Goal: Task Accomplishment & Management: Manage account settings

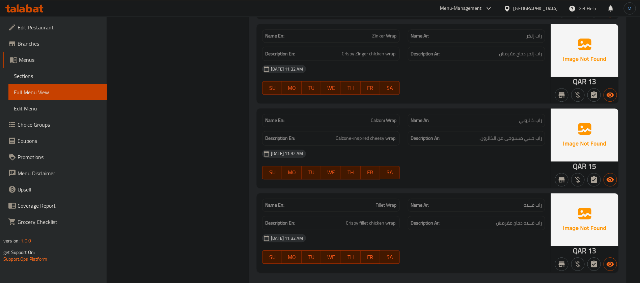
scroll to position [14914, 0]
click at [558, 5] on div "Qatar" at bounding box center [536, 8] width 45 height 7
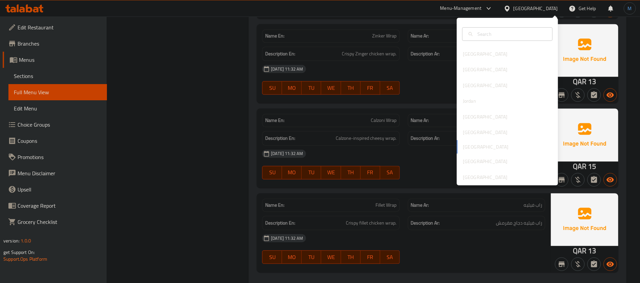
click at [510, 10] on icon at bounding box center [507, 8] width 5 height 6
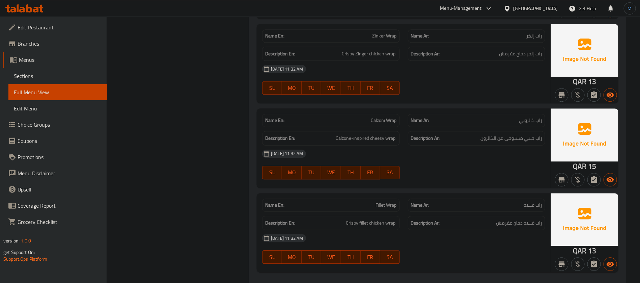
click at [545, 4] on div "Qatar" at bounding box center [531, 8] width 65 height 16
click at [548, 8] on div "Qatar" at bounding box center [536, 8] width 45 height 7
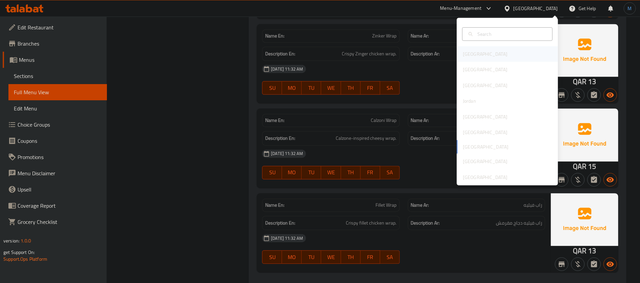
click at [482, 52] on div "[GEOGRAPHIC_DATA]" at bounding box center [507, 54] width 101 height 16
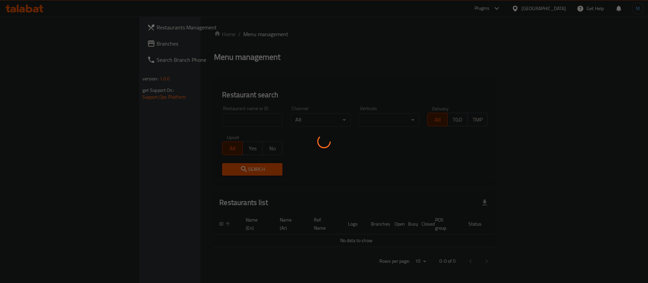
click at [462, 55] on div at bounding box center [324, 141] width 648 height 283
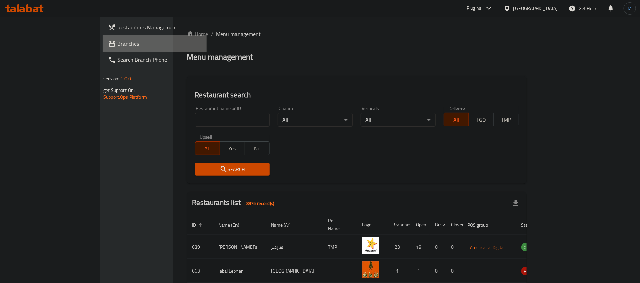
click at [103, 50] on link "Branches" at bounding box center [155, 43] width 104 height 16
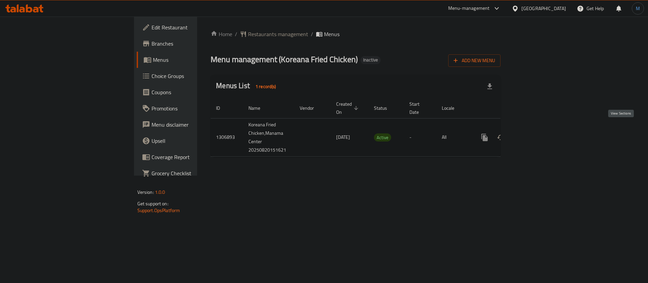
click at [537, 133] on icon "enhanced table" at bounding box center [533, 137] width 8 height 8
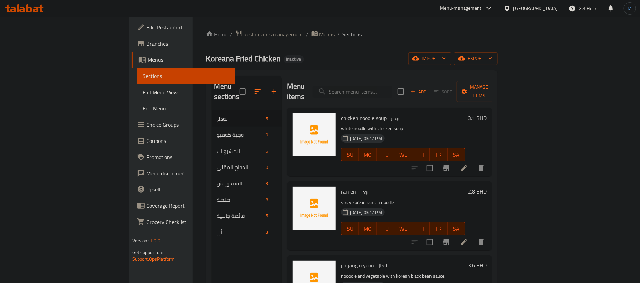
click at [236, 41] on div "Home / Restaurants management / Menus / Sections Koreana Fried Chicken Inactive…" at bounding box center [352, 197] width 292 height 334
click at [320, 37] on span "Menus" at bounding box center [328, 34] width 16 height 8
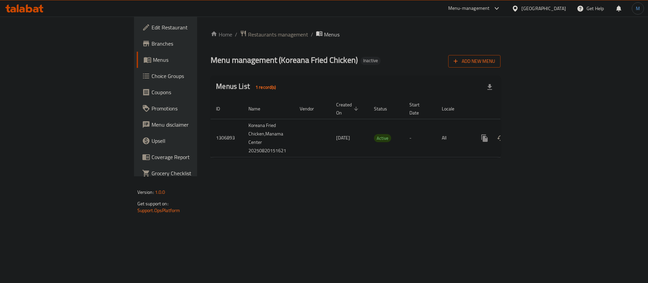
click at [501, 57] on button "Add New Menu" at bounding box center [474, 61] width 52 height 12
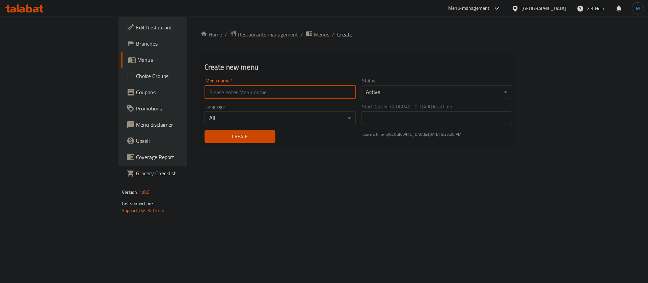
click at [246, 96] on input "text" at bounding box center [280, 92] width 151 height 14
type input "1"
click at [213, 134] on span "Create" at bounding box center [240, 136] width 60 height 8
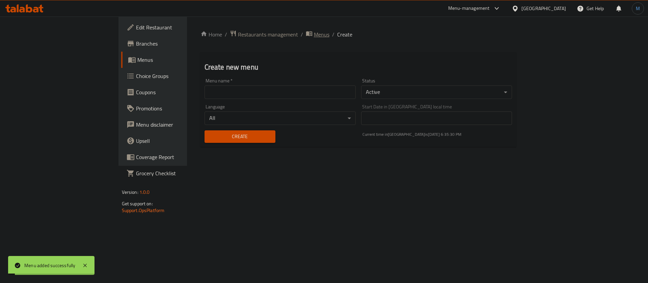
click at [314, 35] on span "Menus" at bounding box center [322, 34] width 16 height 8
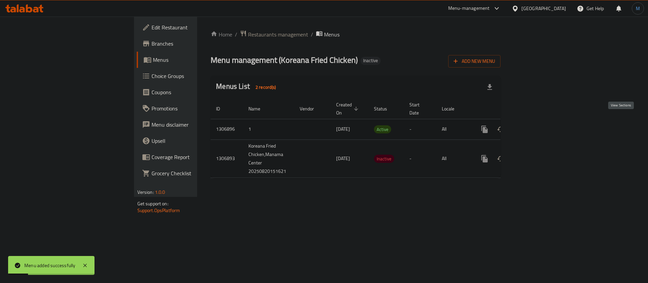
click at [542, 121] on link "enhanced table" at bounding box center [533, 129] width 16 height 16
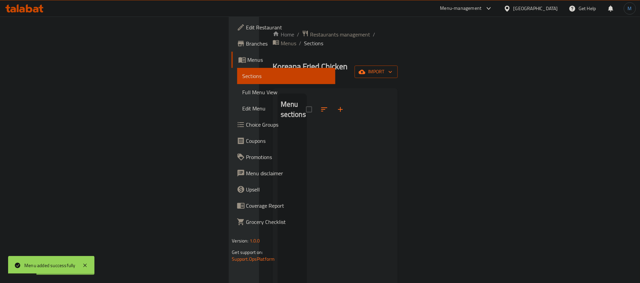
click at [366, 69] on icon "button" at bounding box center [362, 72] width 7 height 7
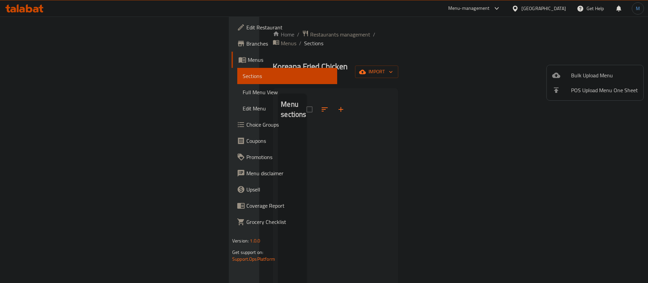
click at [592, 68] on ul "Bulk Upload Menu POS Upload Menu One Sheet" at bounding box center [595, 82] width 97 height 35
click at [589, 71] on span "Bulk Upload Menu" at bounding box center [604, 75] width 67 height 8
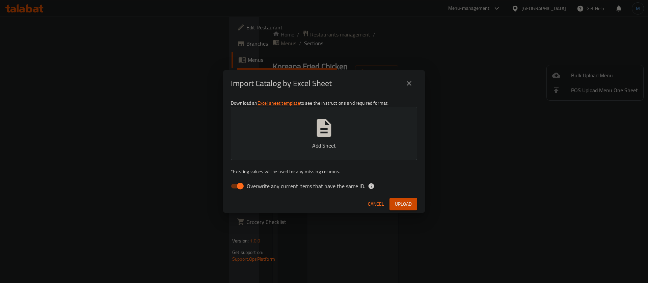
click at [296, 182] on span "Overwrite any current items that have the same ID." at bounding box center [306, 186] width 118 height 8
click at [260, 182] on input "Overwrite any current items that have the same ID." at bounding box center [240, 186] width 38 height 13
checkbox input "false"
click at [402, 199] on button "Upload" at bounding box center [404, 204] width 28 height 12
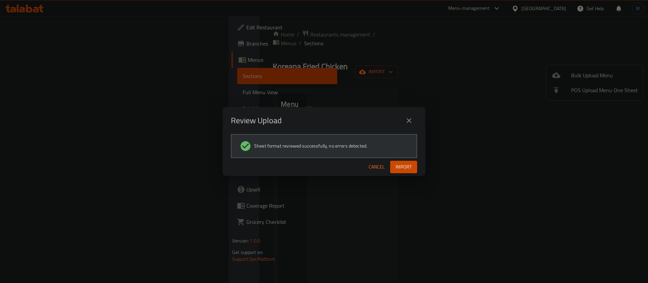
click at [397, 167] on span "Import" at bounding box center [404, 167] width 16 height 8
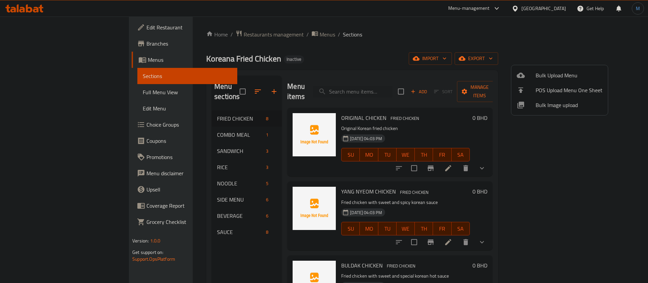
click at [219, 111] on div at bounding box center [324, 141] width 648 height 283
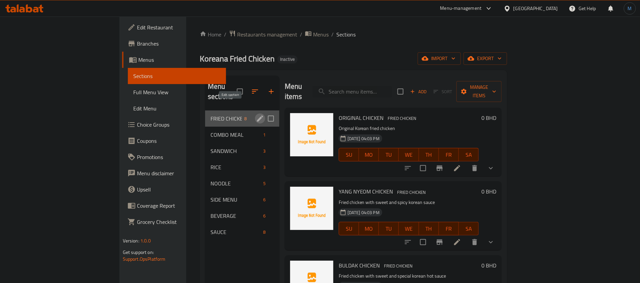
click at [256, 114] on icon "edit" at bounding box center [260, 118] width 8 height 8
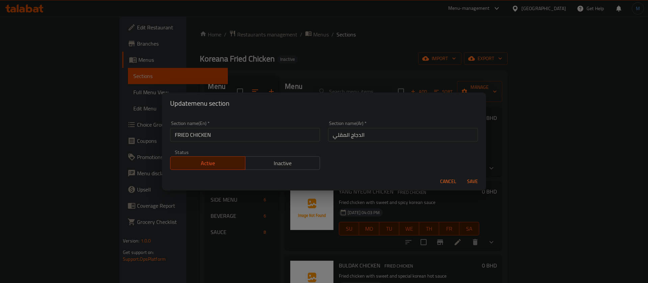
click at [210, 131] on input "FRIED CHICKEN" at bounding box center [245, 135] width 150 height 14
type input "Fried Chicken"
click at [462, 175] on button "Save" at bounding box center [473, 181] width 22 height 12
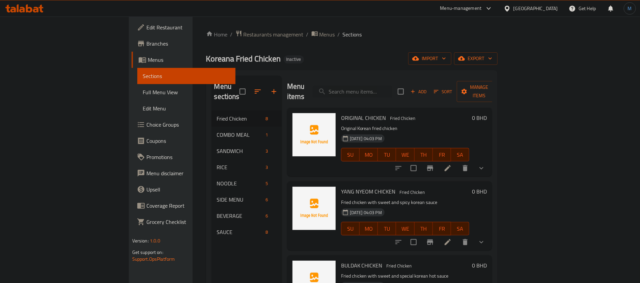
click at [385, 113] on h6 "ORIGINAL CHICKEN Fried Chicken" at bounding box center [405, 117] width 129 height 9
click at [457, 162] on li at bounding box center [448, 168] width 19 height 12
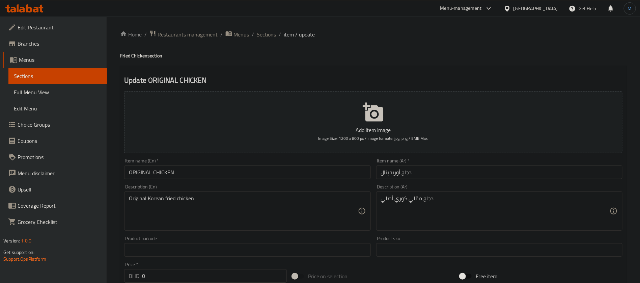
click at [279, 169] on input "ORIGINAL CHICKEN" at bounding box center [247, 172] width 246 height 14
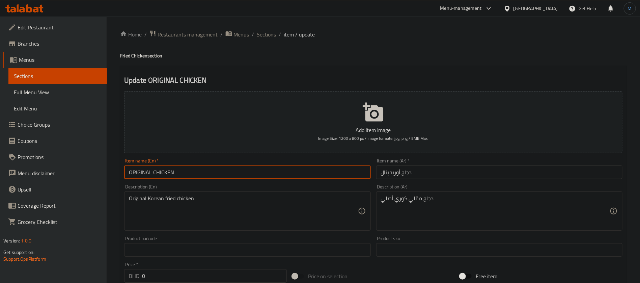
click at [279, 169] on input "ORIGINAL CHICKEN" at bounding box center [247, 172] width 246 height 14
type input "Original Chicken"
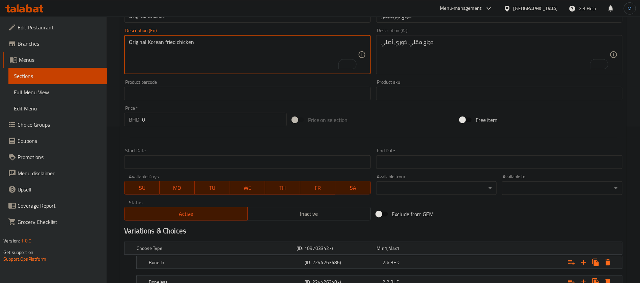
scroll to position [209, 0]
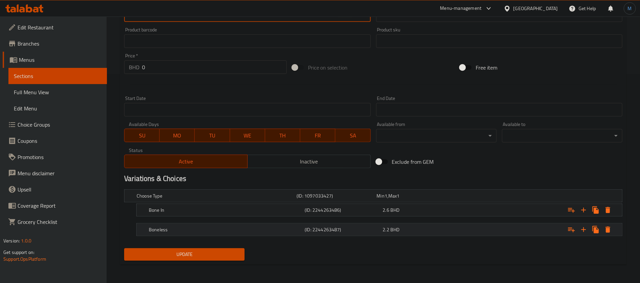
click at [375, 201] on div "(ID: 2244263487)" at bounding box center [335, 195] width 80 height 9
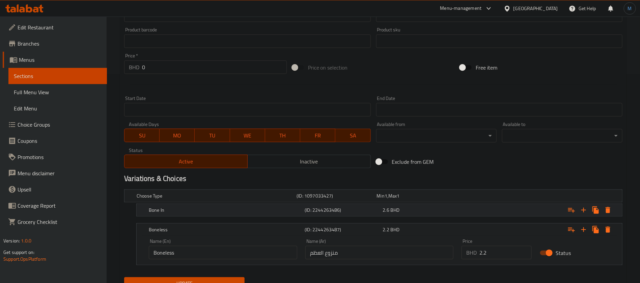
click at [375, 201] on div "(ID: 2244263486)" at bounding box center [335, 195] width 80 height 9
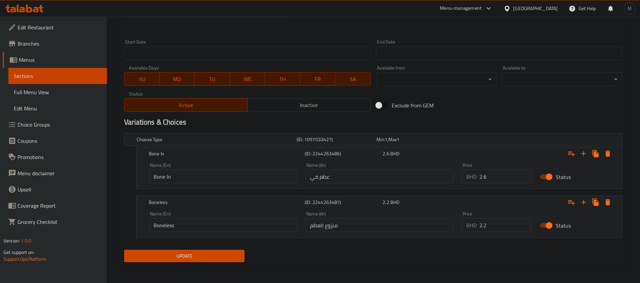
scroll to position [267, 0]
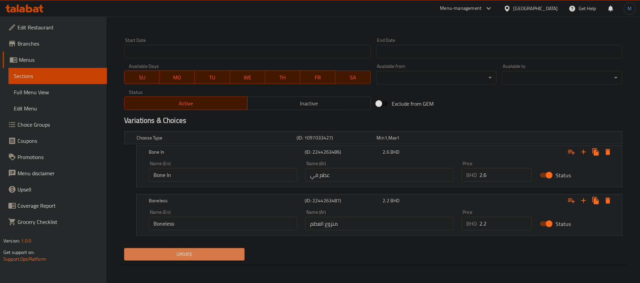
click at [238, 248] on button "Update" at bounding box center [184, 254] width 121 height 12
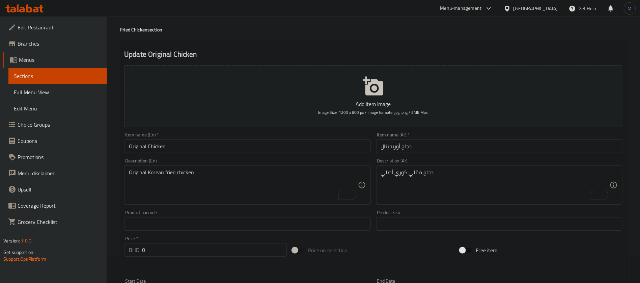
scroll to position [0, 0]
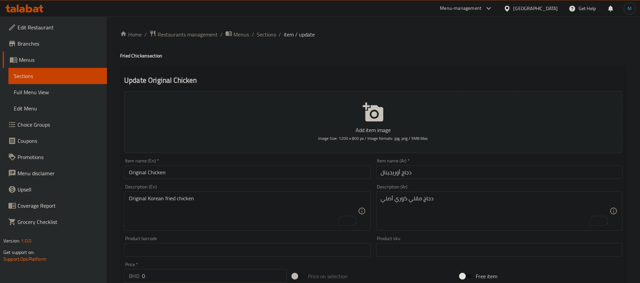
click at [269, 40] on div "Home / Restaurants management / Menus / Sections / item / update Fried Chicken …" at bounding box center [373, 283] width 507 height 507
click at [269, 36] on span "Sections" at bounding box center [266, 34] width 19 height 8
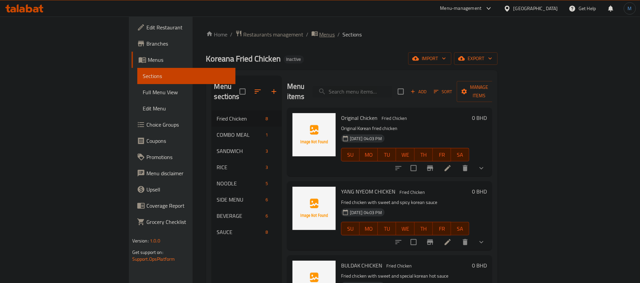
click at [320, 33] on span "Menus" at bounding box center [328, 34] width 16 height 8
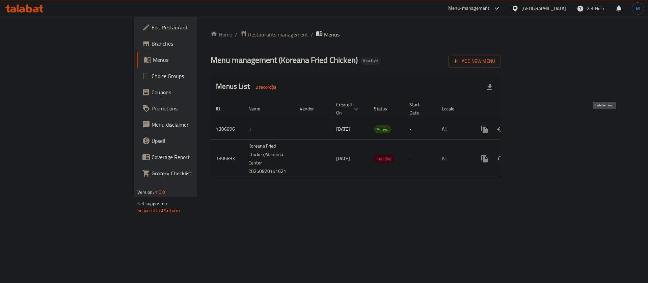
click at [520, 126] on icon "enhanced table" at bounding box center [517, 129] width 5 height 6
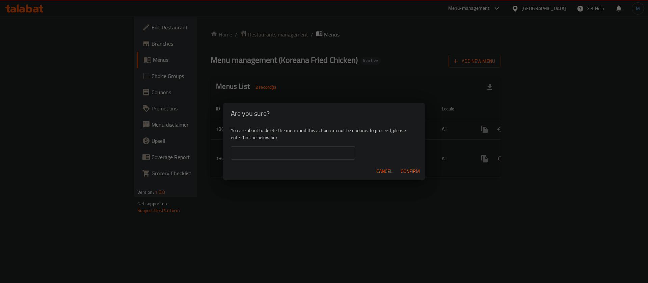
click at [319, 146] on div "You are about to delete the menu and this action can not be undone. To proceed,…" at bounding box center [324, 143] width 203 height 38
click at [320, 153] on input "text" at bounding box center [293, 153] width 124 height 14
type input "1"
click at [397, 170] on div "Cancel Confirm" at bounding box center [324, 171] width 203 height 18
click at [399, 170] on button "Confirm" at bounding box center [410, 171] width 25 height 12
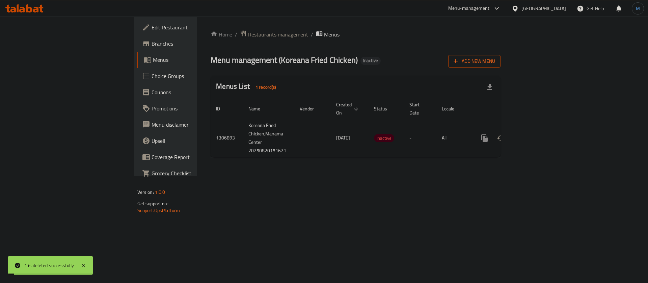
click at [501, 57] on button "Add New Menu" at bounding box center [474, 61] width 52 height 12
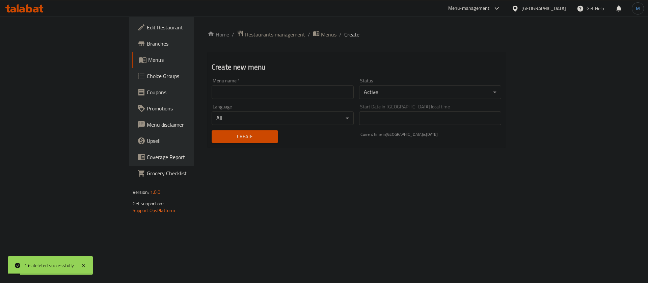
click at [339, 87] on input "text" at bounding box center [283, 92] width 142 height 14
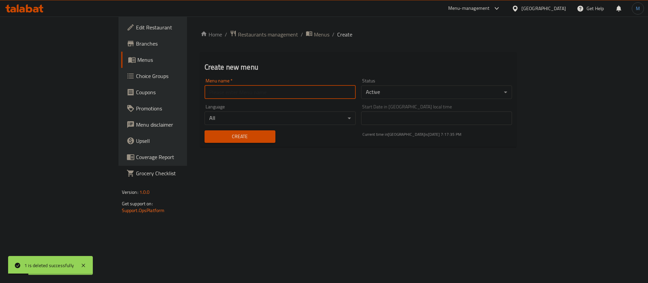
type input "1"
click at [210, 134] on span "Create" at bounding box center [240, 136] width 60 height 8
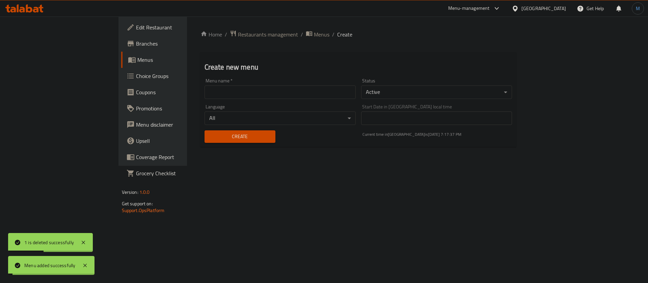
click at [314, 36] on span "Menus" at bounding box center [322, 34] width 16 height 8
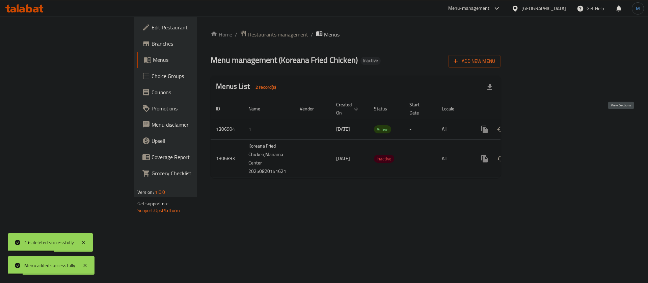
click at [542, 121] on link "enhanced table" at bounding box center [533, 129] width 16 height 16
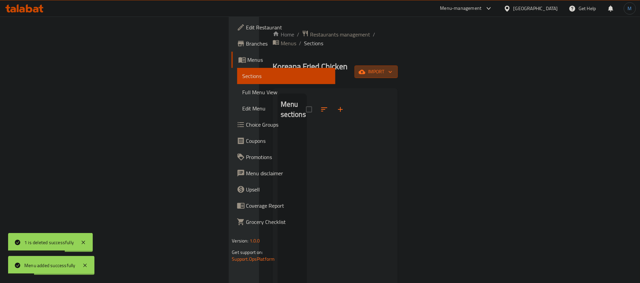
click at [394, 69] on icon "button" at bounding box center [390, 72] width 7 height 7
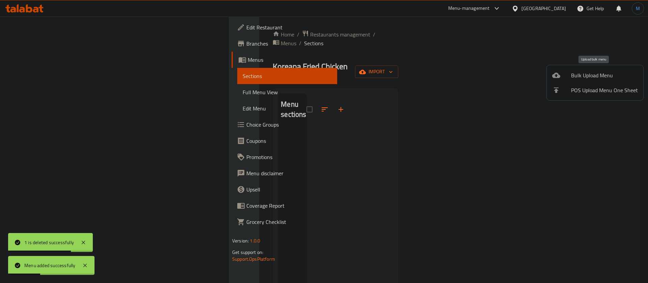
click at [568, 75] on div at bounding box center [561, 75] width 19 height 8
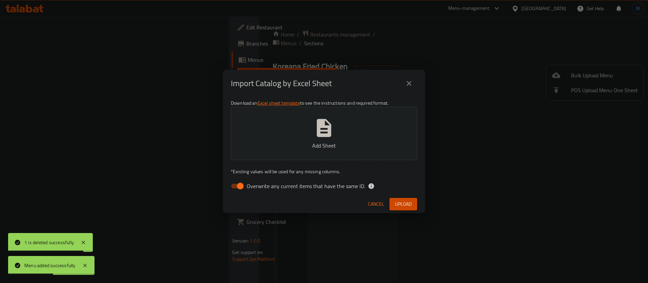
click at [247, 188] on span "Overwrite any current items that have the same ID." at bounding box center [306, 186] width 118 height 8
click at [247, 188] on input "Overwrite any current items that have the same ID." at bounding box center [240, 186] width 38 height 13
checkbox input "false"
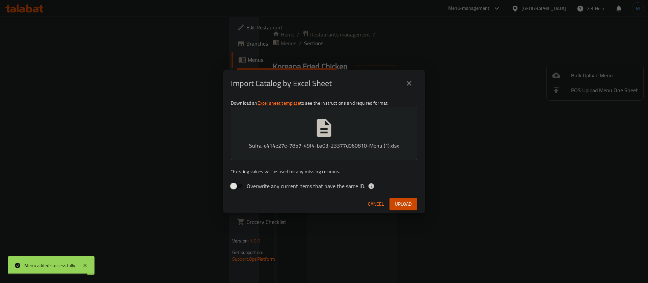
click at [398, 199] on button "Upload" at bounding box center [404, 204] width 28 height 12
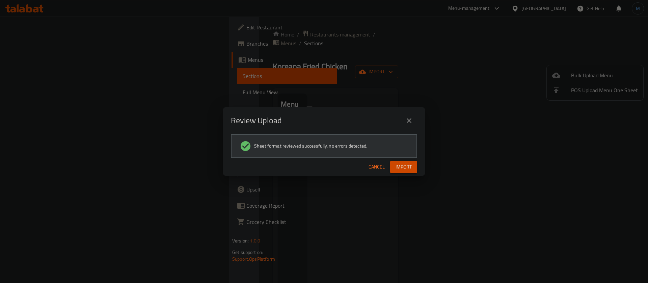
click at [403, 179] on div "Review Upload Sheet format reviewed successfully, no errors detected. Cancel Im…" at bounding box center [324, 141] width 648 height 283
click at [404, 164] on span "Import" at bounding box center [404, 167] width 16 height 8
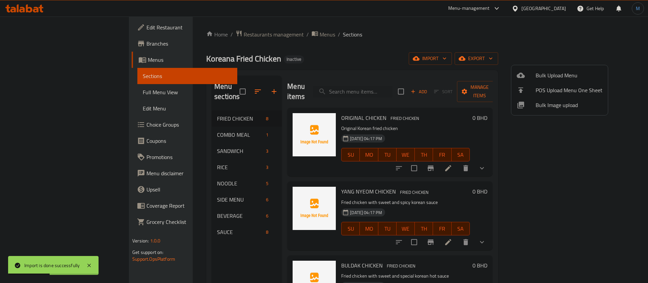
click at [443, 114] on div at bounding box center [324, 141] width 648 height 283
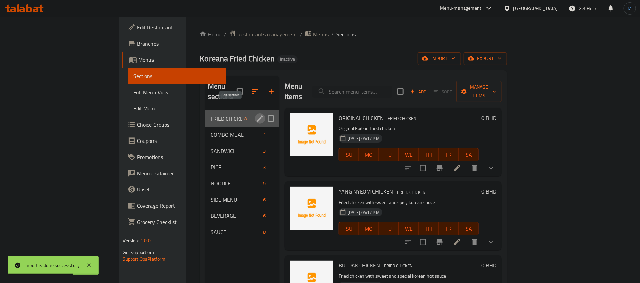
click at [256, 114] on icon "edit" at bounding box center [260, 118] width 8 height 8
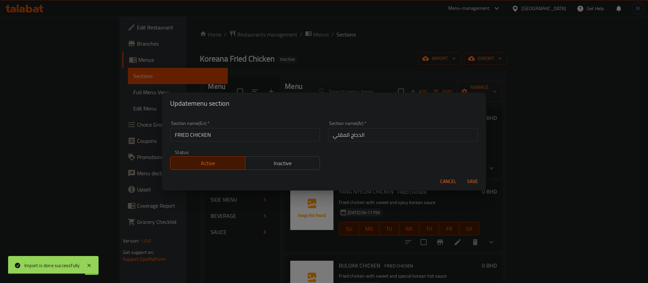
click at [274, 129] on input "FRIED CHICKEN" at bounding box center [245, 135] width 150 height 14
type input "Fried Chicken"
click at [462, 175] on button "Save" at bounding box center [473, 181] width 22 height 12
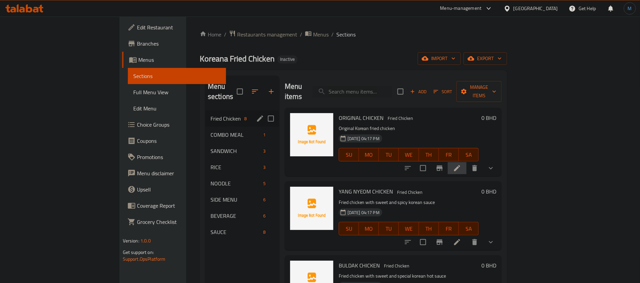
click at [467, 162] on li at bounding box center [457, 168] width 19 height 12
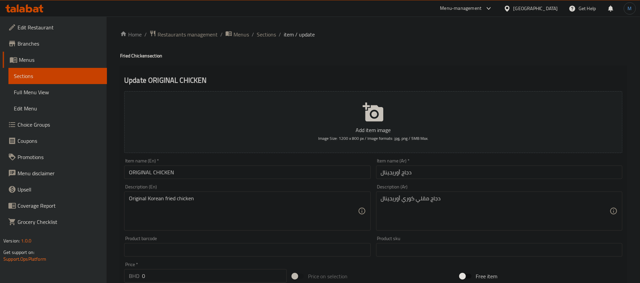
click at [290, 176] on input "ORIGINAL CHICKEN" at bounding box center [247, 172] width 246 height 14
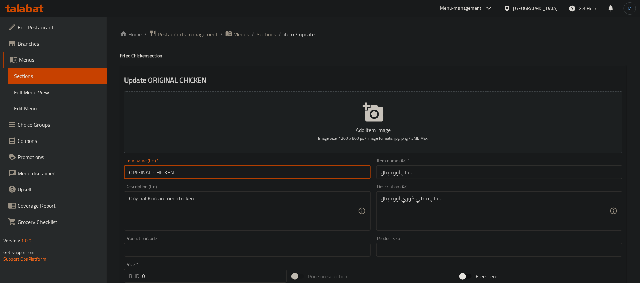
type input "Original Chicken"
click at [276, 178] on input "Original Chicken" at bounding box center [247, 172] width 246 height 14
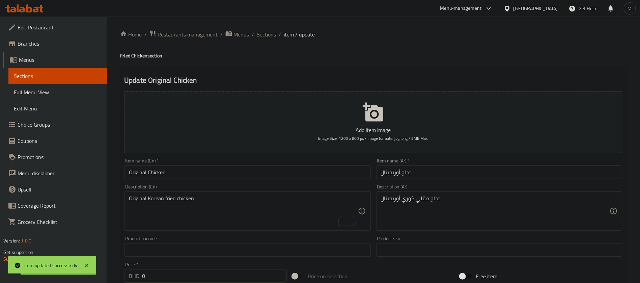
click at [273, 28] on div "Home / Restaurants management / Menus / Sections / item / update Fried Chicken …" at bounding box center [374, 255] width 534 height 476
click at [273, 31] on span "Sections" at bounding box center [266, 34] width 19 height 8
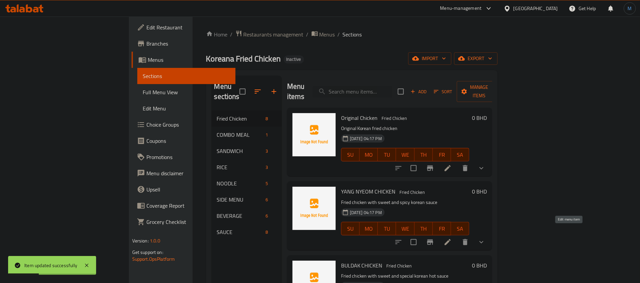
click at [451, 239] on icon at bounding box center [448, 242] width 6 height 6
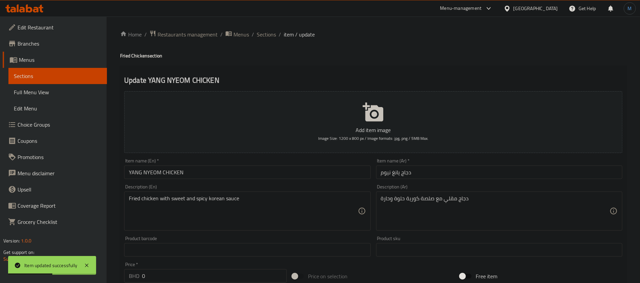
click at [324, 175] on input "YANG NYEOM CHICKEN" at bounding box center [247, 172] width 246 height 14
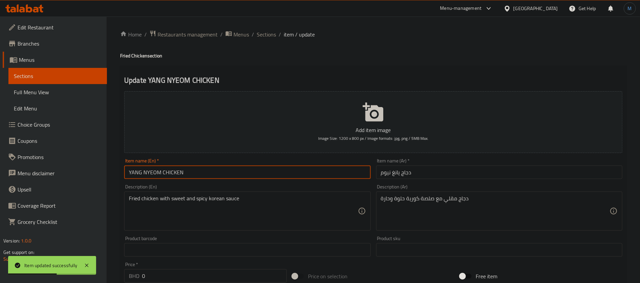
type input "Yang Nyeom Chicken"
click at [393, 173] on input "دجاج يانغ نيوم" at bounding box center [499, 172] width 246 height 14
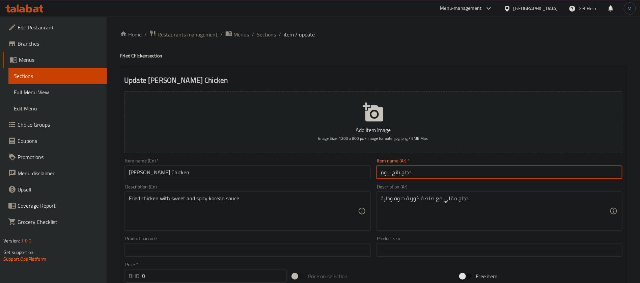
click at [405, 170] on input "دجاج يانج نيوم" at bounding box center [499, 172] width 246 height 14
type input "دجاج يانج نيوم"
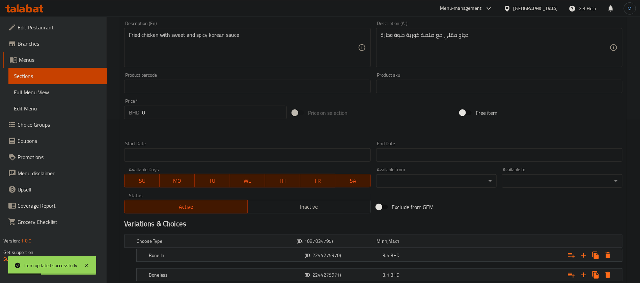
scroll to position [209, 0]
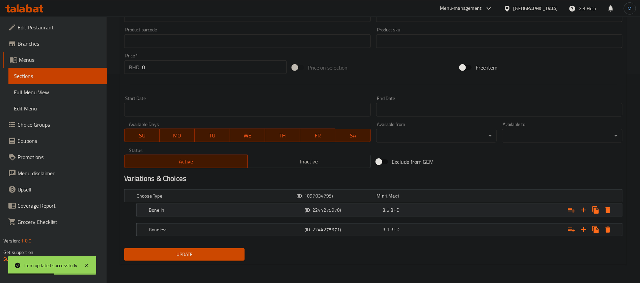
click at [363, 203] on div "Bone In (ID: 2244275970) 3.5 BHD" at bounding box center [375, 195] width 480 height 15
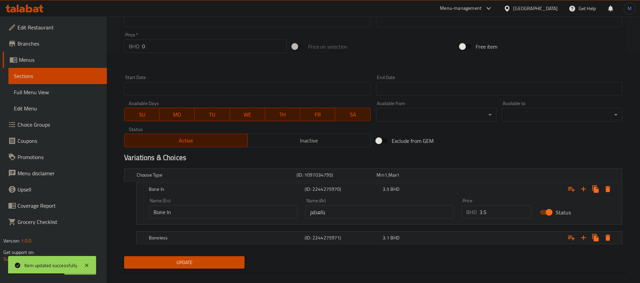
scroll to position [238, 0]
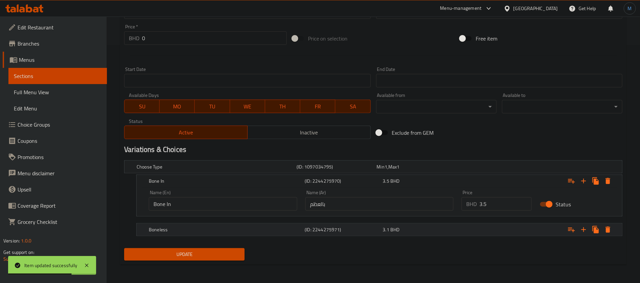
click at [355, 171] on div "(ID: 2244275971)" at bounding box center [335, 166] width 80 height 9
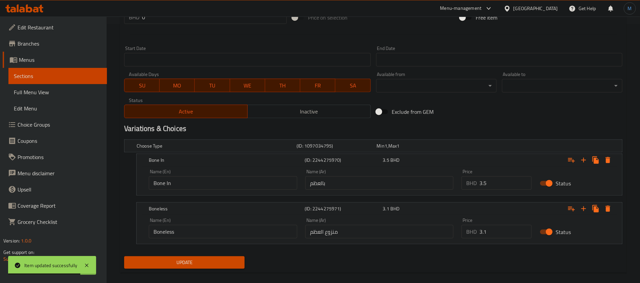
scroll to position [267, 0]
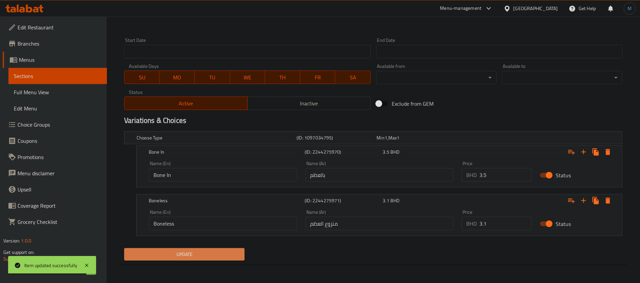
click at [230, 249] on button "Update" at bounding box center [184, 254] width 121 height 12
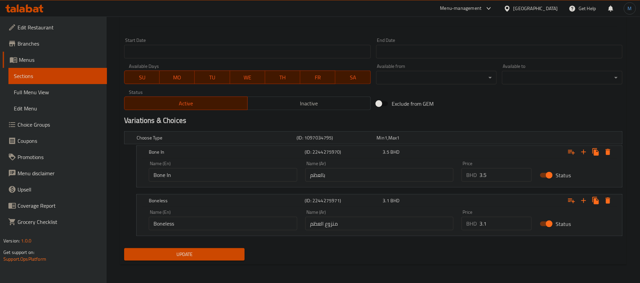
scroll to position [64, 0]
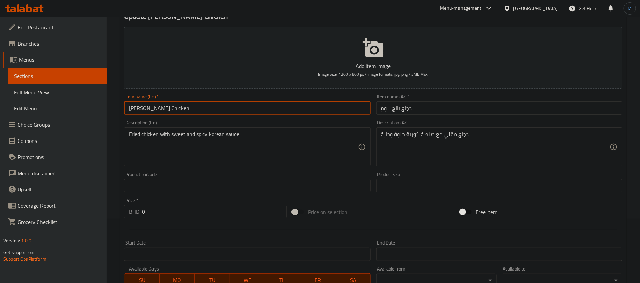
click at [313, 114] on input "Yang Nyeom Chicken" at bounding box center [247, 108] width 246 height 14
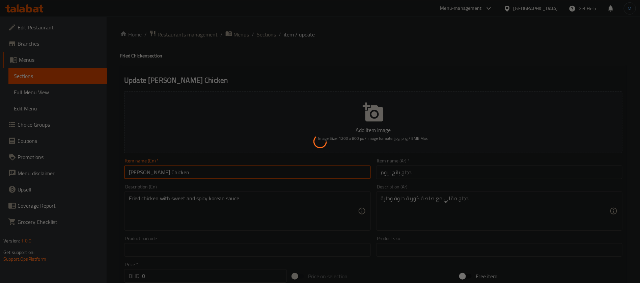
scroll to position [0, 0]
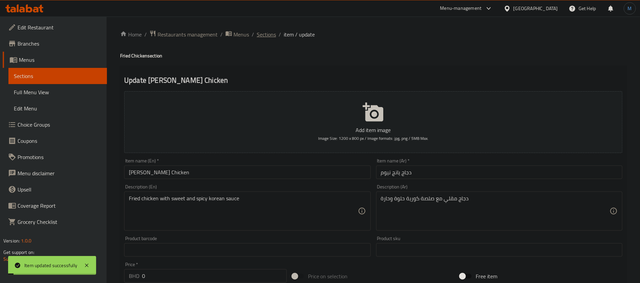
click at [261, 35] on span "Sections" at bounding box center [266, 34] width 19 height 8
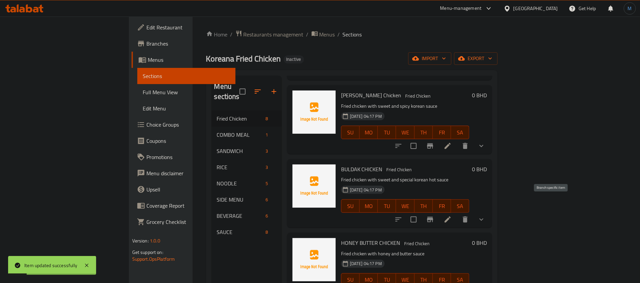
scroll to position [101, 0]
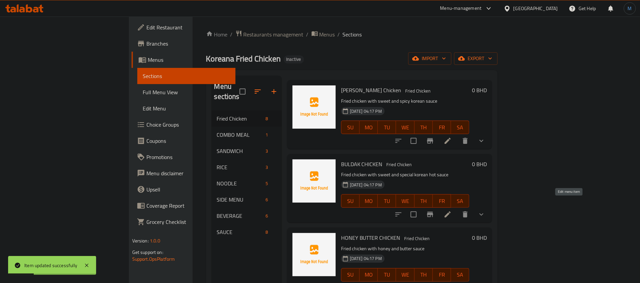
click at [452, 210] on icon at bounding box center [448, 214] width 8 height 8
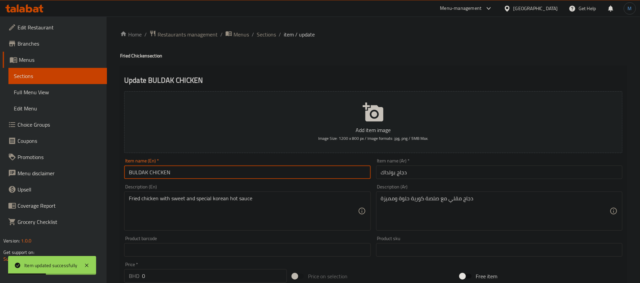
click at [279, 176] on input "BULDAK CHICKEN" at bounding box center [247, 172] width 246 height 14
type input "Buldak Chicken"
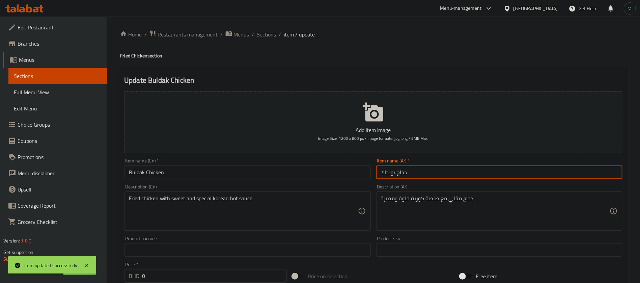
click at [425, 171] on input "دجاج بولداك" at bounding box center [499, 172] width 246 height 14
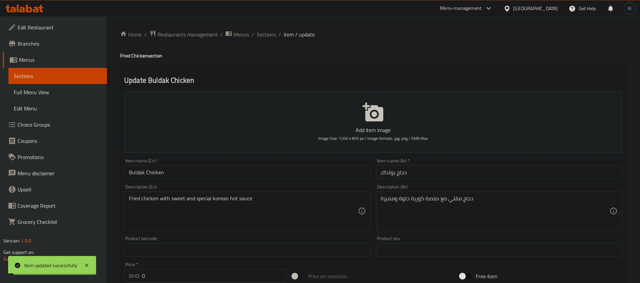
click at [264, 33] on span "Sections" at bounding box center [266, 34] width 19 height 8
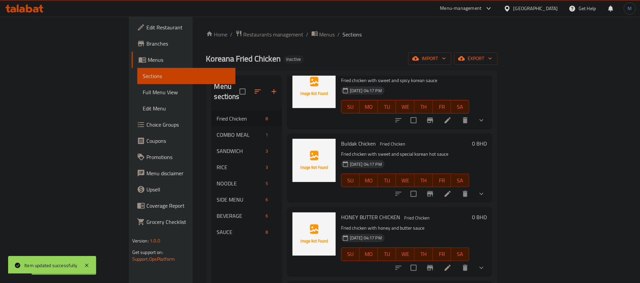
scroll to position [152, 0]
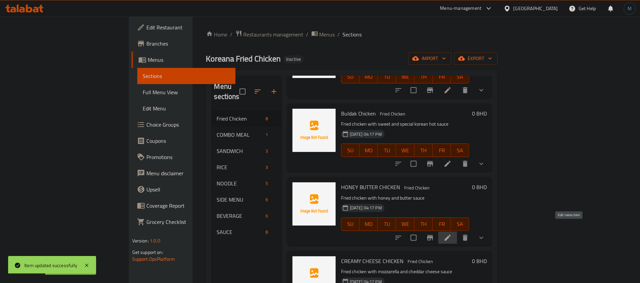
click at [452, 234] on icon at bounding box center [448, 238] width 8 height 8
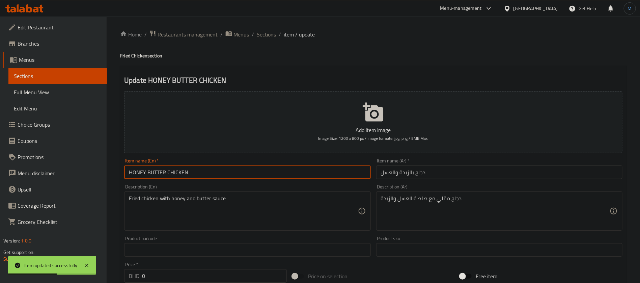
click at [256, 174] on input "HONEY BUTTER CHICKEN" at bounding box center [247, 172] width 246 height 14
type input "Honey Butter Chicken"
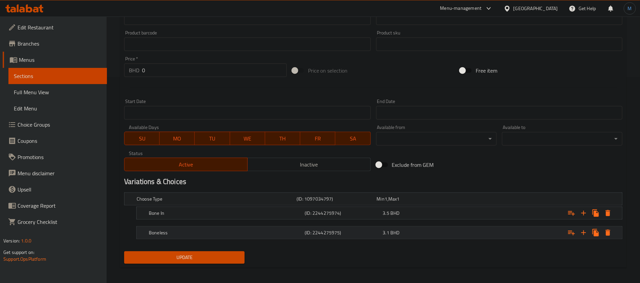
scroll to position [209, 0]
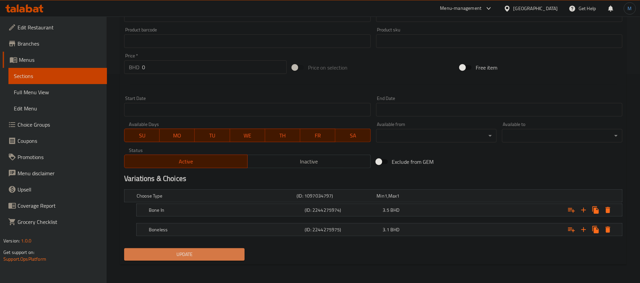
click at [209, 255] on span "Update" at bounding box center [185, 254] width 110 height 8
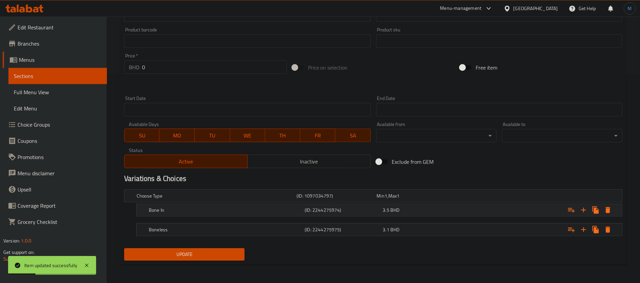
click at [296, 203] on div "Bone In (ID: 2244275974) 3.5 BHD" at bounding box center [375, 195] width 480 height 15
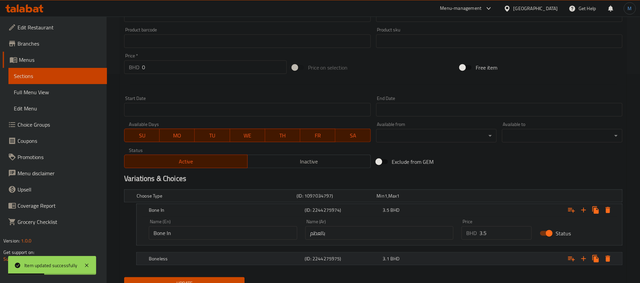
click at [294, 199] on h5 "Boneless" at bounding box center [215, 195] width 157 height 7
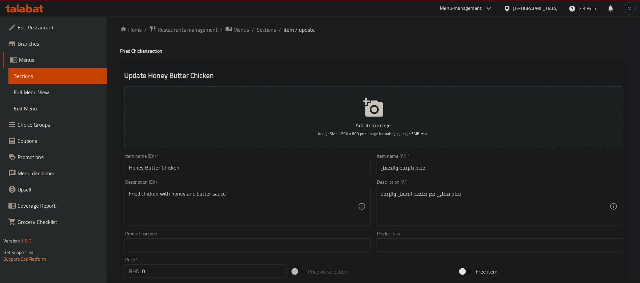
scroll to position [0, 0]
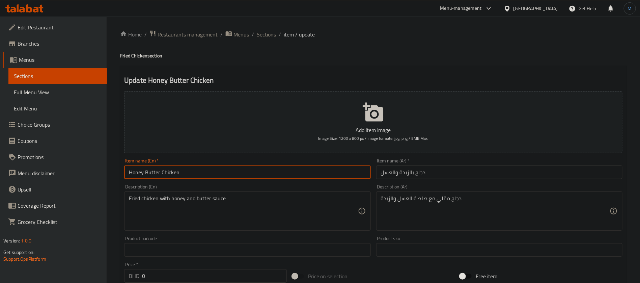
click at [268, 172] on input "Honey Butter Chicken" at bounding box center [247, 172] width 246 height 14
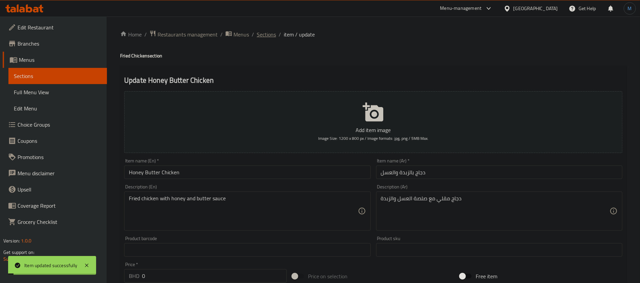
click at [260, 33] on span "Sections" at bounding box center [266, 34] width 19 height 8
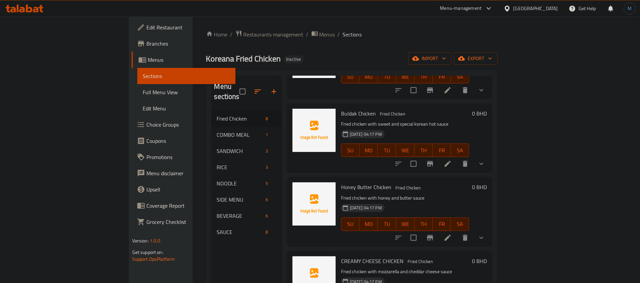
scroll to position [203, 0]
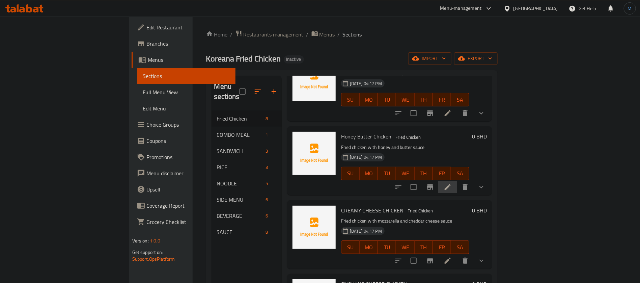
click at [457, 181] on li at bounding box center [448, 187] width 19 height 12
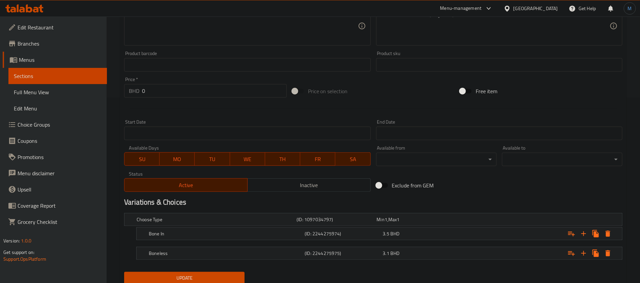
scroll to position [209, 0]
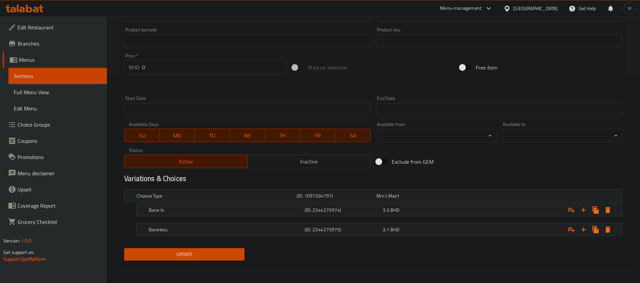
click at [402, 220] on nav at bounding box center [373, 220] width 499 height 5
click at [402, 203] on div "Bone In (ID: 2244275974) 3.5 BHD" at bounding box center [375, 195] width 480 height 15
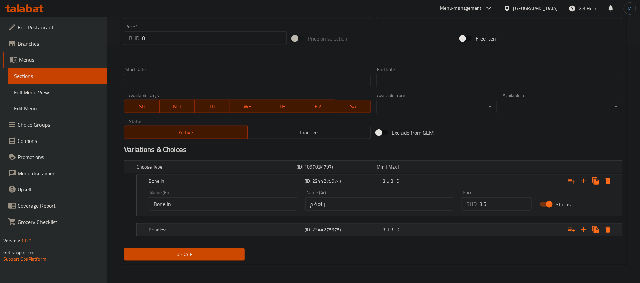
click at [383, 171] on div "3.1 BHD" at bounding box center [416, 166] width 80 height 9
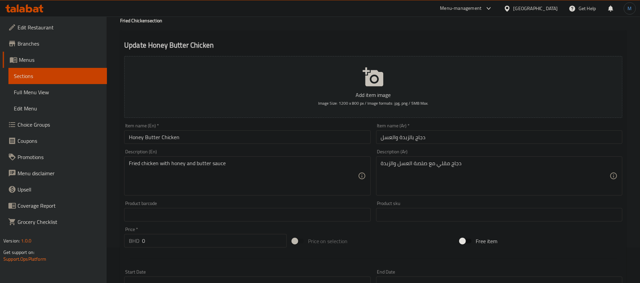
scroll to position [0, 0]
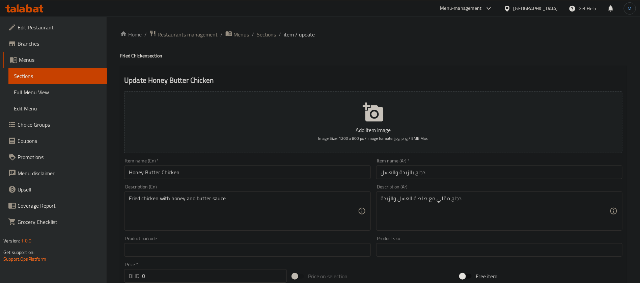
click at [272, 43] on div "Home / Restaurants management / Menus / Sections / item / update Fried Chicken …" at bounding box center [373, 283] width 507 height 507
click at [270, 37] on span "Sections" at bounding box center [266, 34] width 19 height 8
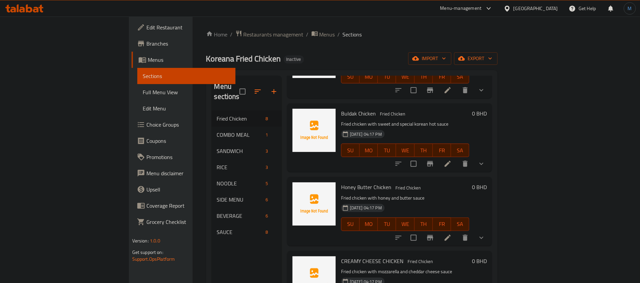
scroll to position [253, 0]
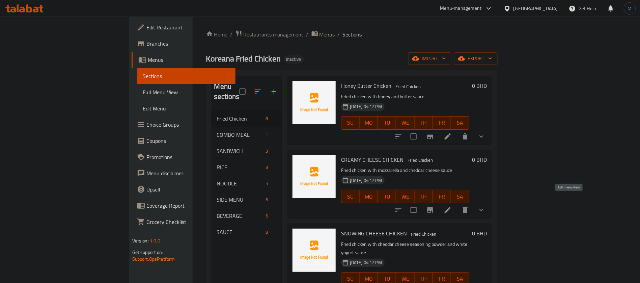
click at [452, 206] on icon at bounding box center [448, 210] width 8 height 8
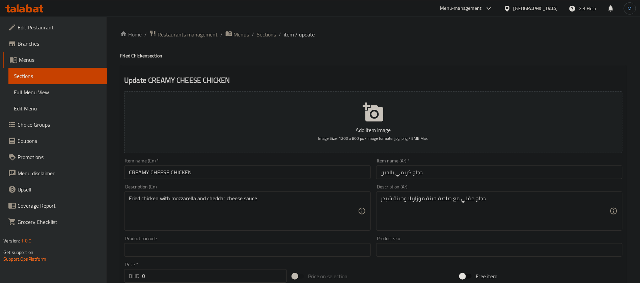
click at [271, 180] on div "Item name (En)   * CREAMY CHEESE CHICKEN Item name (En) *" at bounding box center [248, 169] width 252 height 26
click at [271, 179] on input "CREAMY CHEESE CHICKEN" at bounding box center [247, 172] width 246 height 14
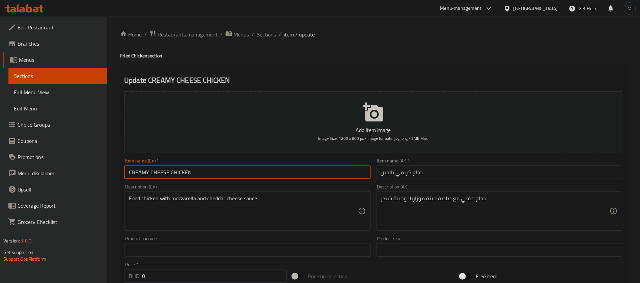
type input "Creamy Cheese Chicken"
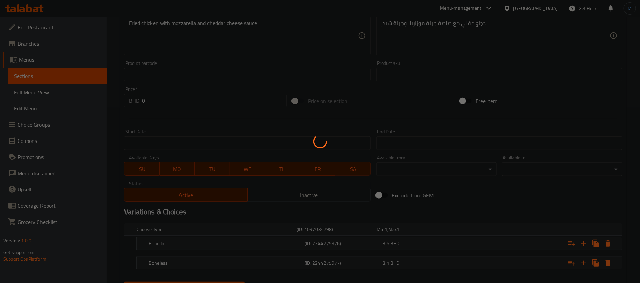
scroll to position [203, 0]
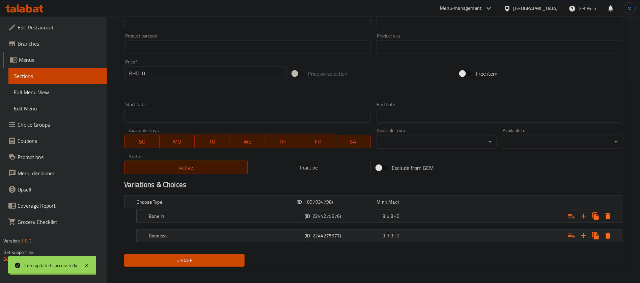
click at [388, 206] on span "BHD" at bounding box center [386, 201] width 3 height 9
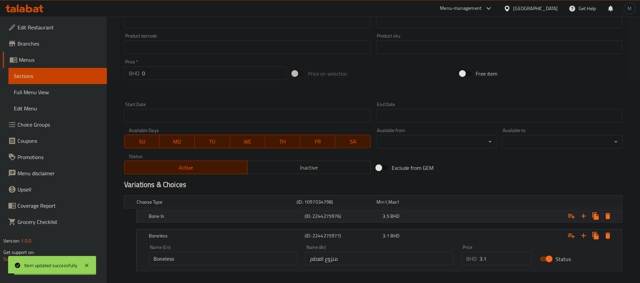
click at [388, 206] on span "BHD" at bounding box center [386, 201] width 3 height 9
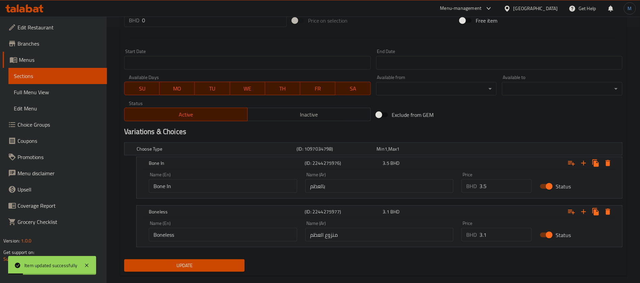
scroll to position [267, 0]
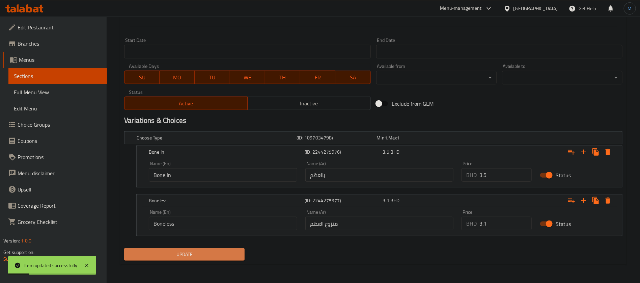
click at [201, 252] on span "Update" at bounding box center [185, 254] width 110 height 8
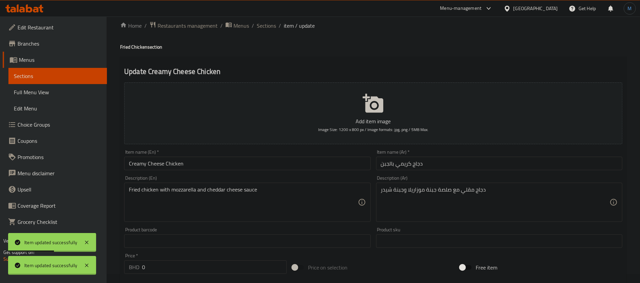
scroll to position [0, 0]
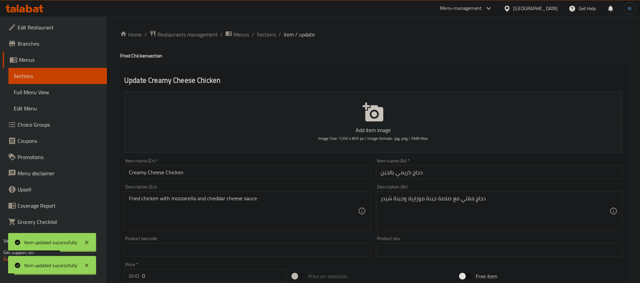
click at [269, 163] on div "Item name (En)   * Creamy Cheese Chicken Item name (En) *" at bounding box center [247, 168] width 246 height 21
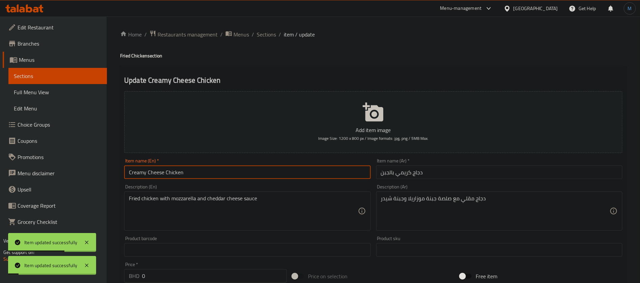
click at [270, 169] on input "Creamy Cheese Chicken" at bounding box center [247, 172] width 246 height 14
click at [271, 38] on span "Sections" at bounding box center [266, 34] width 19 height 8
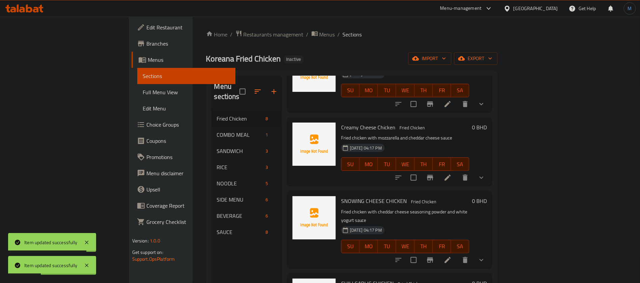
scroll to position [287, 0]
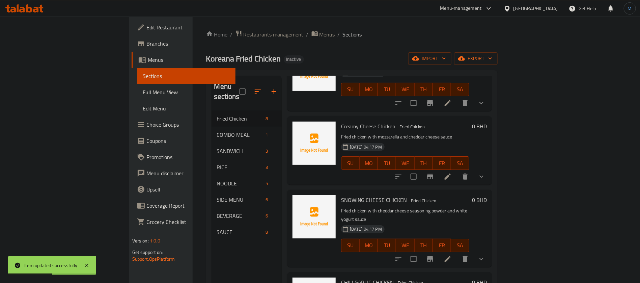
drag, startPoint x: 569, startPoint y: 233, endPoint x: 569, endPoint y: 236, distance: 3.8
click at [490, 251] on div at bounding box center [440, 259] width 99 height 16
click at [452, 255] on icon at bounding box center [448, 259] width 8 height 8
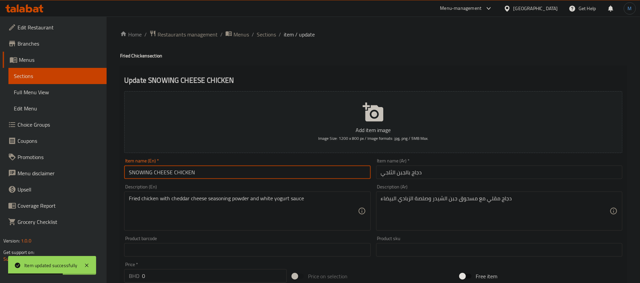
click at [244, 177] on input "SNOWING CHEESE CHICKEN" at bounding box center [247, 172] width 246 height 14
type input "Snowing Cheese Chicken"
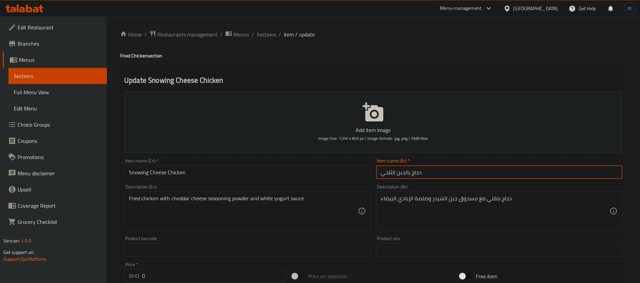
click at [382, 172] on input "دجاج بالجبن الثلجي" at bounding box center [499, 172] width 246 height 14
click at [389, 170] on input "دجاج بالجبن الثلجي" at bounding box center [499, 172] width 246 height 14
type input "دجاج بالجبن سنوينج"
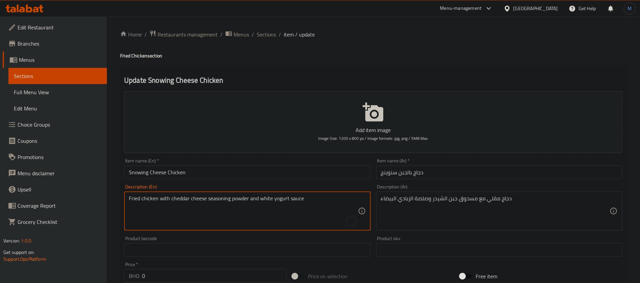
click at [262, 199] on textarea "Fried chicken with cheddar cheese seasoning powder and white yogurt sauce" at bounding box center [243, 211] width 229 height 32
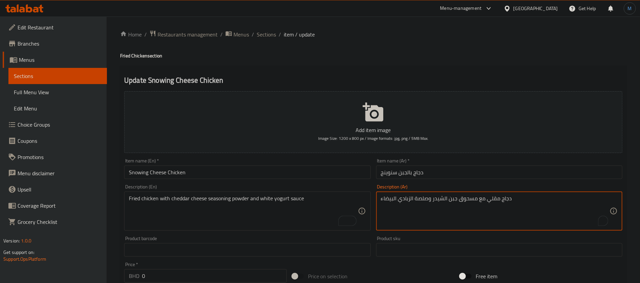
paste textarea "وابل ال"
click at [485, 172] on input "دجاج بالجبن سنوينج" at bounding box center [499, 172] width 246 height 14
click at [399, 199] on textarea "دجاج مقلي مع مسحوق توابل الجبن [PERSON_NAME] وصلصة الزبادي البيضاء" at bounding box center [495, 211] width 229 height 32
click at [387, 199] on textarea "دجاج مقلي مع مسحوق توابل الجبن [PERSON_NAME] وصلصة الزبادي البيضاء" at bounding box center [495, 211] width 229 height 32
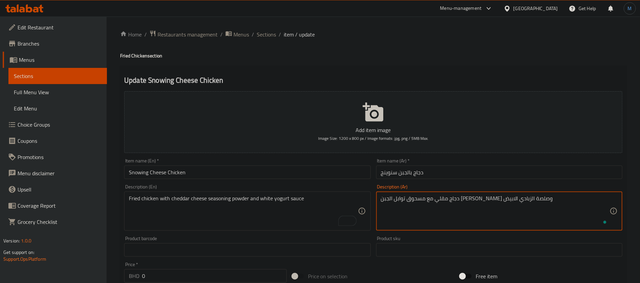
type textarea "دجاج مقلي مع مسحوق توابل الجبن [PERSON_NAME] وصلصة الزبادي الابيض"
click at [477, 174] on input "دجاج بالجبن سنوينج" at bounding box center [499, 172] width 246 height 14
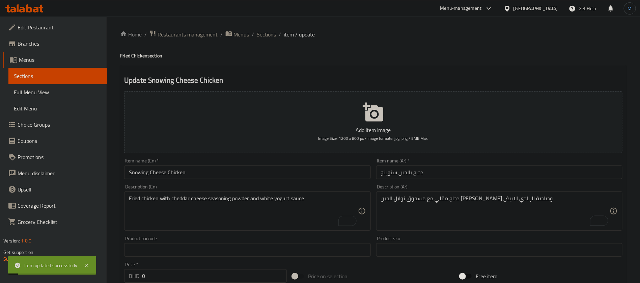
click at [339, 165] on div "Item name (En)   * Snowing Cheese Chicken Item name (En) *" at bounding box center [247, 168] width 246 height 21
click at [337, 166] on input "Snowing Cheese Chicken" at bounding box center [247, 172] width 246 height 14
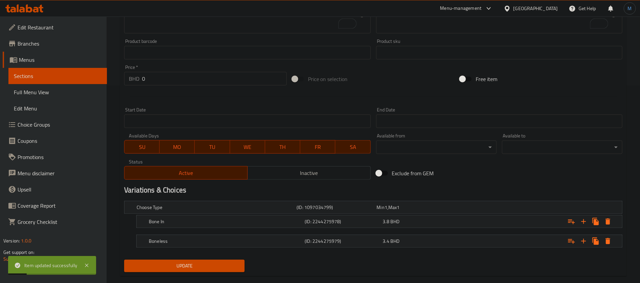
scroll to position [209, 0]
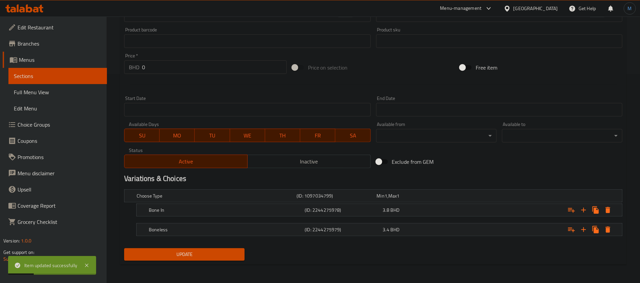
click at [352, 221] on nav at bounding box center [373, 220] width 499 height 5
click at [354, 199] on h5 "(ID: 2244275979)" at bounding box center [335, 195] width 77 height 7
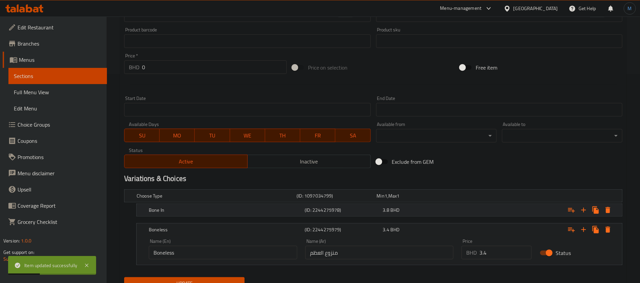
click at [354, 199] on h5 "(ID: 2244275978)" at bounding box center [335, 195] width 77 height 7
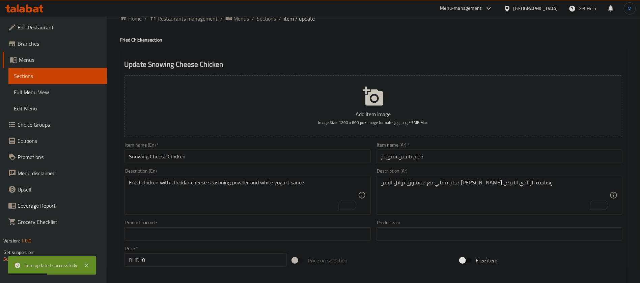
scroll to position [0, 0]
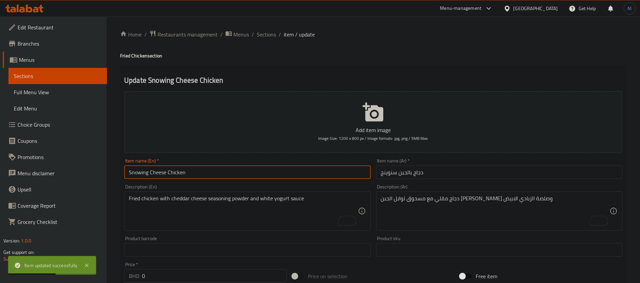
click at [230, 171] on input "Snowing Cheese Chicken" at bounding box center [247, 172] width 246 height 14
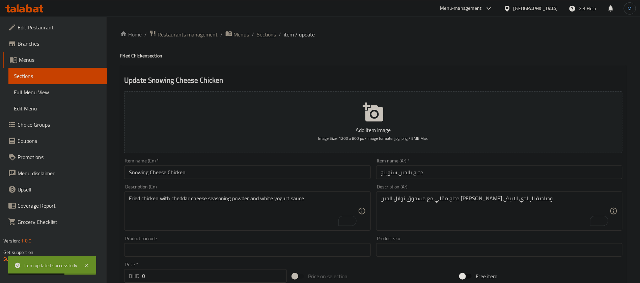
click at [272, 32] on span "Sections" at bounding box center [266, 34] width 19 height 8
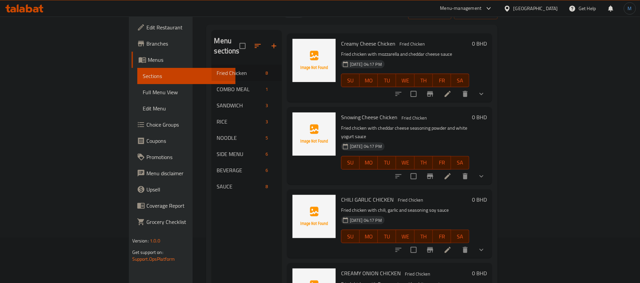
scroll to position [51, 0]
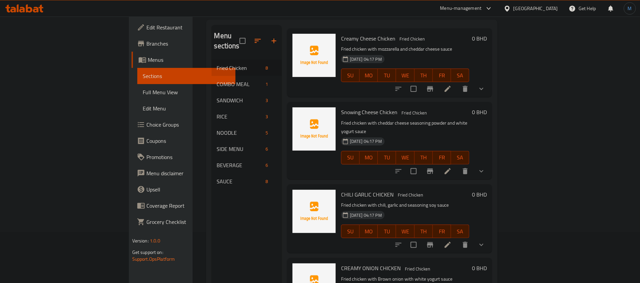
click at [451, 242] on icon at bounding box center [448, 245] width 6 height 6
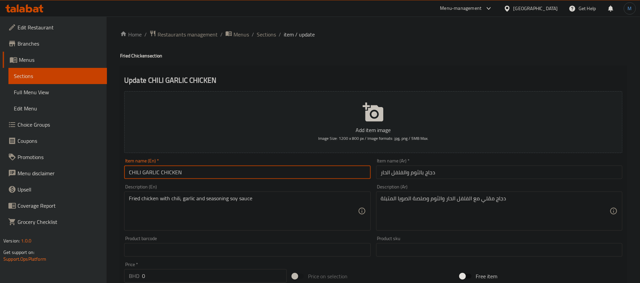
click at [256, 171] on input "CHILI GARLIC CHICKEN" at bounding box center [247, 172] width 246 height 14
type input "Chili Garlic Chicken"
click at [442, 170] on input "دجاج بالثوم والفلفل الحار" at bounding box center [499, 172] width 246 height 14
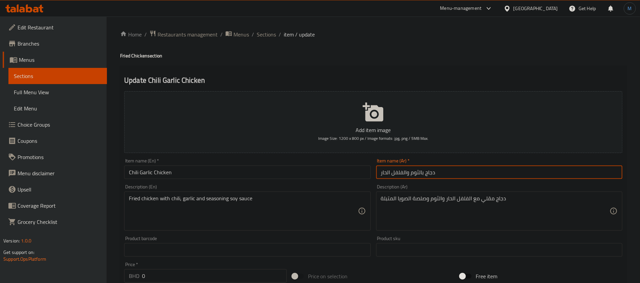
click at [322, 178] on input "Chili Garlic Chicken" at bounding box center [247, 172] width 246 height 14
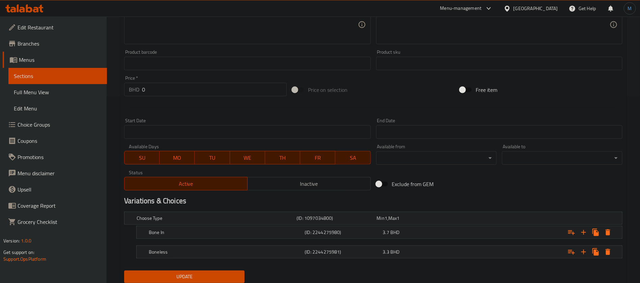
scroll to position [209, 0]
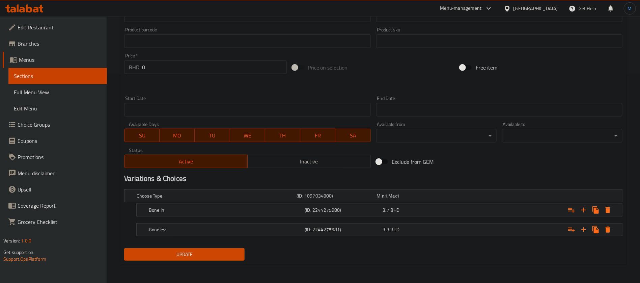
click at [209, 244] on div "Choose Type (ID: 1097034800) Min 1 , Max 1 Name (En) Choose Type Name (En) Name…" at bounding box center [374, 216] width 504 height 59
click at [281, 199] on h5 "Bone In" at bounding box center [215, 195] width 157 height 7
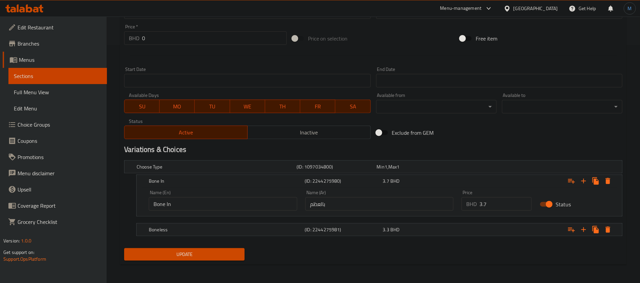
click at [237, 249] on button "Update" at bounding box center [184, 254] width 121 height 12
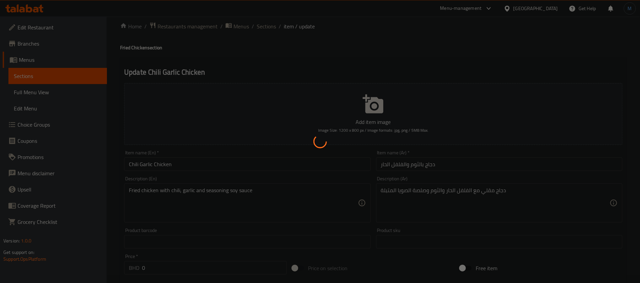
scroll to position [0, 0]
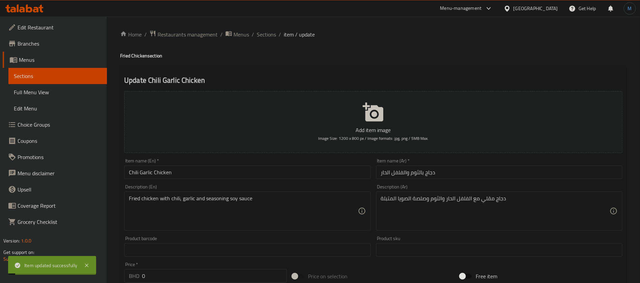
click at [264, 174] on input "Chili Garlic Chicken" at bounding box center [247, 172] width 246 height 14
click at [255, 35] on ol "Home / Restaurants management / Menus / Sections / item / update" at bounding box center [373, 34] width 507 height 9
click at [258, 35] on span "Sections" at bounding box center [266, 34] width 19 height 8
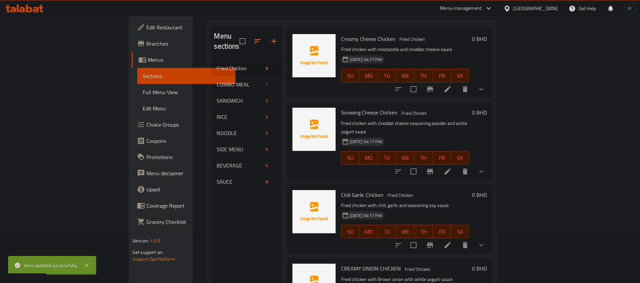
scroll to position [95, 0]
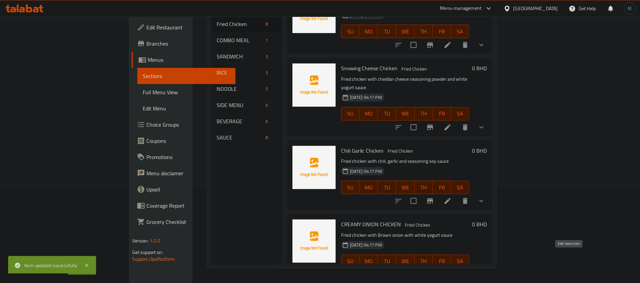
click at [452, 271] on icon at bounding box center [448, 275] width 8 height 8
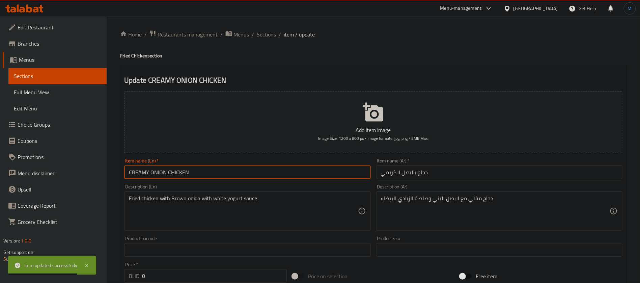
click at [330, 176] on input "CREAMY ONION CHICKEN" at bounding box center [247, 172] width 246 height 14
type input "Creamy Onion Chicken"
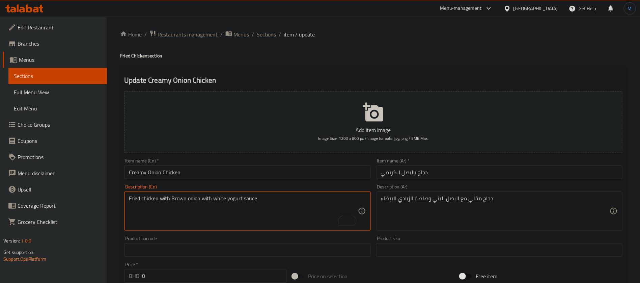
click at [240, 180] on div "Item name (En)   * Creamy Onion Chicken Item name (En) *" at bounding box center [248, 169] width 252 height 26
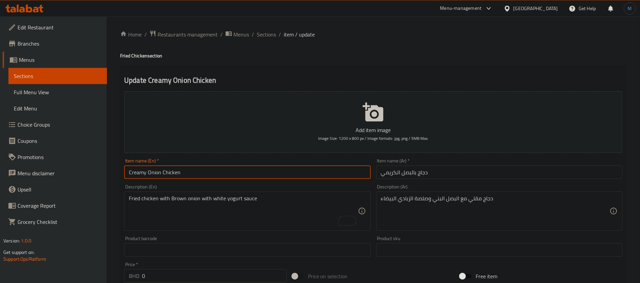
click at [240, 173] on input "Creamy Onion Chicken" at bounding box center [247, 172] width 246 height 14
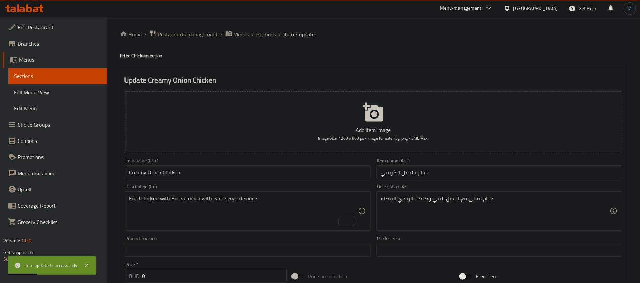
click at [269, 35] on span "Sections" at bounding box center [266, 34] width 19 height 8
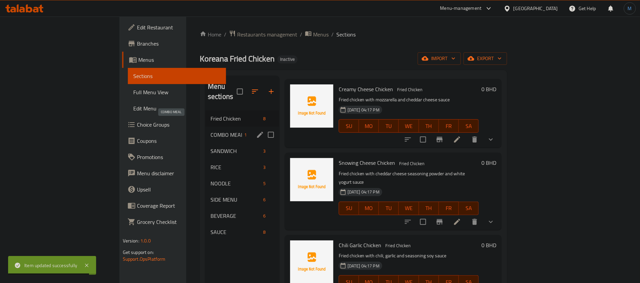
click at [211, 131] on span "COMBO MEAL" at bounding box center [226, 135] width 31 height 8
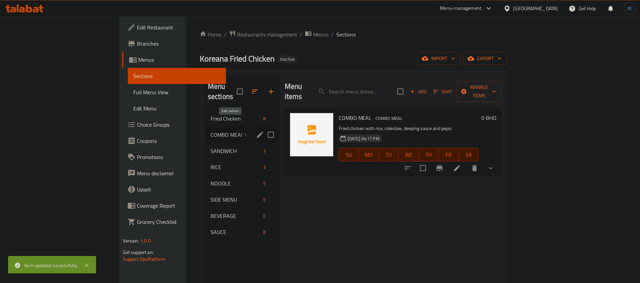
click at [257, 132] on icon "edit" at bounding box center [260, 135] width 6 height 6
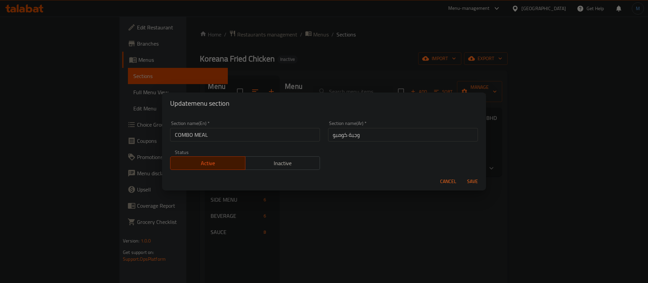
click at [224, 127] on div "Section name(En)   * COMBO MEAL Section name(En) *" at bounding box center [245, 131] width 150 height 21
click at [225, 133] on input "COMBO MEAL" at bounding box center [245, 135] width 150 height 14
type input "Combo Meal"
click at [462, 175] on button "Save" at bounding box center [473, 181] width 22 height 12
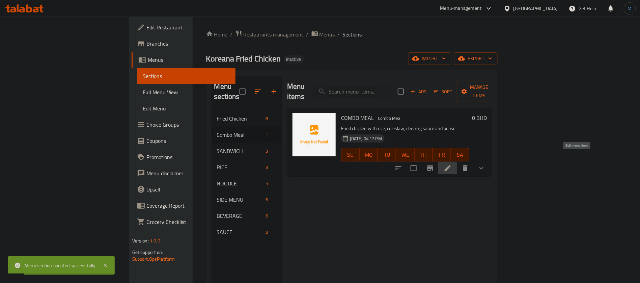
click at [451, 165] on icon at bounding box center [448, 168] width 6 height 6
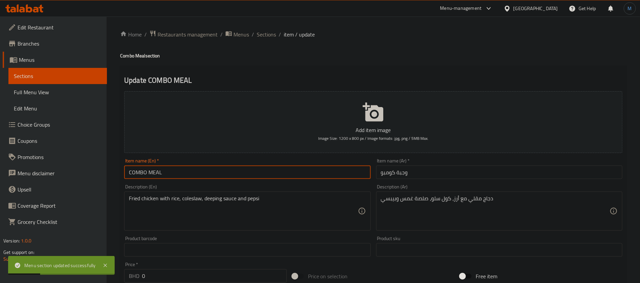
click at [323, 172] on input "COMBO MEAL" at bounding box center [247, 172] width 246 height 14
type input "Combo Meal"
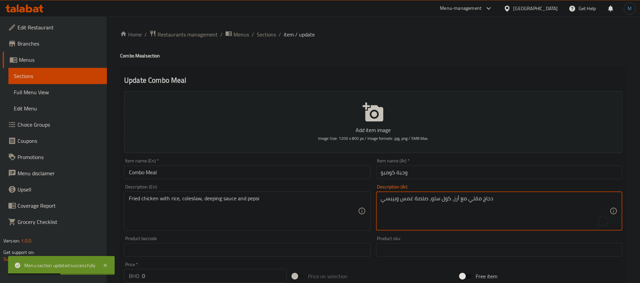
click at [464, 171] on input "وجبة كومبو" at bounding box center [499, 172] width 246 height 14
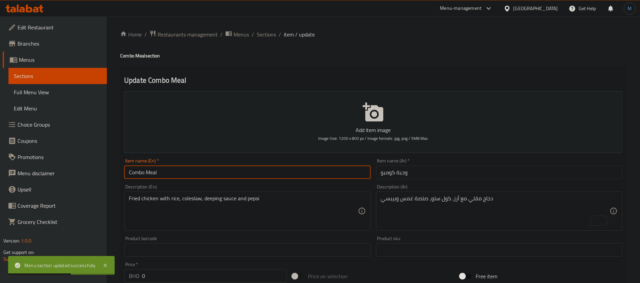
click at [335, 172] on input "Combo Meal" at bounding box center [247, 172] width 246 height 14
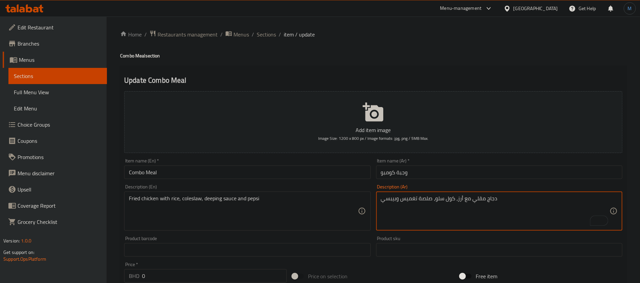
type textarea "دجاج مقلي مع أرز، كول سلو، صلصة تغميس وبيبسي"
click at [313, 175] on input "Combo Meal" at bounding box center [247, 172] width 246 height 14
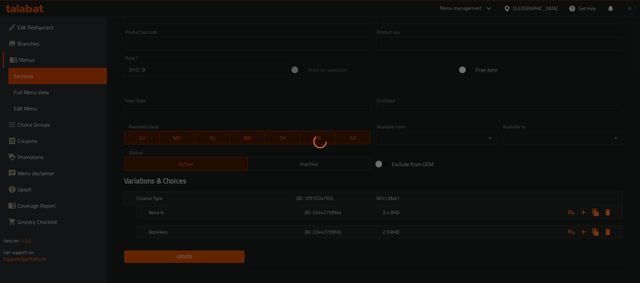
scroll to position [209, 0]
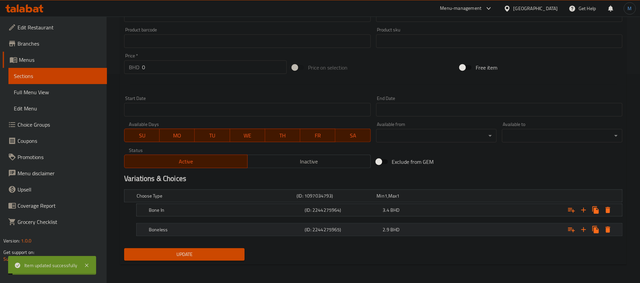
click at [375, 201] on div "(ID: 2244275965)" at bounding box center [335, 195] width 80 height 9
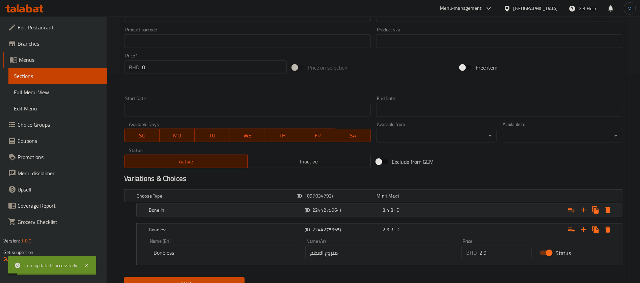
click at [374, 199] on h5 "(ID: 2244275964)" at bounding box center [335, 195] width 77 height 7
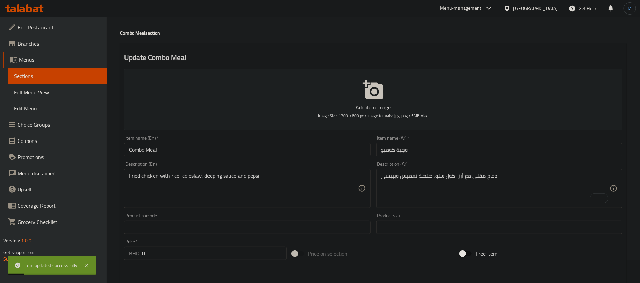
scroll to position [6, 0]
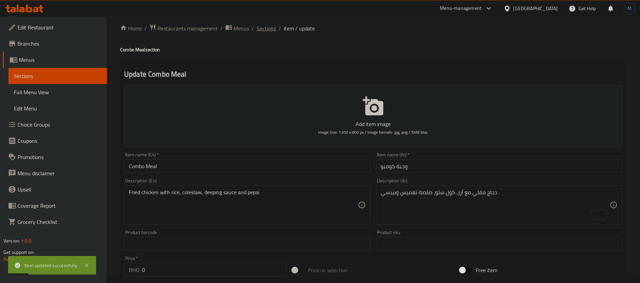
click at [267, 24] on span "Sections" at bounding box center [266, 28] width 19 height 8
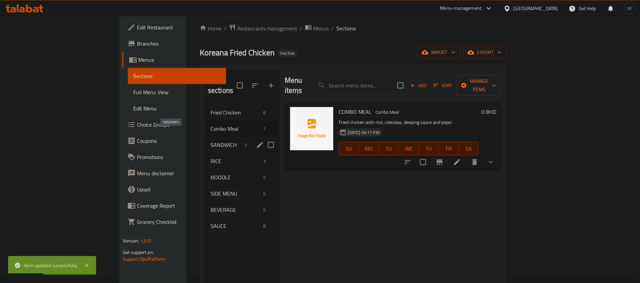
click at [205, 137] on div "SANDWICH 3" at bounding box center [242, 145] width 74 height 16
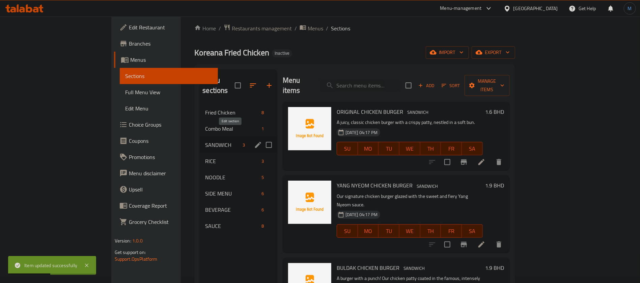
click at [254, 141] on icon "edit" at bounding box center [258, 145] width 8 height 8
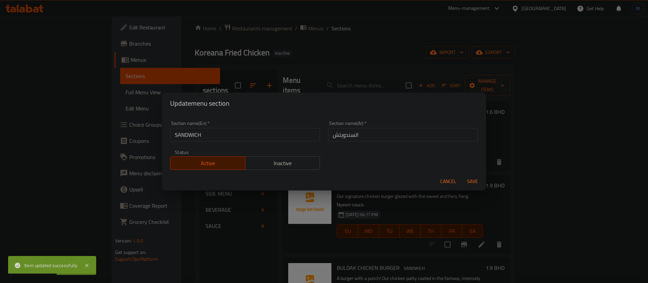
drag, startPoint x: 261, startPoint y: 125, endPoint x: 263, endPoint y: 130, distance: 4.6
click at [262, 126] on div "Section name(En)   * SANDWICH Section name(En) *" at bounding box center [245, 131] width 150 height 21
click at [267, 140] on input "SANDWICH" at bounding box center [245, 135] width 150 height 14
type input "Sandwich"
click at [462, 175] on button "Save" at bounding box center [473, 181] width 22 height 12
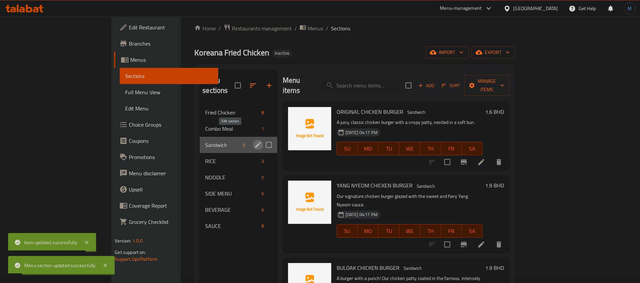
click at [254, 141] on icon "edit" at bounding box center [258, 145] width 8 height 8
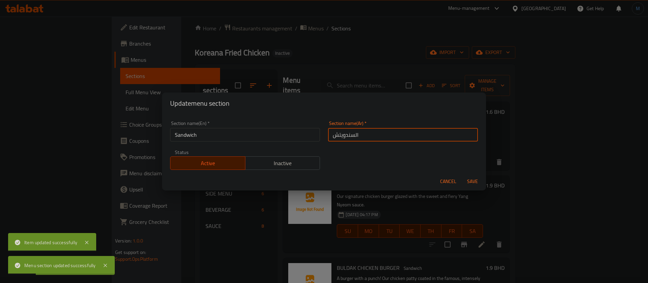
click at [352, 137] on input "السندويتش" at bounding box center [403, 135] width 150 height 14
type input "سندويتش"
click at [462, 175] on button "Save" at bounding box center [473, 181] width 22 height 12
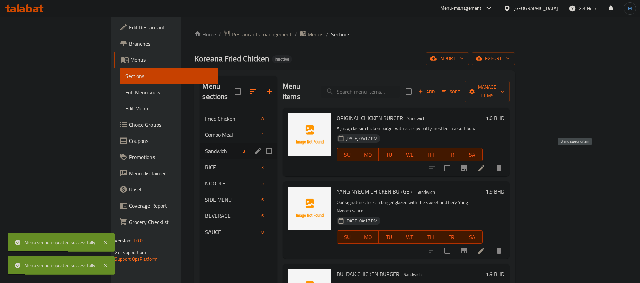
scroll to position [6, 0]
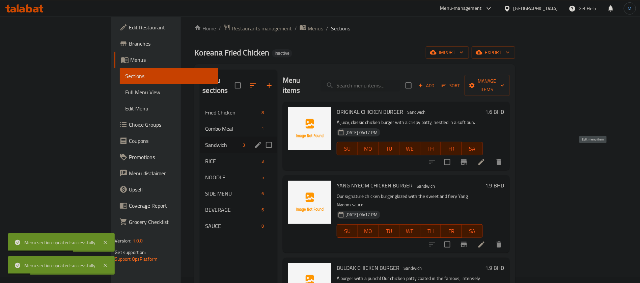
click at [486, 158] on icon at bounding box center [482, 162] width 8 height 8
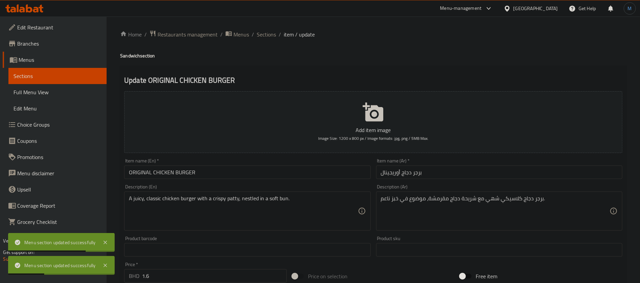
click at [260, 165] on input "ORIGINAL CHICKEN BURGER" at bounding box center [247, 172] width 246 height 14
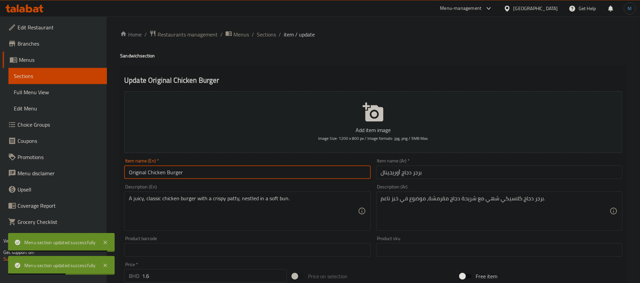
click at [131, 54] on h4 "Sandwich section" at bounding box center [373, 55] width 507 height 7
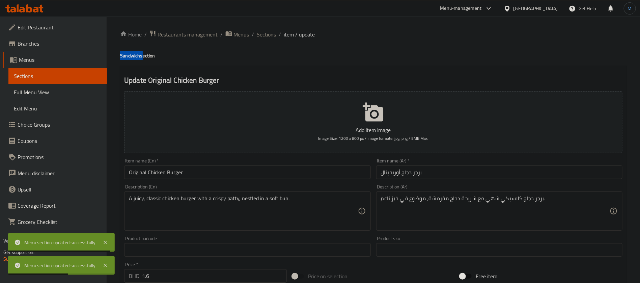
click at [131, 54] on h4 "Sandwich section" at bounding box center [373, 55] width 507 height 7
copy h4 "Sandwich"
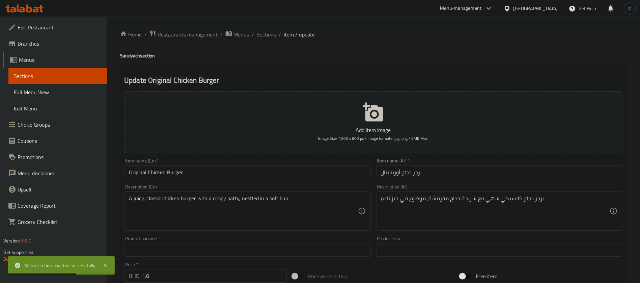
click at [195, 166] on input "Original Chicken Burger" at bounding box center [247, 172] width 246 height 14
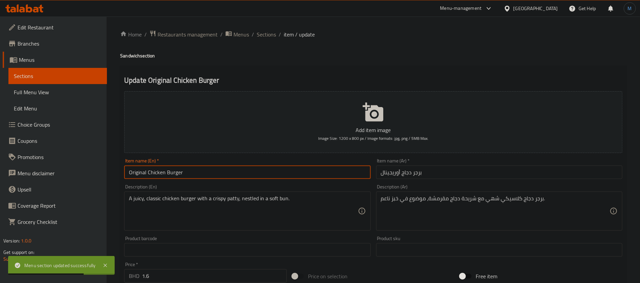
paste input "Sandwich"
type input "Original Chicken Burger Sandwich"
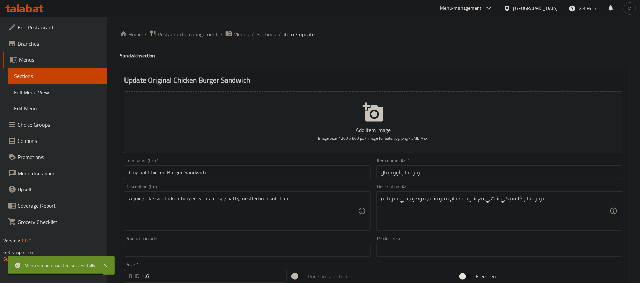
click at [465, 173] on input "برجر دجاج أوريجينال" at bounding box center [499, 172] width 246 height 14
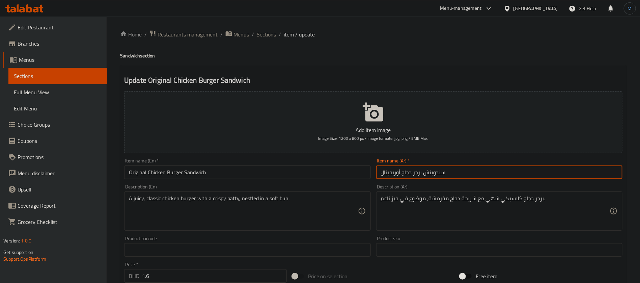
type input "سندويتش برجر دجاج أوريجينال"
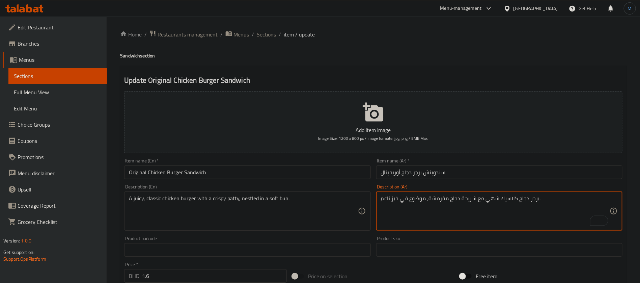
click at [491, 199] on textarea "برجر دجاج كلاسيك شهي مع شريحة دجاج مقرمشة، موضوع في خبز ناعم." at bounding box center [495, 211] width 229 height 32
click at [400, 193] on div "برجر دجاج كلاسيك جوسي مع شريحة دجاج مقرمشة، موضوع في خبز ناعم. Description (Ar)" at bounding box center [499, 210] width 246 height 39
click at [397, 198] on textarea "برجر دجاج كلاسيك جوسي مع شريحة دجاج مقرمشة، موضوع في خبز ناعم." at bounding box center [495, 211] width 229 height 32
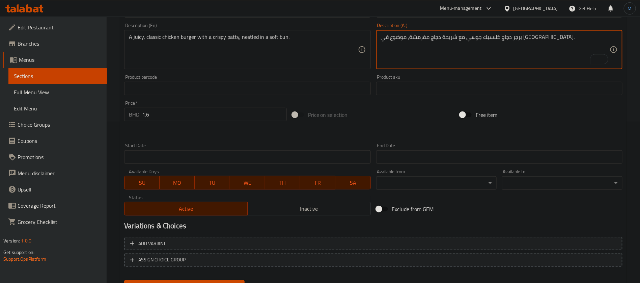
scroll to position [194, 0]
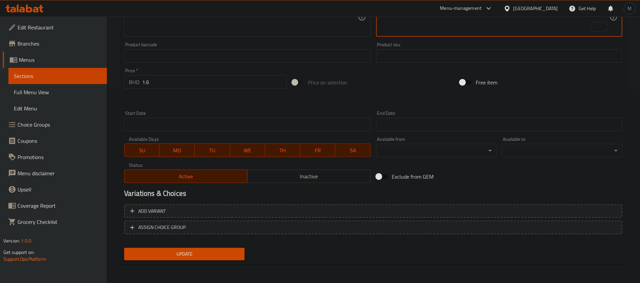
type textarea "برجر دجاج كلاسيك جوسي مع شريحة دجاج مقرمشة، موضوع في كيزر ناعم."
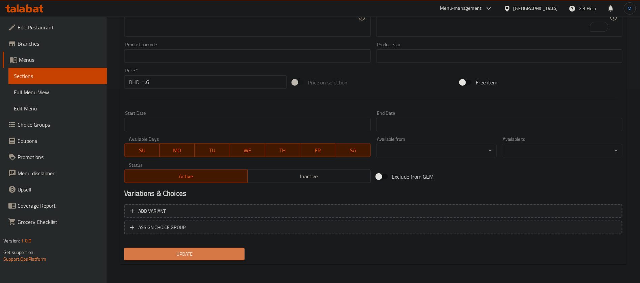
click at [185, 251] on span "Update" at bounding box center [185, 254] width 110 height 8
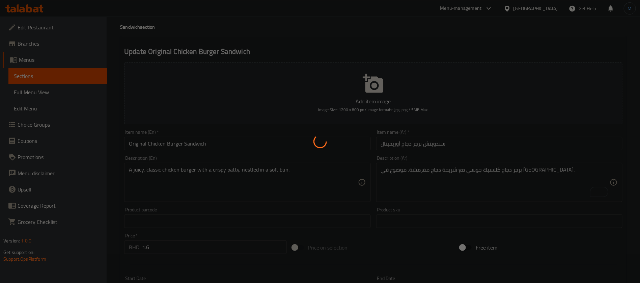
scroll to position [0, 0]
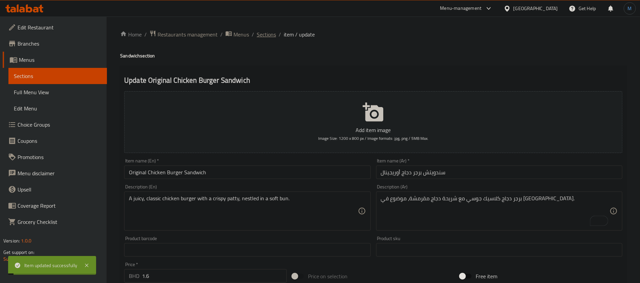
click at [269, 33] on span "Sections" at bounding box center [266, 34] width 19 height 8
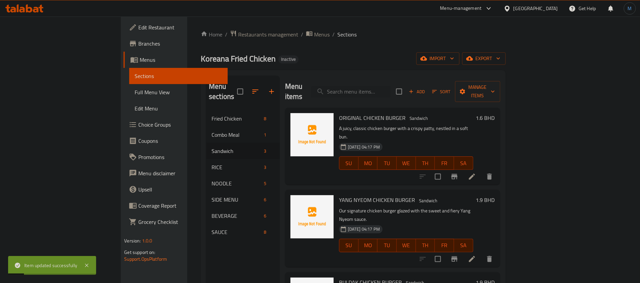
scroll to position [51, 0]
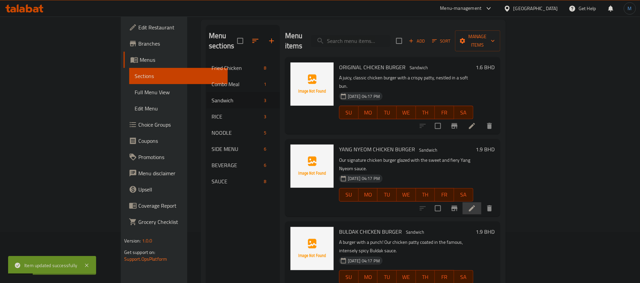
click at [475, 205] on icon at bounding box center [472, 208] width 6 height 6
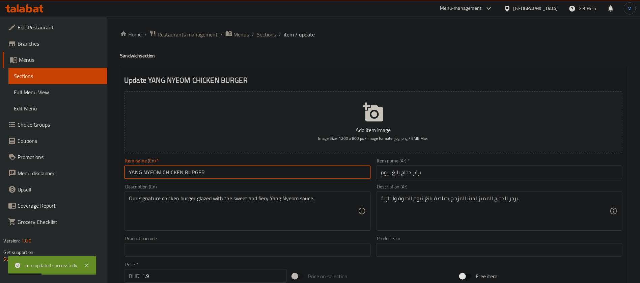
click at [233, 173] on input "YANG NYEOM CHICKEN BURGER" at bounding box center [247, 172] width 246 height 14
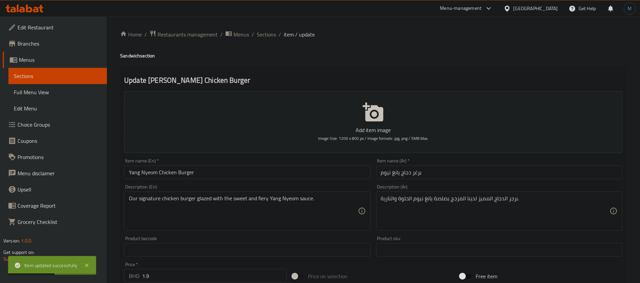
click at [131, 56] on h4 "Sandwich section" at bounding box center [373, 55] width 507 height 7
copy h4 "Sandwich"
click at [216, 168] on input "Yang Nyeom Chicken Burger" at bounding box center [247, 172] width 246 height 14
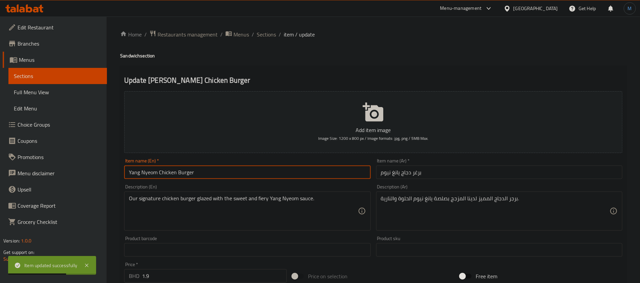
paste input "Sandwich"
type input "Yang Nyeom Chicken Burger Sandwich"
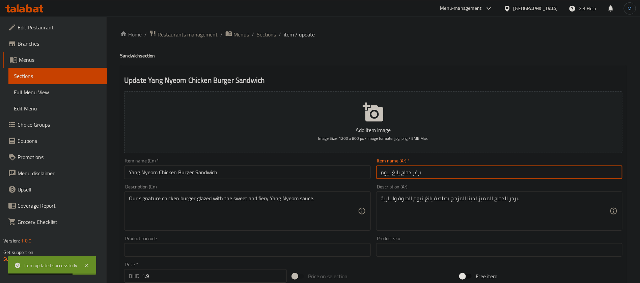
click at [438, 173] on input "برغر دجاج يانغ نيوم" at bounding box center [499, 172] width 246 height 14
type input "سندوتش برجر دجاج يانج نيوم"
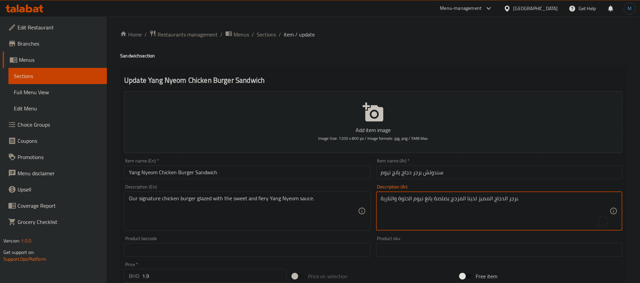
click at [486, 202] on textarea "برجر الدجاج المميز لدينا المزجج بصلصة يانغ نيوم الحلوة والنارية." at bounding box center [495, 211] width 229 height 32
click at [472, 199] on textarea "برجر الدجاج السيجنتشر لدينا المزجج بصلصة يانغ نيوم الحلوة والنارية." at bounding box center [495, 211] width 229 height 32
click at [463, 198] on textarea "برجر الدجاج السيجنتشر الخاص بنا المزجج بصلصة يانغ نيوم الحلوة والنارية." at bounding box center [495, 211] width 229 height 32
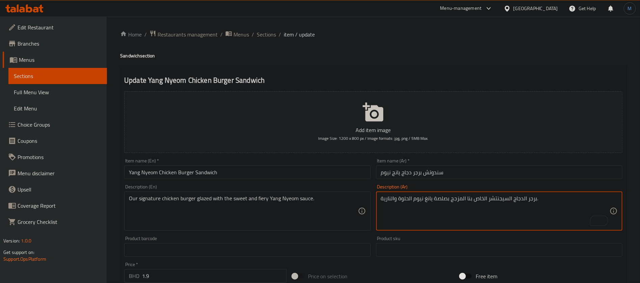
click at [463, 198] on textarea "برجر الدجاج السيجنتشر الخاص بنا المزجج بصلصة يانغ نيوم الحلوة والنارية." at bounding box center [495, 211] width 229 height 32
click at [399, 171] on input "سندوتش برجر دجاج يانج نيوم" at bounding box center [499, 172] width 246 height 14
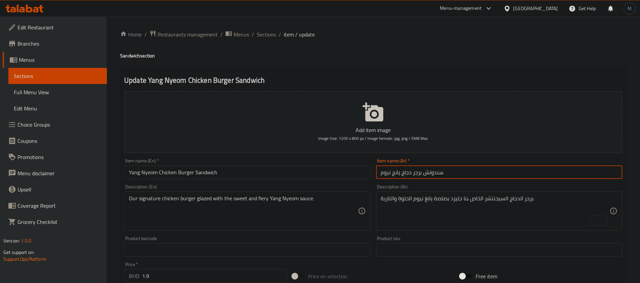
click at [399, 171] on input "سندوتش برجر دجاج يانج نيوم" at bounding box center [499, 172] width 246 height 14
click at [390, 172] on input "سندوتش برجر دجاج يانج نيوم" at bounding box center [499, 172] width 246 height 14
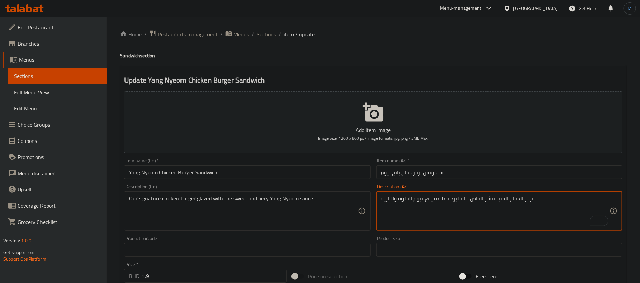
click at [428, 203] on textarea "برجر الدجاج السيجنتشر الخاص بنا جليزد بصلصة يانغ نيوم الحلوة والنارية." at bounding box center [495, 211] width 229 height 32
click at [421, 201] on textarea "برجر الدجاج السيجنتشر الخاص بنا جليزد بصلصة يانغ نيوم الحلوة والنارية." at bounding box center [495, 211] width 229 height 32
paste textarea "To enrich screen reader interactions, please activate Accessibility in Grammarl…"
click at [390, 199] on textarea "برجر الدجاج السيجنتشر الخاص بنا جليزد بصلصة يانج نيوم الحلوة والنارية." at bounding box center [495, 211] width 229 height 32
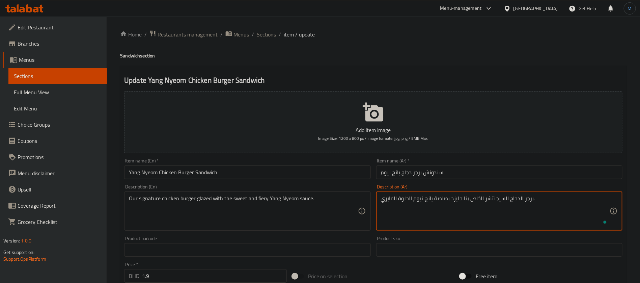
type textarea "برجر الدجاج السيجنتشر الخاص بنا جليزد بصلصة يانج نيوم الحلوة الفايري."
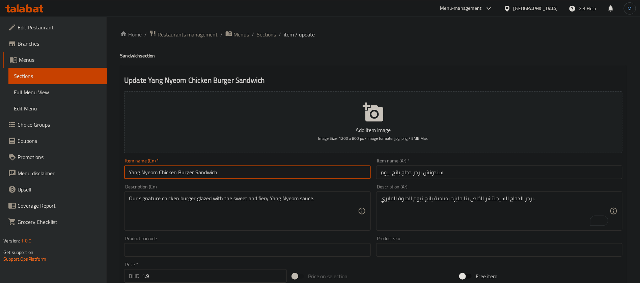
click at [257, 171] on input "Yang Nyeom Chicken Burger Sandwich" at bounding box center [247, 172] width 246 height 14
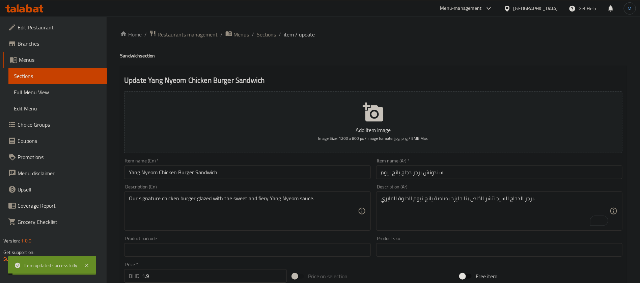
click at [274, 35] on span "Sections" at bounding box center [266, 34] width 19 height 8
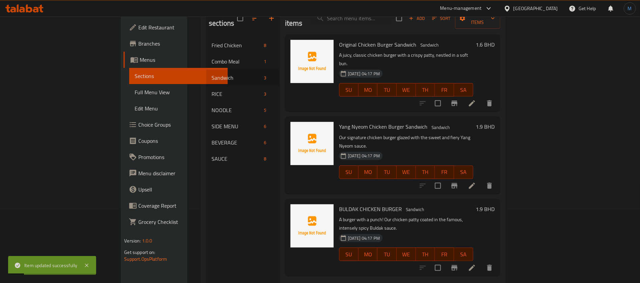
scroll to position [95, 0]
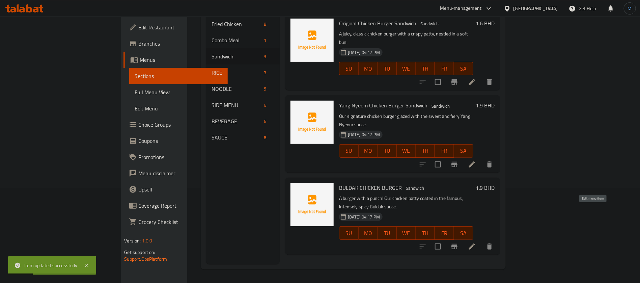
click at [476, 242] on icon at bounding box center [472, 246] width 8 height 8
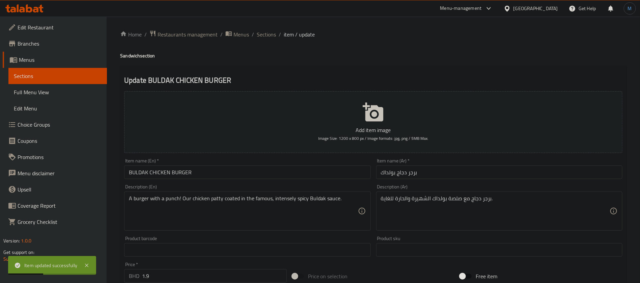
click at [301, 180] on div "Item name (En)   * BULDAK CHICKEN BURGER Item name (En) *" at bounding box center [248, 169] width 252 height 26
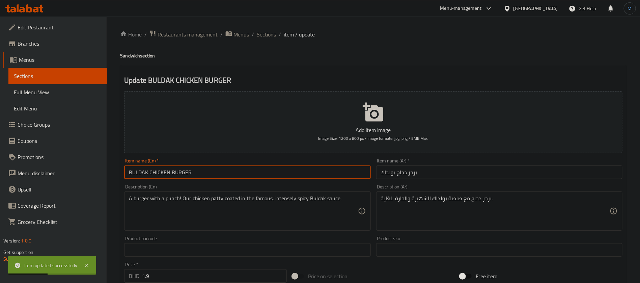
click at [299, 172] on input "BULDAK CHICKEN BURGER" at bounding box center [247, 172] width 246 height 14
click at [137, 53] on h4 "Sandwich section" at bounding box center [373, 55] width 507 height 7
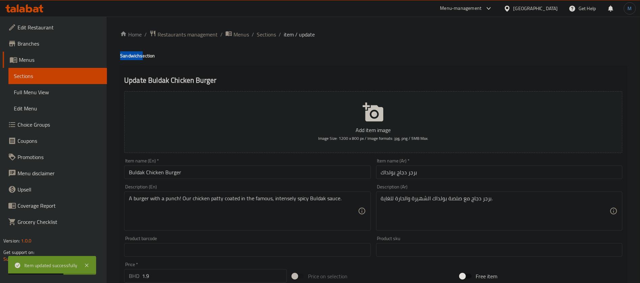
click at [137, 53] on h4 "Sandwich section" at bounding box center [373, 55] width 507 height 7
copy h4 "Sandwich"
drag, startPoint x: 223, startPoint y: 183, endPoint x: 219, endPoint y: 160, distance: 23.4
click at [223, 183] on div "Description (En) A burger with a punch! Our chicken patty coated in the famous,…" at bounding box center [248, 208] width 252 height 52
click at [219, 160] on div "Item name (En)   * Buldak Chicken Burger Item name (En) *" at bounding box center [247, 168] width 246 height 21
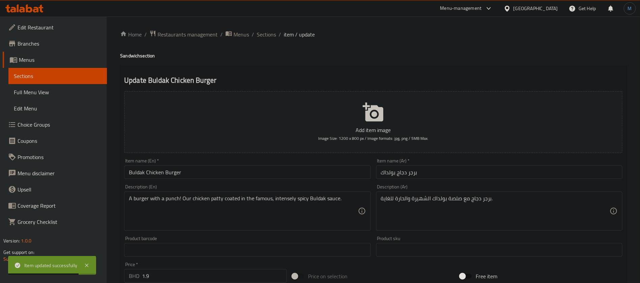
click at [218, 169] on input "Buldak Chicken Burger" at bounding box center [247, 172] width 246 height 14
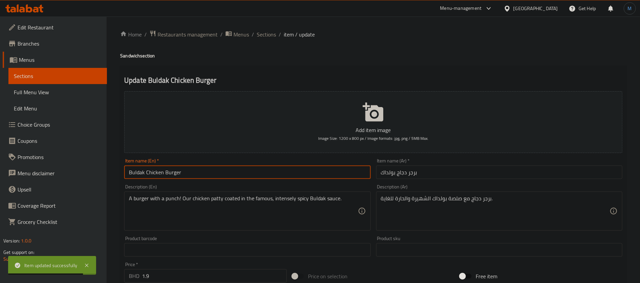
paste input "Sandwich"
type input "Buldak Chicken Burger Sandwich"
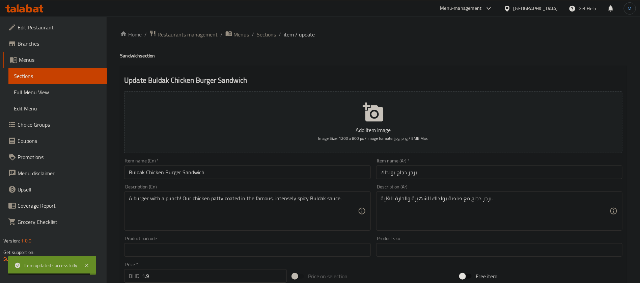
click at [431, 164] on div "Item name (Ar)   * برجر دجاج بولداك Item name (Ar) *" at bounding box center [499, 168] width 246 height 21
click at [434, 178] on input "برجر دجاج بولداك" at bounding box center [499, 172] width 246 height 14
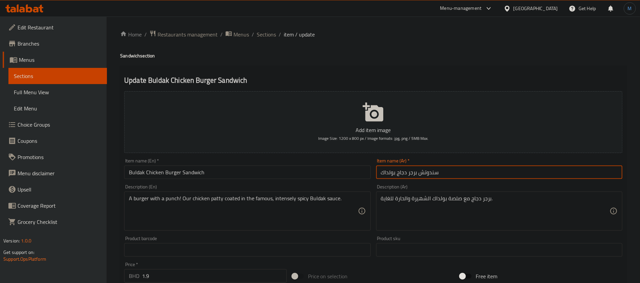
type input "سندوتش برجر دجاج بولداك"
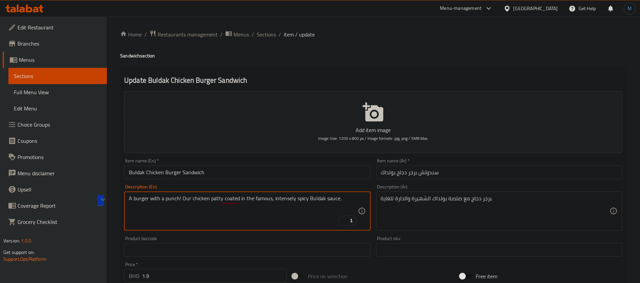
paste textarea "To enrich screen reader interactions, please activate Accessibility in Grammarl…"
type textarea "A burger with a punch Our chicken patty coated in the famous, intensely spicy B…"
click at [492, 230] on div "برجر دجاج مع صلصة بولداك الشهيرة والحارة للغاية. Description (Ar)" at bounding box center [499, 210] width 246 height 39
paste textarea "مع لكمة فطيرة الدجاج لدينا مغطاة ب"
type textarea "برجر مع لكمة فطيرة الدجاج لدينا مغطاة بصلصة بولداك الشهيرة والحارة للغاية."
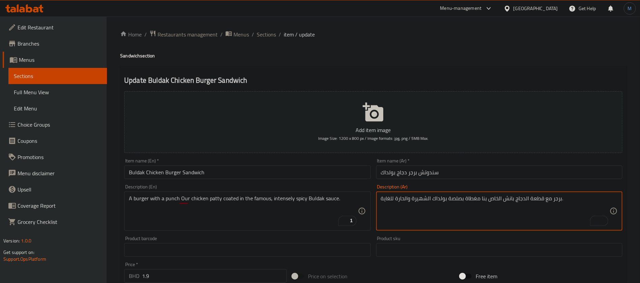
click at [513, 201] on textarea "برجر مع قطعة الدجاج بانش الخاص بنا مغطاة بصلصة بولداك الشهيرة والحارة للغاية." at bounding box center [495, 211] width 229 height 32
type textarea "برجر مع قطعة الدجاج البانش الخاص بنا مغطاة بصلصة بولداك الشهيرة والحارة للغاية."
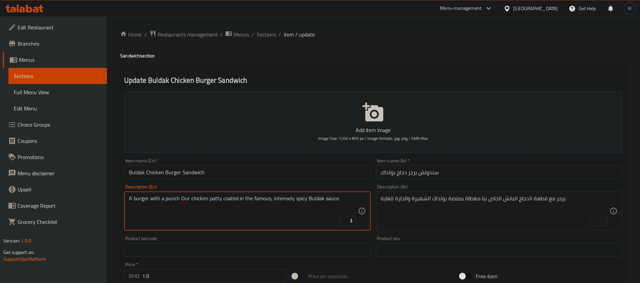
click at [287, 202] on textarea "A burger with a punch Our chicken patty coated in the famous, intensely spicy B…" at bounding box center [243, 211] width 229 height 32
click at [298, 198] on textarea "A burger with a punch Our chicken patty coated in the famous, intensely spicy B…" at bounding box center [243, 211] width 229 height 32
click at [253, 178] on input "Buldak Chicken Burger Sandwich" at bounding box center [247, 172] width 246 height 14
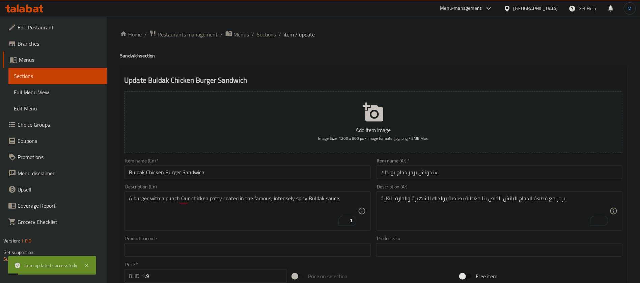
click at [270, 36] on span "Sections" at bounding box center [266, 34] width 19 height 8
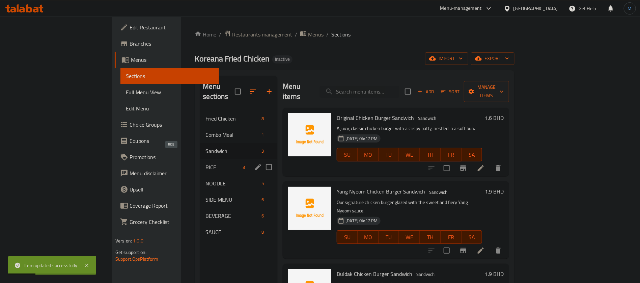
click at [208, 163] on span "RICE" at bounding box center [223, 167] width 34 height 8
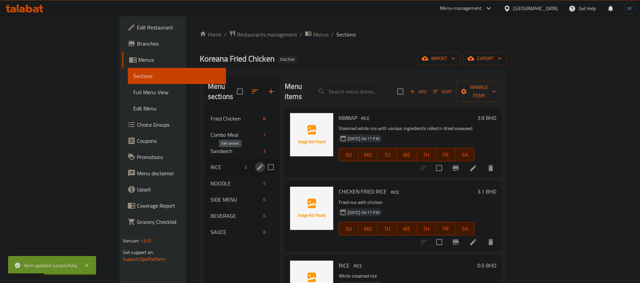
click at [256, 163] on icon "edit" at bounding box center [260, 167] width 8 height 8
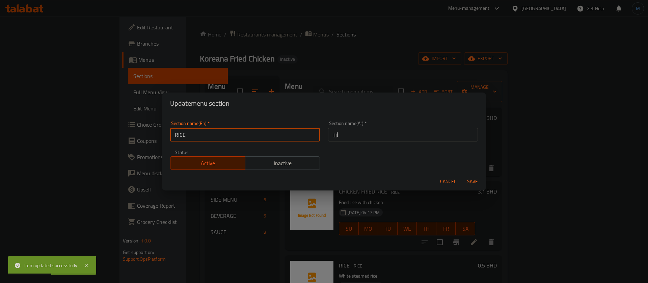
click at [237, 137] on input "RICE" at bounding box center [245, 135] width 150 height 14
type input "Rice"
click at [462, 175] on button "Save" at bounding box center [473, 181] width 22 height 12
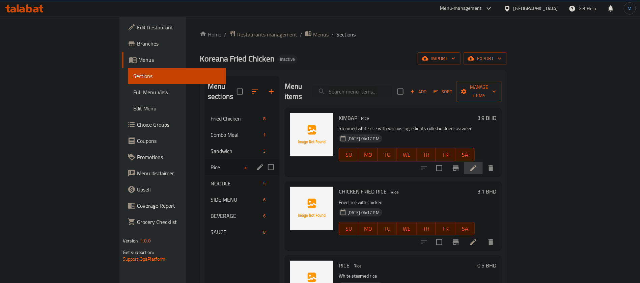
click at [483, 162] on li at bounding box center [473, 168] width 19 height 12
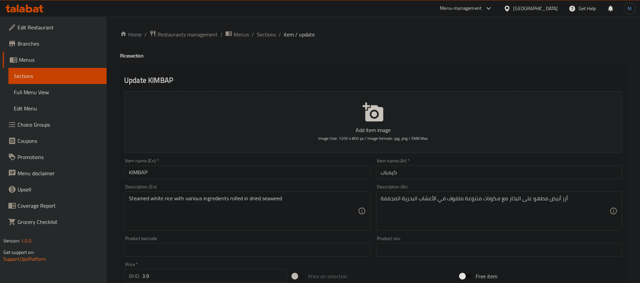
click at [229, 173] on input "KIMBAP" at bounding box center [247, 172] width 246 height 14
click at [127, 57] on h4 "Rice section" at bounding box center [373, 55] width 507 height 7
copy h4 "Rice"
click at [152, 176] on input "Kimbap" at bounding box center [247, 172] width 246 height 14
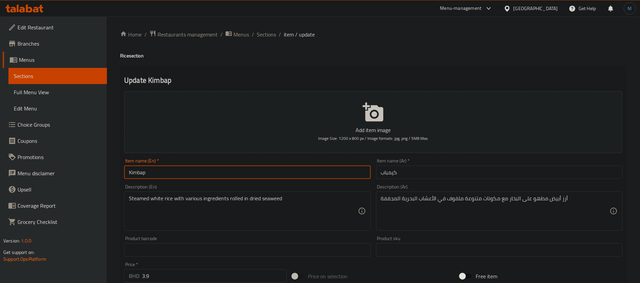
paste input "Rice"
type input "Kimbap Rice"
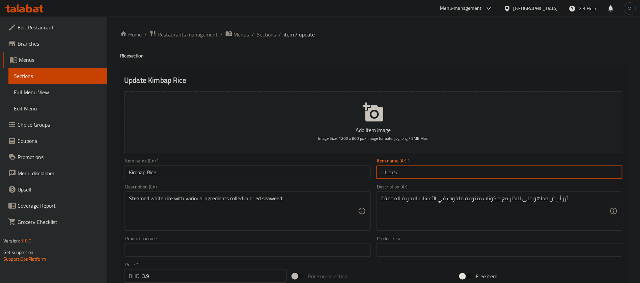
click at [437, 178] on input "كيمباب" at bounding box center [499, 172] width 246 height 14
type input "ارز كيمباب"
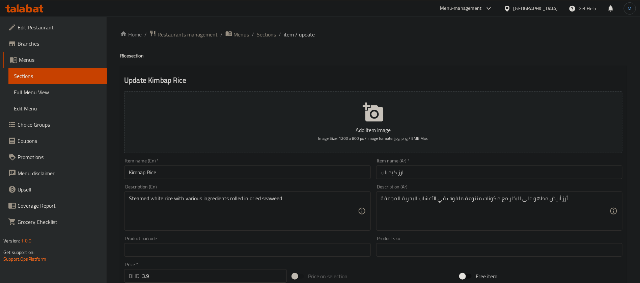
click at [269, 229] on div "Steamed white rice with various ingredients rolled in dried seaweed Description…" at bounding box center [247, 210] width 246 height 39
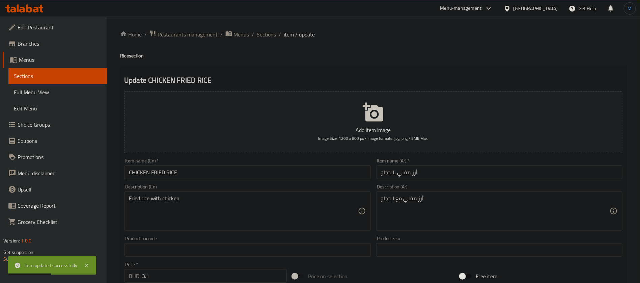
click at [254, 169] on input "CHICKEN FRIED RICE" at bounding box center [247, 172] width 246 height 14
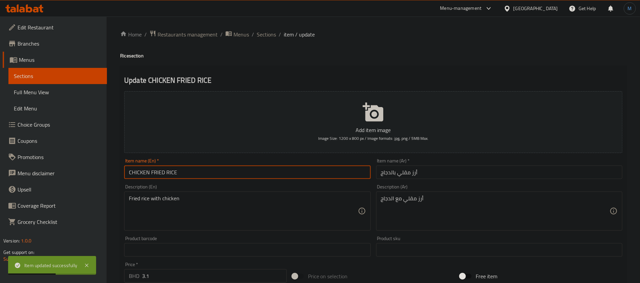
type input "Chicken Fried Rice"
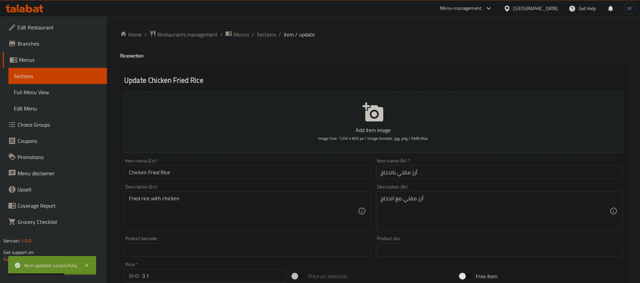
click at [448, 189] on div "Description (Ar) أرز مقلي مع الدجاج Description (Ar)" at bounding box center [499, 207] width 246 height 46
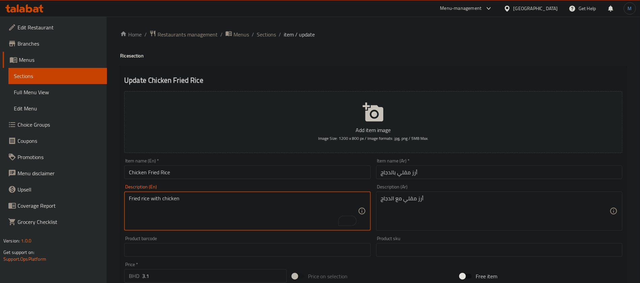
drag, startPoint x: 275, startPoint y: 171, endPoint x: 274, endPoint y: 177, distance: 5.6
click at [274, 177] on input "Chicken Fried Rice" at bounding box center [247, 172] width 246 height 14
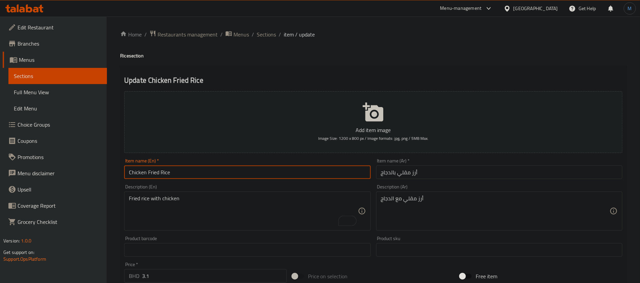
click at [434, 164] on div "Item name (Ar)   * أرز مقلي بالدجاج Item name (Ar) *" at bounding box center [499, 168] width 246 height 21
click at [337, 169] on input "Chicken Fried Rice" at bounding box center [247, 172] width 246 height 14
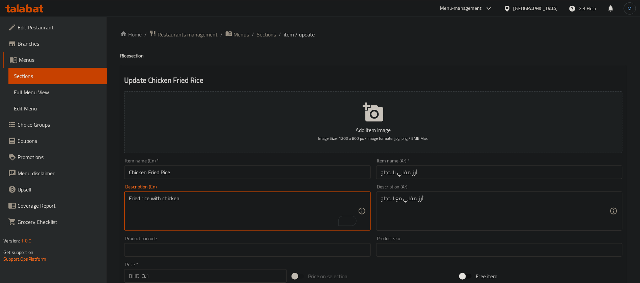
paste textarea "Made with tender chicken, mixed with freshly cooked basmati rice, and stir-frie…"
type textarea "Made with tender chicken, mixed with freshly cooked basmati rice, and stir-frie…"
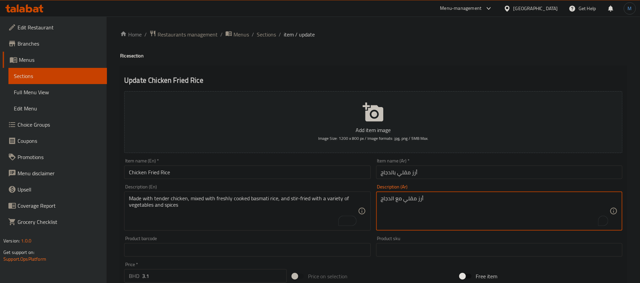
paste textarea "مصنوعة من قطع دجاج طري ممزوجة بأرز بسمتي طازج مطهو بشكل ممتاز مع مزيج من الخضرو…"
type textarea "مصنوعة من قطع دجاج طري ممزوجة بأرز بسمتي طازج مطهو بشكل ممتاز مع مزيج من الخضرو…"
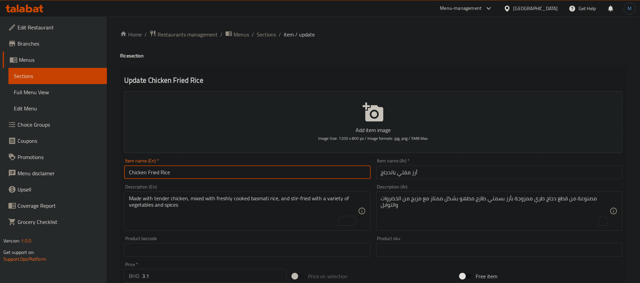
click at [344, 169] on input "Chicken Fried Rice" at bounding box center [247, 172] width 246 height 14
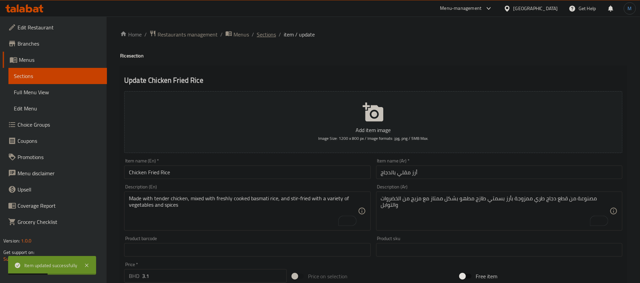
click at [271, 32] on span "Sections" at bounding box center [266, 34] width 19 height 8
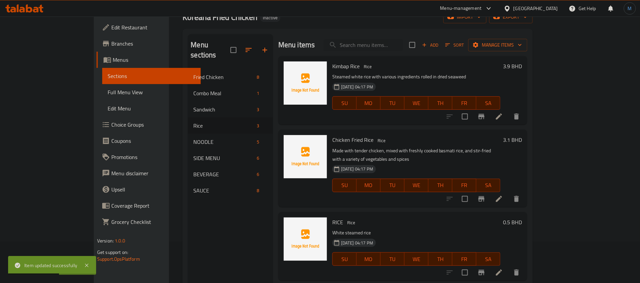
scroll to position [95, 0]
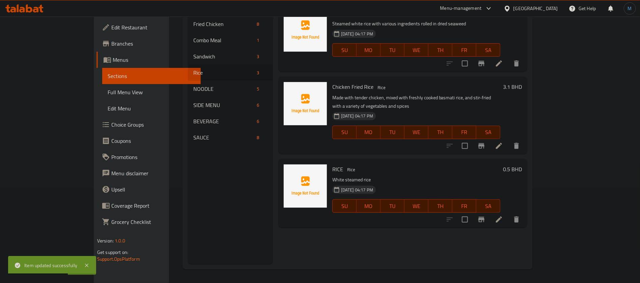
click at [330, 80] on div "Chicken Fried Rice Rice Made with tender chicken, mixed with freshly cooked bas…" at bounding box center [417, 115] width 174 height 72
copy h6 "Chicken Fried Rice"
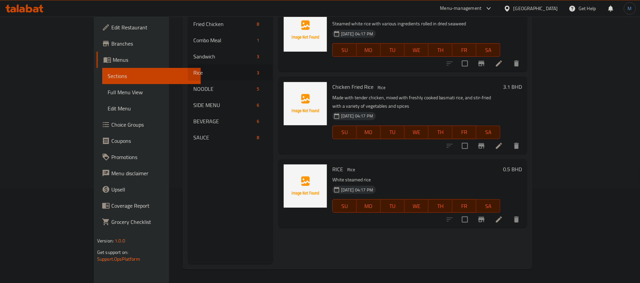
click at [344, 150] on div "Menu items Add Sort Manage items Kimbap Rice Rice Steamed white rice with vario…" at bounding box center [400, 122] width 255 height 283
click at [502, 216] on icon at bounding box center [499, 219] width 6 height 6
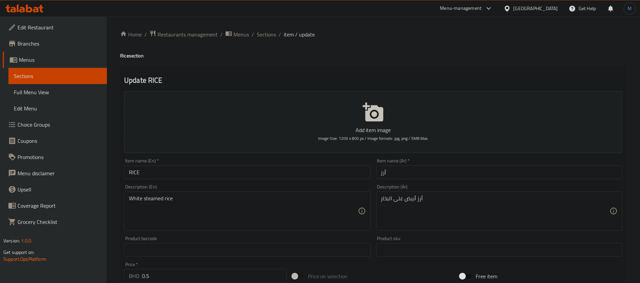
click at [206, 168] on input "RICE" at bounding box center [247, 172] width 246 height 14
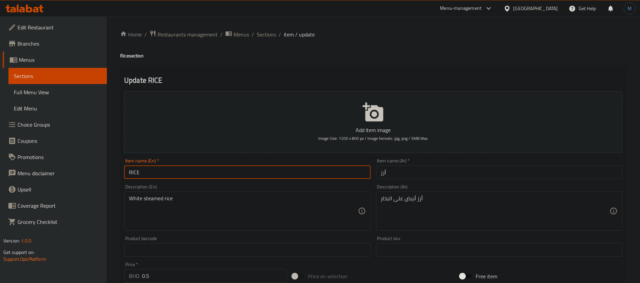
type input "Rice"
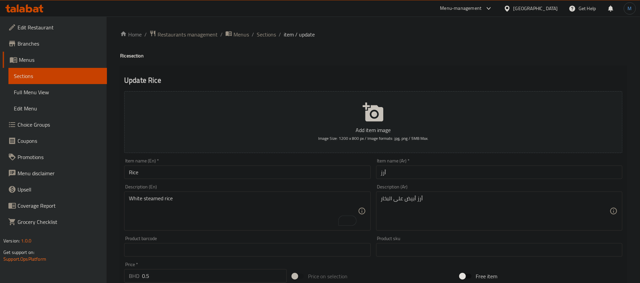
click at [250, 163] on div "Item name (En)   * Rice Item name (En) *" at bounding box center [247, 168] width 246 height 21
click at [251, 171] on input "Rice" at bounding box center [247, 172] width 246 height 14
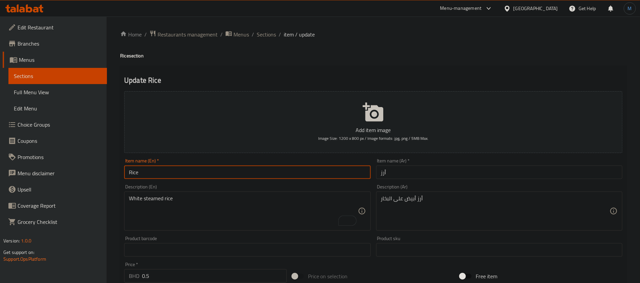
click at [276, 35] on ol "Home / Restaurants management / Menus / Sections / item / update" at bounding box center [373, 34] width 507 height 9
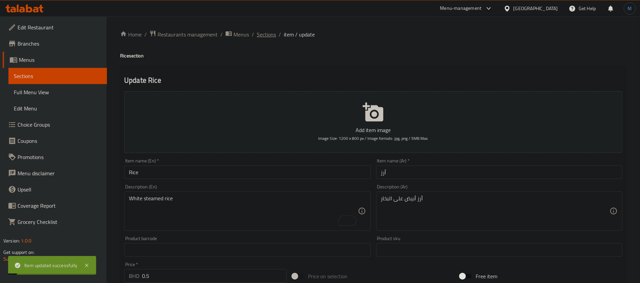
click at [275, 34] on span "Sections" at bounding box center [266, 34] width 19 height 8
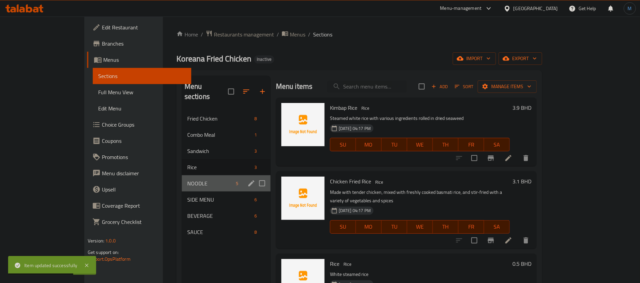
click at [183, 175] on div "NOODLE 5" at bounding box center [226, 183] width 89 height 16
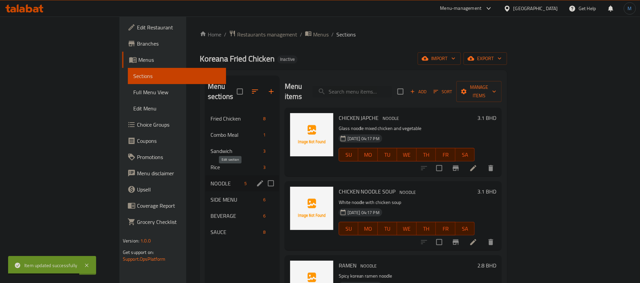
click at [257, 180] on icon "edit" at bounding box center [260, 183] width 6 height 6
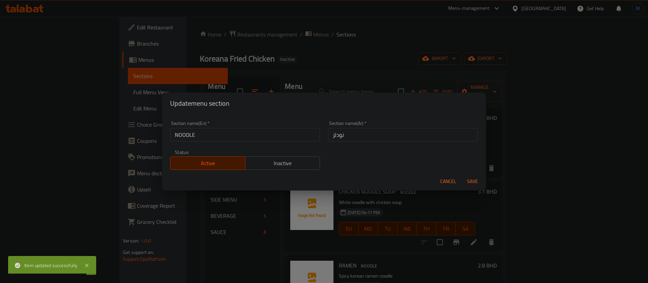
click at [254, 133] on input "NOODLE" at bounding box center [245, 135] width 150 height 14
type input "Noodle"
click at [462, 175] on button "Save" at bounding box center [473, 181] width 22 height 12
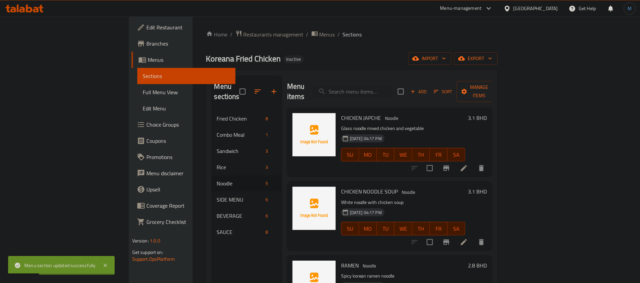
click at [490, 160] on div at bounding box center [448, 168] width 83 height 16
click at [474, 162] on li at bounding box center [464, 168] width 19 height 12
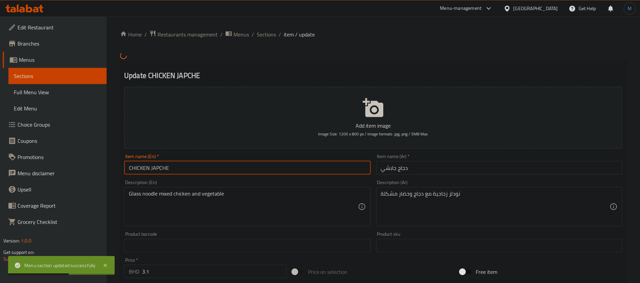
click at [248, 169] on input "CHICKEN JAPCHE" at bounding box center [247, 168] width 246 height 14
type input "Chicken Japche"
click at [413, 172] on input "دجاج جابشي" at bounding box center [499, 168] width 246 height 14
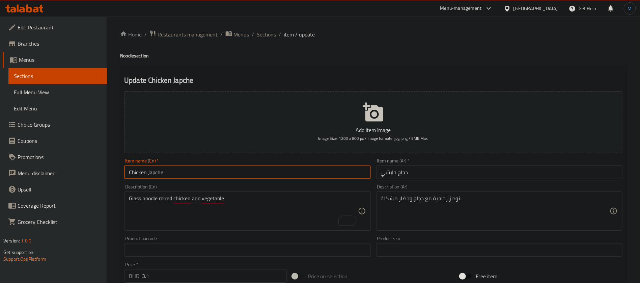
click at [264, 171] on input "Chicken Japche" at bounding box center [247, 172] width 246 height 14
click at [266, 35] on span "Sections" at bounding box center [266, 34] width 19 height 8
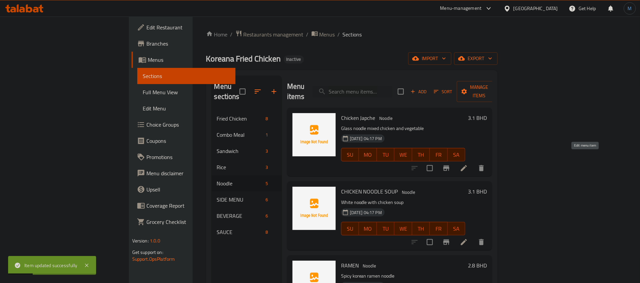
click at [468, 164] on icon at bounding box center [464, 168] width 8 height 8
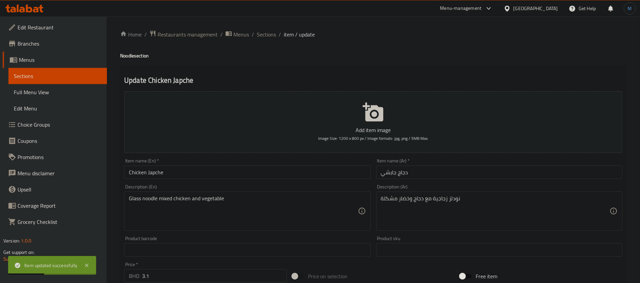
click at [130, 56] on h4 "Noodle section" at bounding box center [373, 55] width 507 height 7
copy h4 "Noodle"
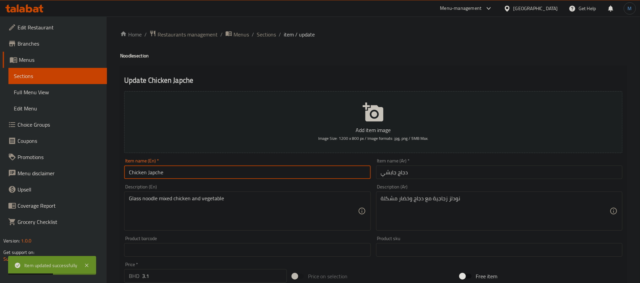
click at [197, 172] on input "Chicken Japche" at bounding box center [247, 172] width 246 height 14
paste input "Noodle"
type input "Chicken Japche Noodle"
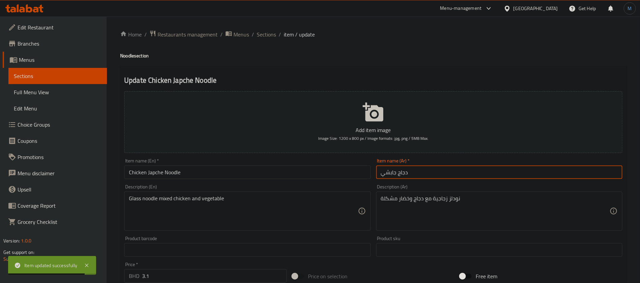
click at [443, 174] on input "دجاج جابشي" at bounding box center [499, 172] width 246 height 14
paste input "نودلز"
type input "نودلز دجاج جابشي"
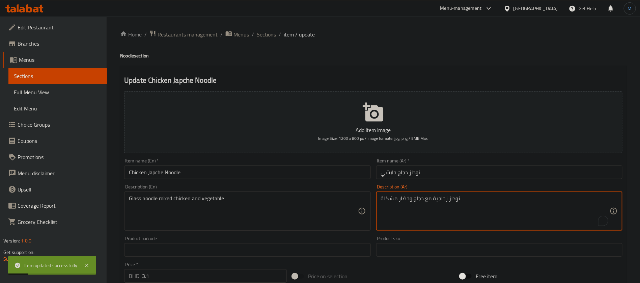
click at [441, 203] on textarea "نودلز زجاجية مع دجاج وخضار مشكلة" at bounding box center [495, 211] width 229 height 32
type textarea "نودلز جلاس مع دجاج وخضار مشكلة"
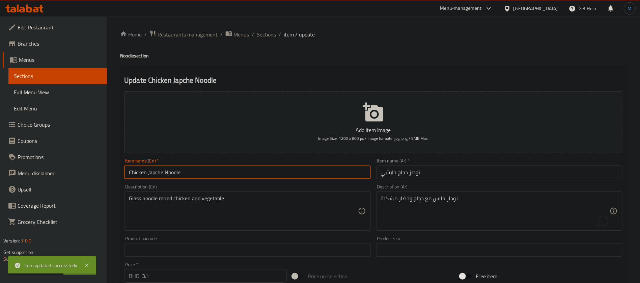
click at [240, 170] on input "Chicken Japche Noodle" at bounding box center [247, 172] width 246 height 14
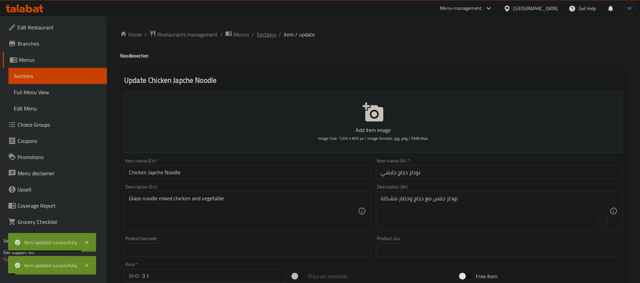
click at [273, 33] on span "Sections" at bounding box center [266, 34] width 19 height 8
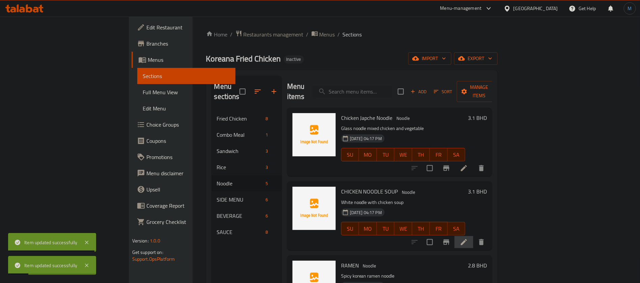
click at [474, 236] on li at bounding box center [464, 242] width 19 height 12
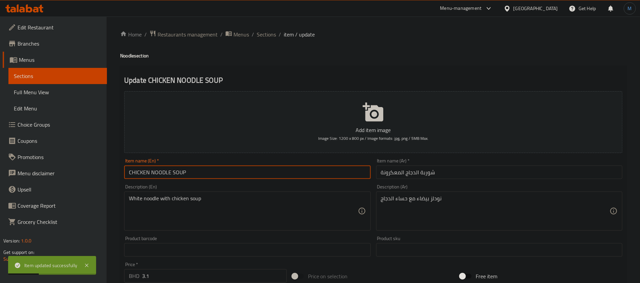
click at [289, 173] on input "CHICKEN NOODLE SOUP" at bounding box center [247, 172] width 246 height 14
type input "Chicken Noodle Soup"
click at [259, 173] on input "Chicken Noodle Soup" at bounding box center [247, 172] width 246 height 14
click at [403, 170] on input "شوربة الدجاج المعكرونة" at bounding box center [499, 172] width 246 height 14
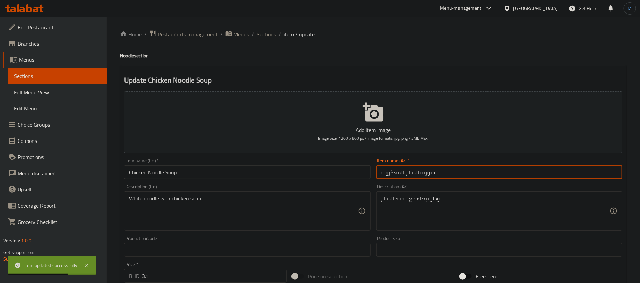
click at [403, 170] on input "شوربة الدجاج المعكرونة" at bounding box center [499, 172] width 246 height 14
type input "شوربة نالدجاج"
type input "شوربة نودلز الدجاج"
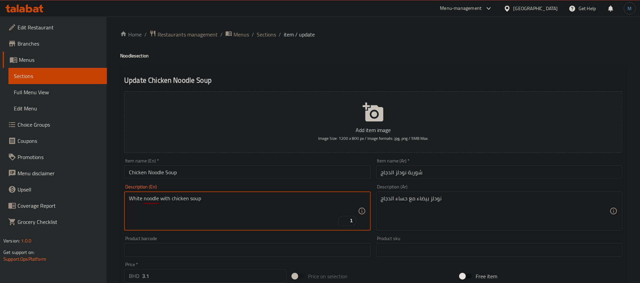
click at [158, 175] on input "Chicken Noodle Soup" at bounding box center [247, 172] width 246 height 14
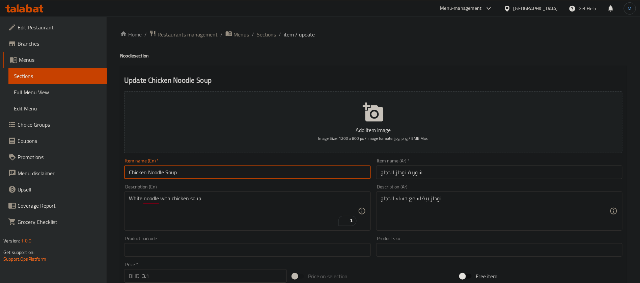
click at [158, 175] on input "Chicken Noodle Soup" at bounding box center [247, 172] width 246 height 14
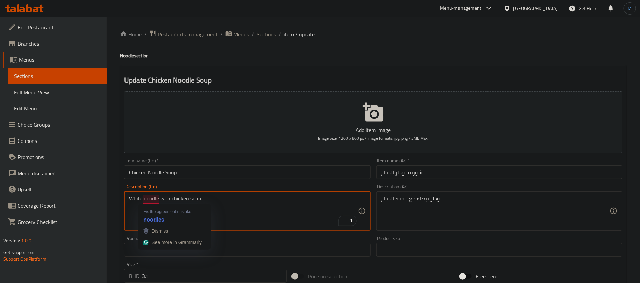
click at [152, 198] on textarea "White noodle with chicken soup" at bounding box center [243, 211] width 229 height 32
paste textarea "N"
type textarea "White Noodle with Chicken Soup"
click at [290, 168] on input "Chicken Noodle Soup" at bounding box center [247, 172] width 246 height 14
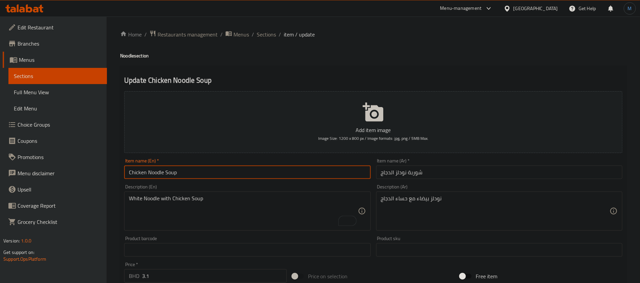
click at [264, 33] on span "Sections" at bounding box center [266, 34] width 19 height 8
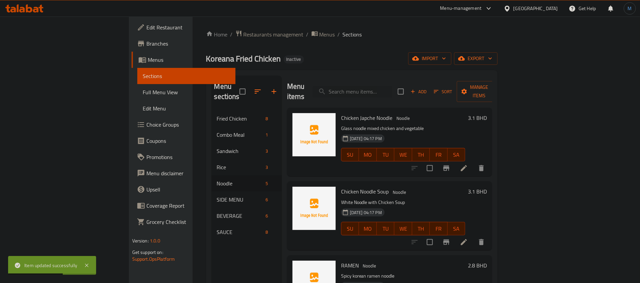
click at [474, 162] on li at bounding box center [464, 168] width 19 height 12
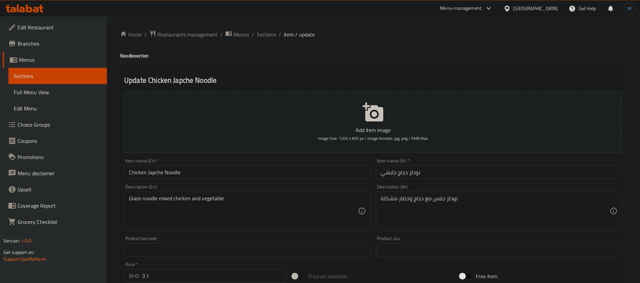
click at [282, 178] on input "Chicken Japche Noodle" at bounding box center [247, 172] width 246 height 14
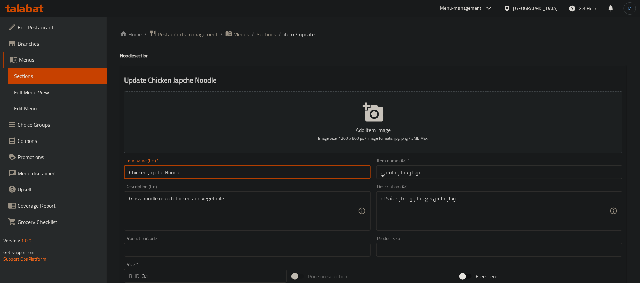
click at [275, 33] on span "Sections" at bounding box center [266, 34] width 19 height 8
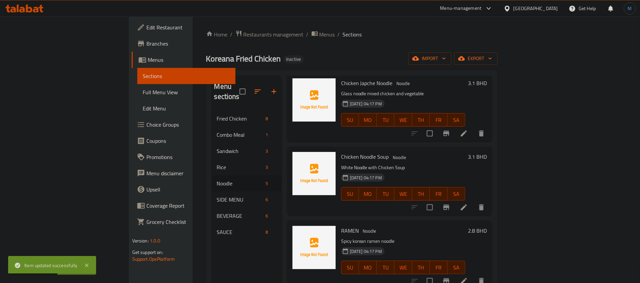
scroll to position [103, 0]
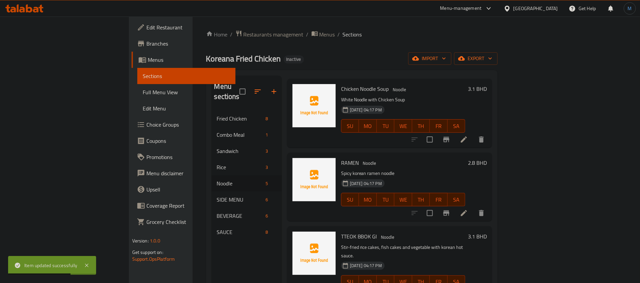
click at [474, 207] on li at bounding box center [464, 213] width 19 height 12
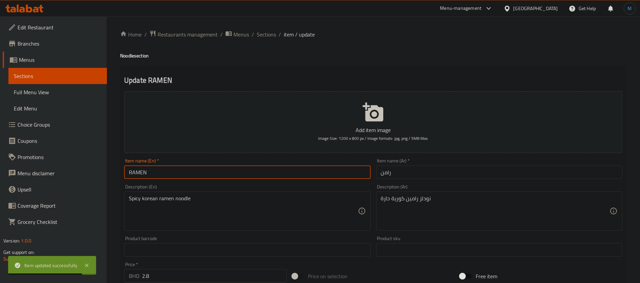
click at [186, 178] on input "RAMEN" at bounding box center [247, 172] width 246 height 14
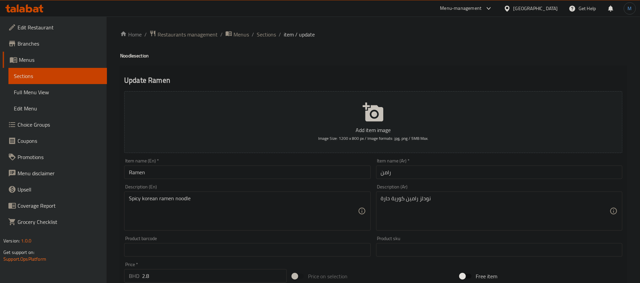
click at [337, 181] on div "Item name (En)   * Ramen Item name (En) *" at bounding box center [248, 169] width 252 height 26
click at [211, 192] on div "Spicy korean ramen noodle Description (En)" at bounding box center [247, 210] width 246 height 39
click at [229, 180] on div "Item name (En)   * Ramen Item name (En) *" at bounding box center [248, 169] width 252 height 26
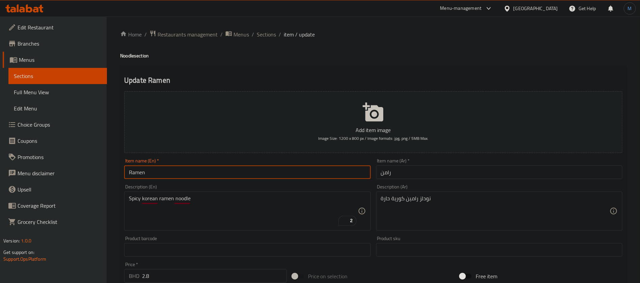
click at [229, 170] on input "Ramen" at bounding box center [247, 172] width 246 height 14
click at [122, 59] on h4 "Noodle section" at bounding box center [373, 55] width 507 height 7
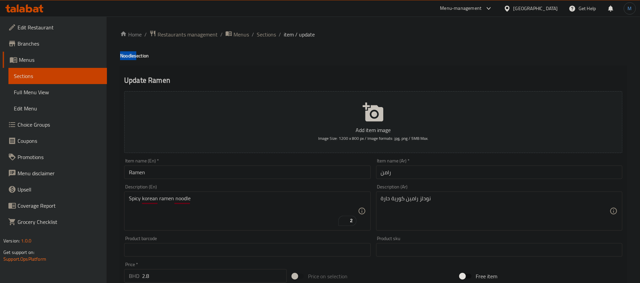
click at [122, 59] on h4 "Noodle section" at bounding box center [373, 55] width 507 height 7
copy h4 "Noodle"
click at [172, 179] on div "Item name (En)   * Ramen Item name (En) *" at bounding box center [248, 169] width 252 height 26
click at [172, 175] on input "Ramen" at bounding box center [247, 172] width 246 height 14
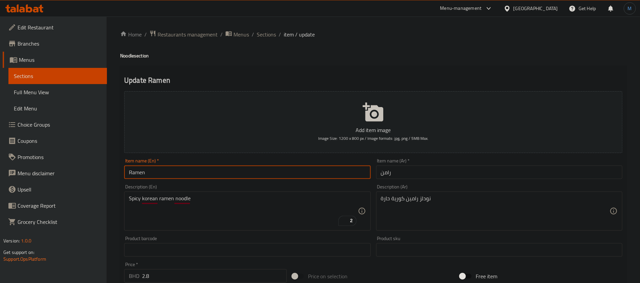
paste input "Noodle"
type input "Ramen Noodle"
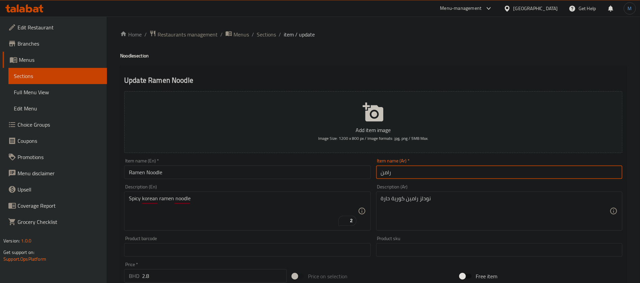
click at [443, 169] on input "رامن" at bounding box center [499, 172] width 246 height 14
paste input "نودلز"
type input "نودلز رامن"
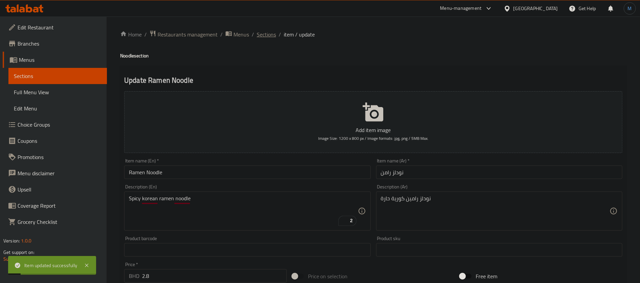
click at [273, 36] on span "Sections" at bounding box center [266, 34] width 19 height 8
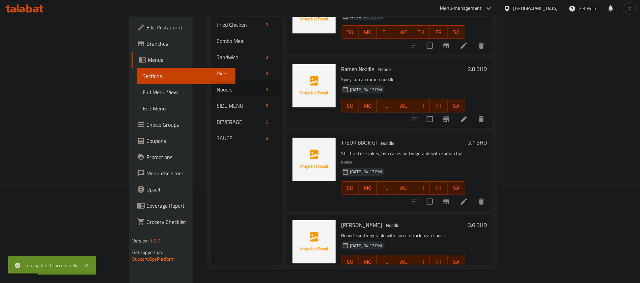
scroll to position [95, 0]
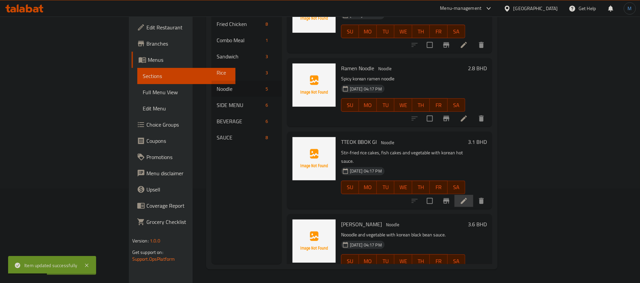
click at [474, 195] on li at bounding box center [464, 201] width 19 height 12
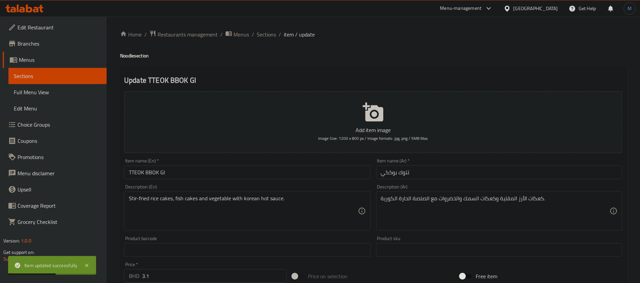
click at [279, 182] on div "Description (En) Stir-fried rice cakes, fish cakes and vegetable with korean ho…" at bounding box center [248, 208] width 252 height 52
click at [279, 176] on input "TTEOK BBOK GI" at bounding box center [247, 172] width 246 height 14
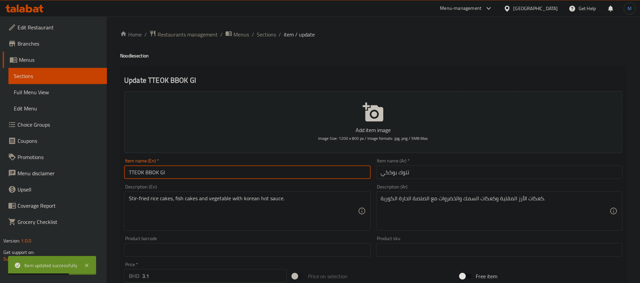
type input "Tteok Bbok Gi"
click at [279, 176] on input "Tteok Bbok Gi" at bounding box center [247, 172] width 246 height 14
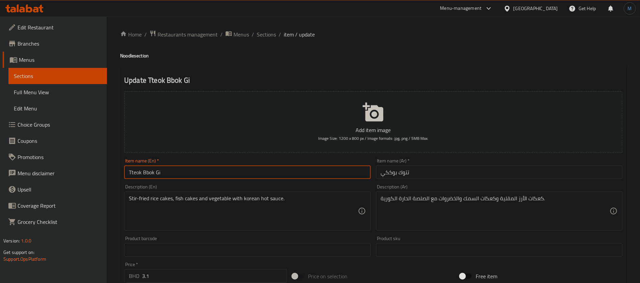
click at [442, 172] on input "تتوك بوككي" at bounding box center [499, 172] width 246 height 14
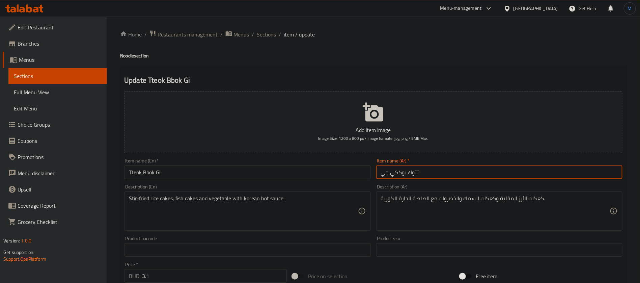
type input "تتوك بوككي جي"
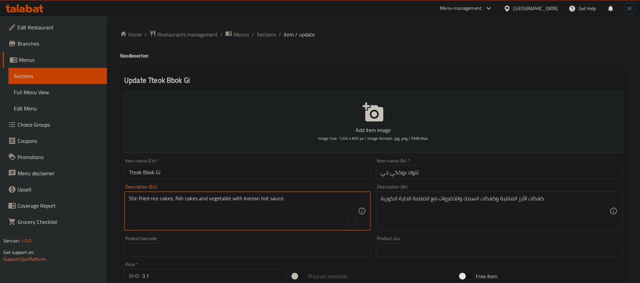
click at [330, 215] on textarea "Stir-fried rice cakes, fish cakes and vegetable with korean hot sauce." at bounding box center [243, 211] width 229 height 32
click at [316, 211] on textarea "Stir-fried rice cakes, fish cakes and vegetable with korean hot sauce." at bounding box center [243, 211] width 229 height 32
click at [321, 177] on input "Tteok Bbok Gi" at bounding box center [247, 172] width 246 height 14
click at [123, 52] on h4 "Noodle section" at bounding box center [373, 55] width 507 height 7
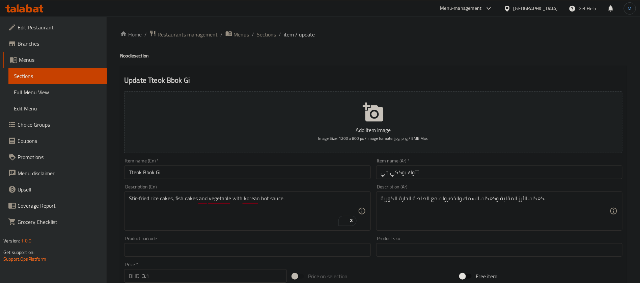
click at [123, 53] on h4 "Noodle section" at bounding box center [373, 55] width 507 height 7
copy h4 "Noodle"
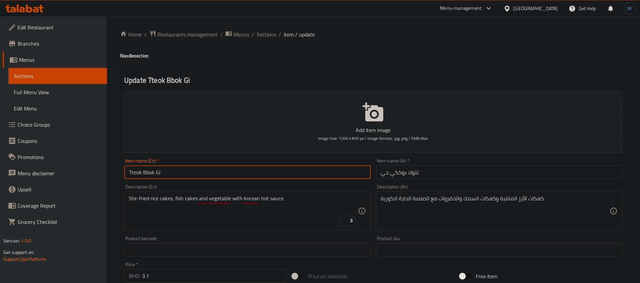
click at [228, 171] on input "Tteok Bbok Gi" at bounding box center [247, 172] width 246 height 14
paste input "Noodle"
paste input "ok Gi Noodle"
type input "Tteok Bok Gi Noodle"
click at [442, 170] on input "تتوك بوككي جي" at bounding box center [499, 172] width 246 height 14
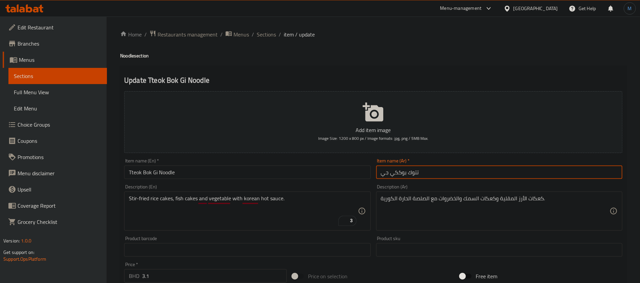
paste input "نودلز تيوك بوك"
type input "نودلز تيوك بوك جي"
click at [303, 171] on input "Tteok Bok Gi Noodle" at bounding box center [247, 172] width 246 height 14
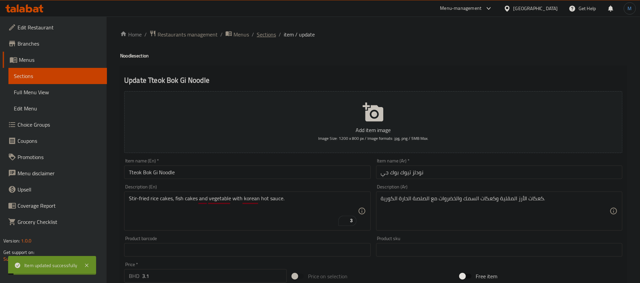
click at [266, 38] on span "Sections" at bounding box center [266, 34] width 19 height 8
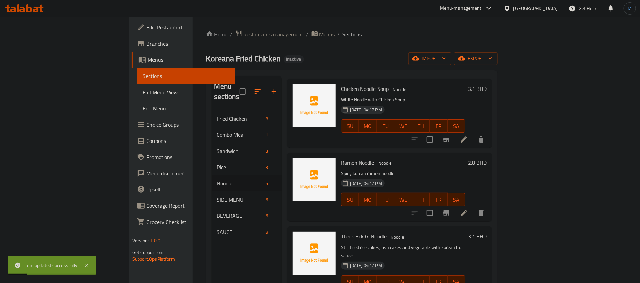
scroll to position [95, 0]
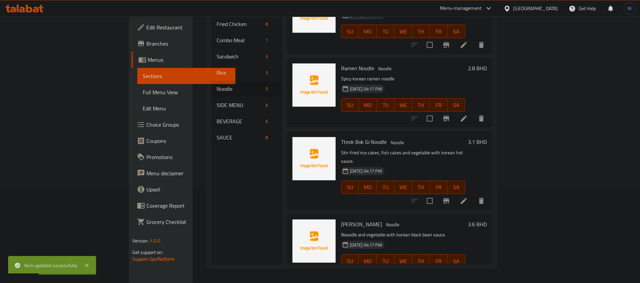
click at [474, 268] on li at bounding box center [464, 274] width 19 height 12
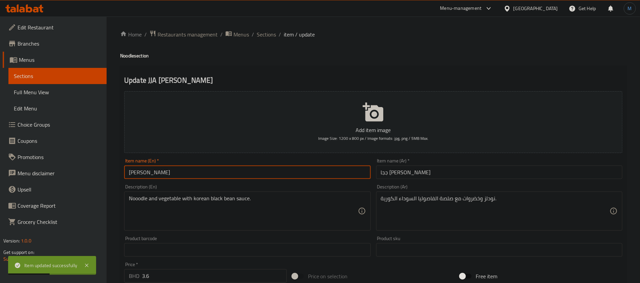
click at [199, 174] on input "JJA JANG MYEON" at bounding box center [247, 172] width 246 height 14
click at [199, 174] on input "Jja Jang Myeon" at bounding box center [247, 172] width 246 height 14
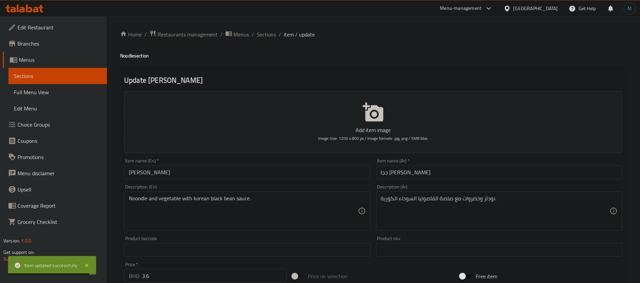
click at [132, 57] on h4 "Noodle section" at bounding box center [373, 55] width 507 height 7
copy h4 "Noodle"
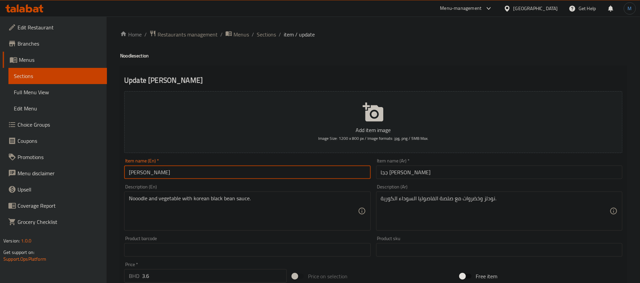
click at [196, 173] on input "Jja Jang Myeon" at bounding box center [247, 172] width 246 height 14
paste input "Noodle"
type input "Jja Jang Myeon Noodle"
click at [494, 167] on input "ججا جانج ميون" at bounding box center [499, 172] width 246 height 14
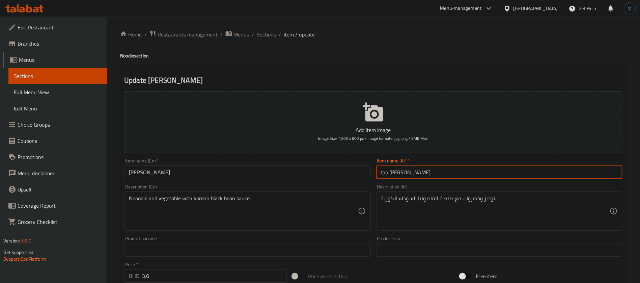
paste input "نودلز"
type input "نودلز ججا جانج ميون"
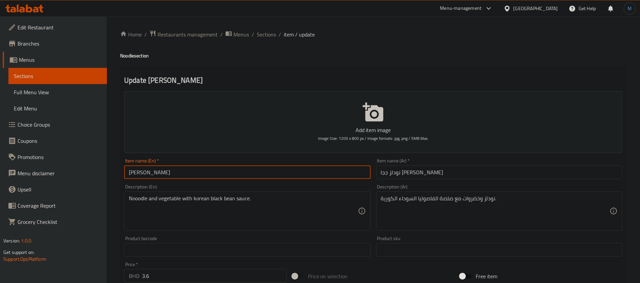
click at [290, 174] on input "Jja Jang Myeon Noodle" at bounding box center [247, 172] width 246 height 14
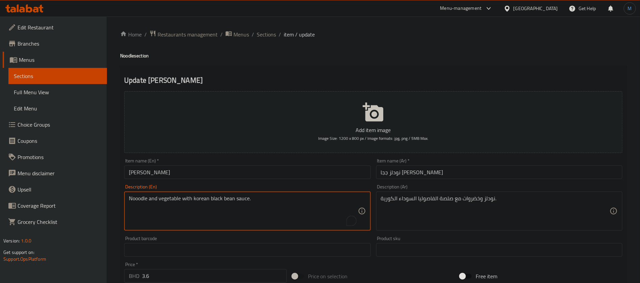
drag, startPoint x: 217, startPoint y: 200, endPoint x: 227, endPoint y: 200, distance: 10.1
click at [227, 200] on textarea "Nooodle and vegetable with korean black bean sauce." at bounding box center [243, 211] width 229 height 32
click at [283, 163] on div "Item name (En)   * Jja Jang Myeon Noodle Item name (En) *" at bounding box center [247, 168] width 246 height 21
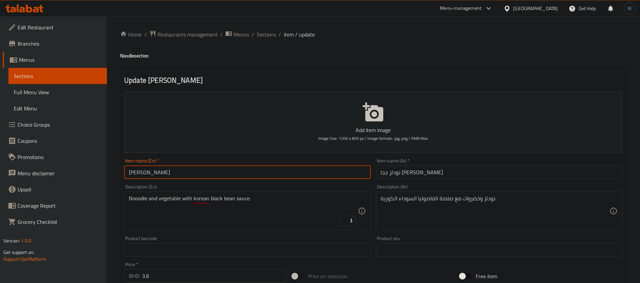
click at [280, 174] on input "Jja Jang Myeon Noodle" at bounding box center [247, 172] width 246 height 14
click at [271, 34] on span "Sections" at bounding box center [266, 34] width 19 height 8
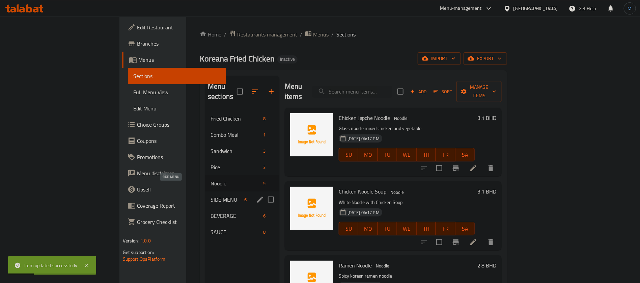
click at [211, 195] on span "SIDE MENU" at bounding box center [226, 199] width 31 height 8
click at [256, 195] on icon "edit" at bounding box center [260, 199] width 8 height 8
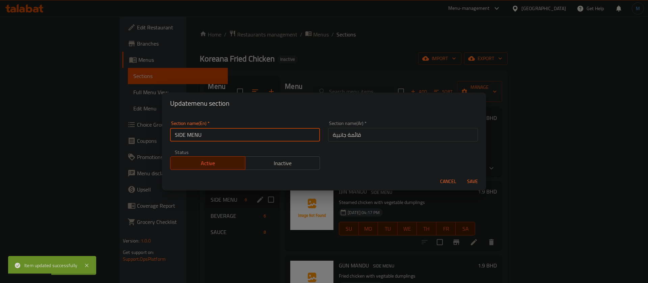
click at [233, 137] on input "SIDE MENU" at bounding box center [245, 135] width 150 height 14
click at [462, 175] on button "Save" at bounding box center [473, 181] width 22 height 12
type input "Side Menu"
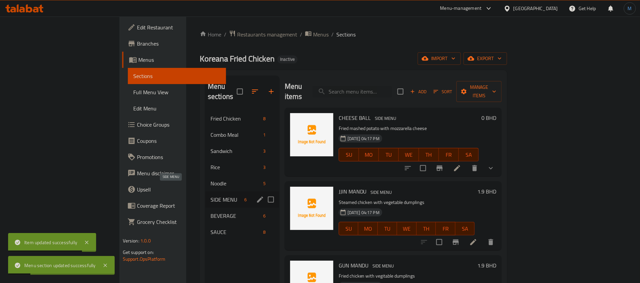
click at [211, 195] on span "SIDE MENU" at bounding box center [226, 199] width 31 height 8
click at [257, 196] on icon "edit" at bounding box center [260, 199] width 6 height 6
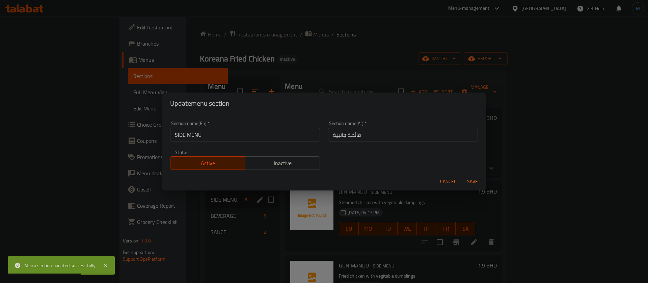
click at [342, 133] on input "قائمة جانبية" at bounding box center [403, 135] width 150 height 14
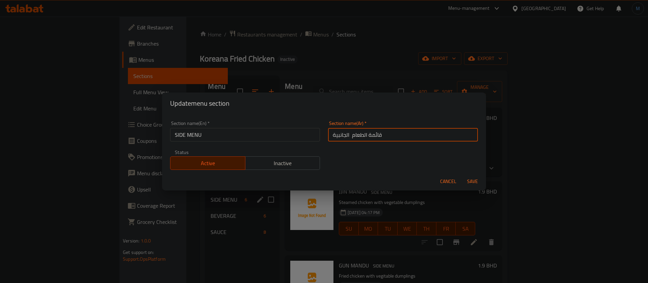
type input "قائمة الطعام الجانبية"
click at [462, 175] on button "Save" at bounding box center [473, 181] width 22 height 12
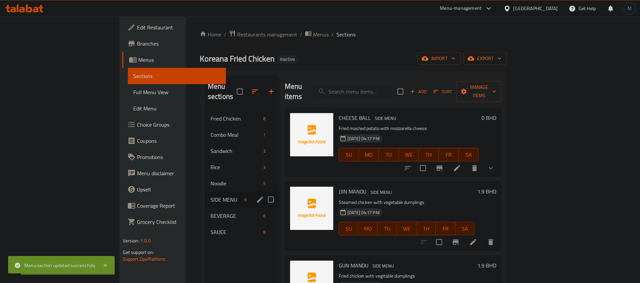
click at [235, 191] on div "SIDE MENU 6" at bounding box center [242, 199] width 74 height 16
click at [256, 195] on icon "edit" at bounding box center [260, 199] width 8 height 8
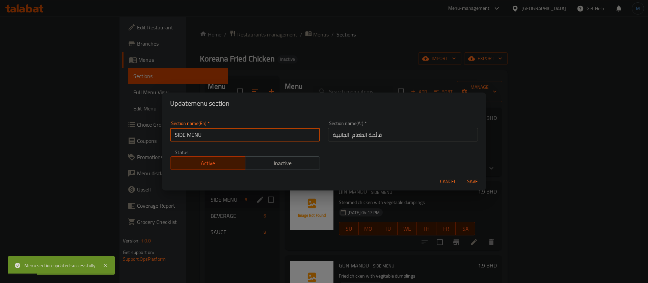
click at [291, 134] on input "SIDE MENU" at bounding box center [245, 135] width 150 height 14
type input "Side Menu"
click at [462, 175] on button "Save" at bounding box center [473, 181] width 22 height 12
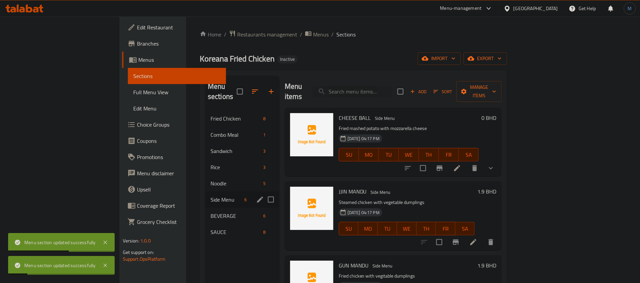
click at [467, 162] on li at bounding box center [457, 168] width 19 height 12
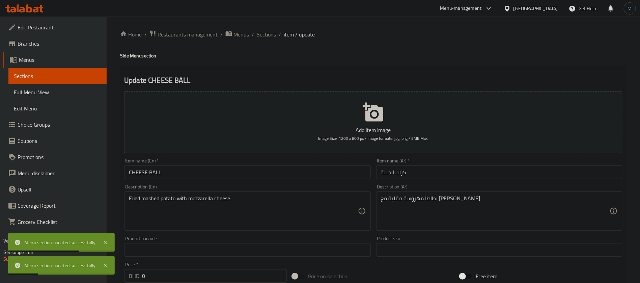
click at [266, 179] on input "CHEESE BALL" at bounding box center [247, 172] width 246 height 14
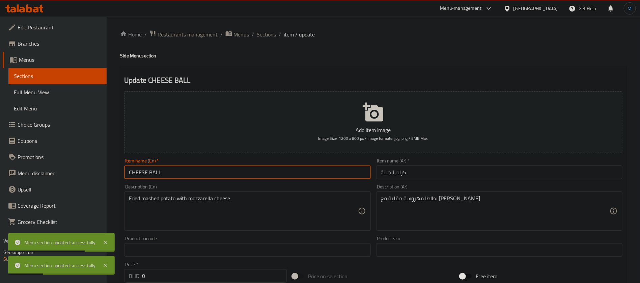
click at [266, 175] on input "CHEESE BALL" at bounding box center [247, 172] width 246 height 14
type input "Cheese Ball"
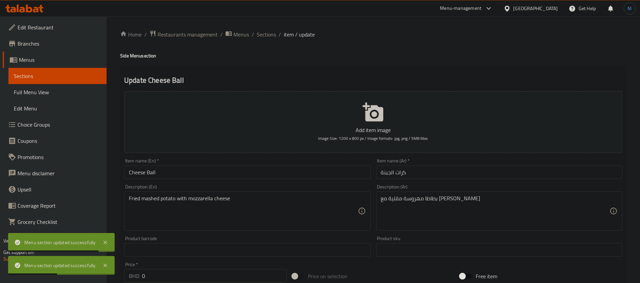
click at [370, 197] on div "Fried mashed potato with mozzarella cheese Description (En)" at bounding box center [247, 210] width 246 height 39
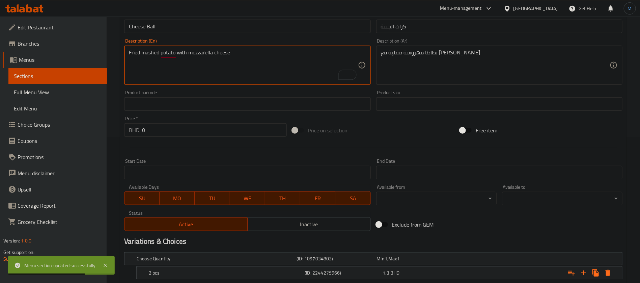
scroll to position [209, 0]
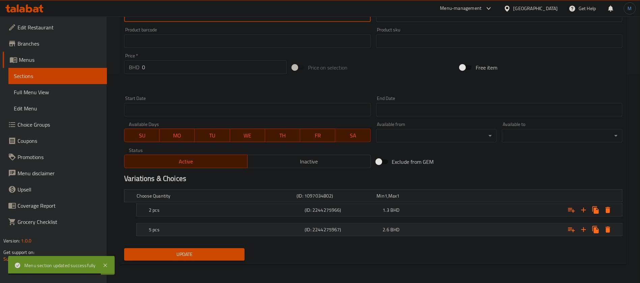
click at [279, 201] on div "5 pcs" at bounding box center [215, 195] width 160 height 9
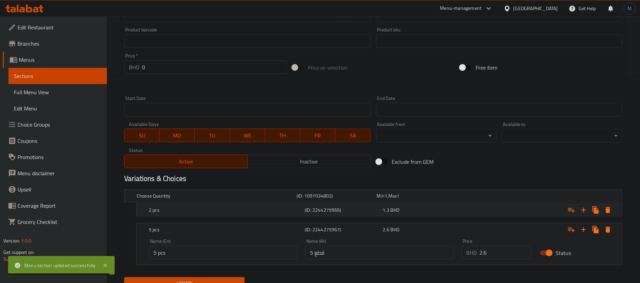
click at [280, 199] on h5 "2 pcs" at bounding box center [215, 195] width 157 height 7
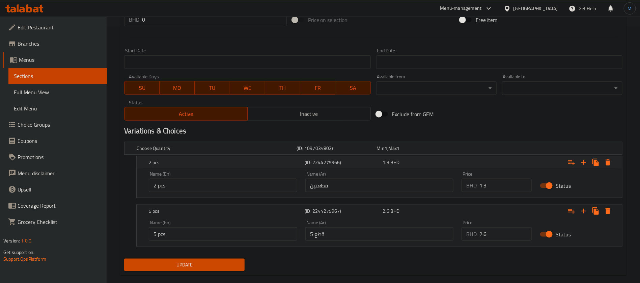
scroll to position [259, 0]
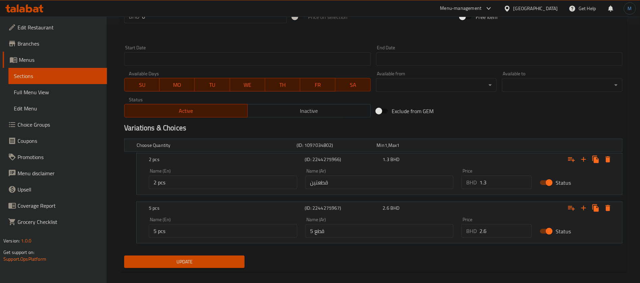
click at [254, 256] on div "Update" at bounding box center [374, 262] width 504 height 18
click at [244, 259] on div "Update" at bounding box center [185, 262] width 126 height 18
click at [242, 259] on button "Update" at bounding box center [184, 262] width 121 height 12
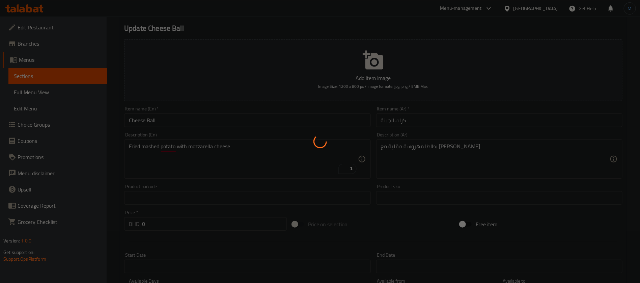
scroll to position [6, 0]
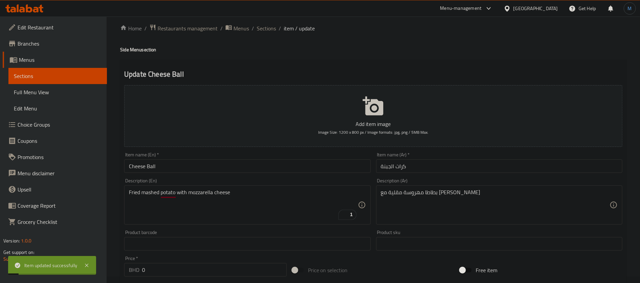
click at [256, 27] on ol "Home / Restaurants management / Menus / Sections / item / update" at bounding box center [373, 28] width 507 height 9
click at [265, 27] on span "Sections" at bounding box center [266, 28] width 19 height 8
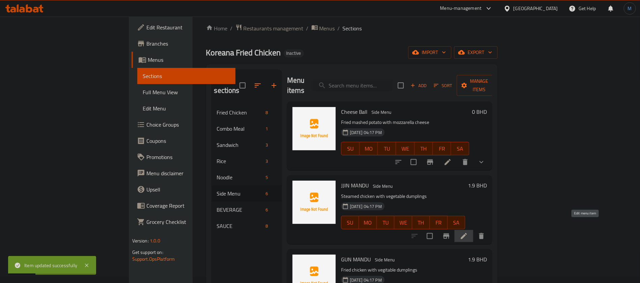
click at [468, 232] on icon at bounding box center [464, 236] width 8 height 8
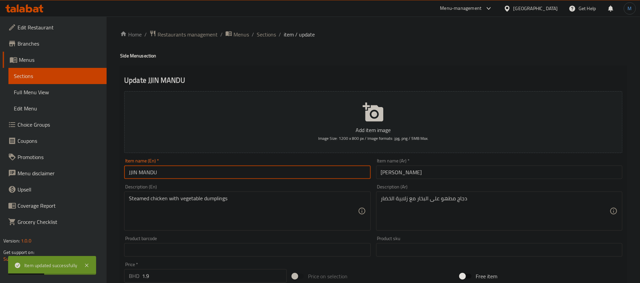
click at [312, 176] on input "JJIN MANDU" at bounding box center [247, 172] width 246 height 14
type input "Jjin Mandu"
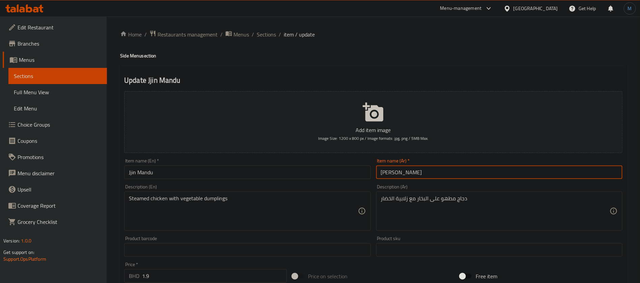
click at [452, 177] on input "جين ماندو" at bounding box center [499, 172] width 246 height 14
click at [294, 172] on input "Jjin Mandu" at bounding box center [247, 172] width 246 height 14
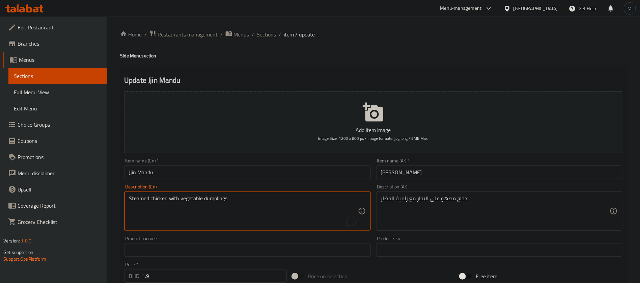
click at [230, 202] on textarea "Steamed chicken with vegetable dumplings" at bounding box center [243, 211] width 229 height 32
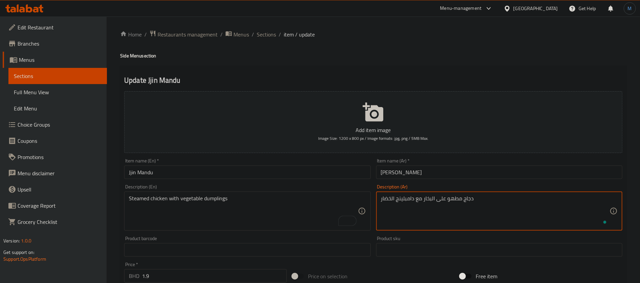
type textarea "دجاج مطهو على البخار مع دامبلينج الخضار"
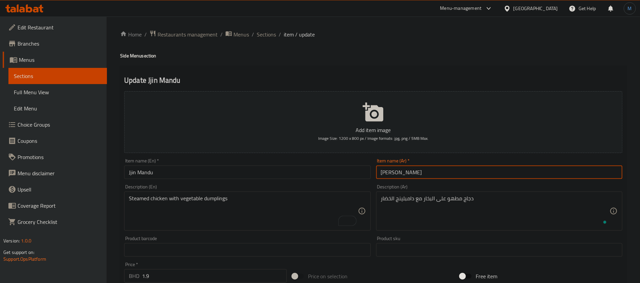
click at [415, 177] on input "[PERSON_NAME]" at bounding box center [499, 172] width 246 height 14
click at [262, 35] on span "Sections" at bounding box center [266, 34] width 19 height 8
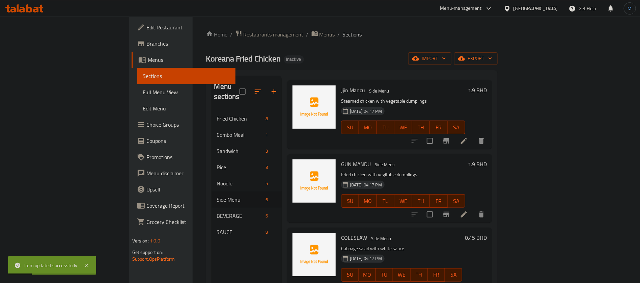
scroll to position [152, 0]
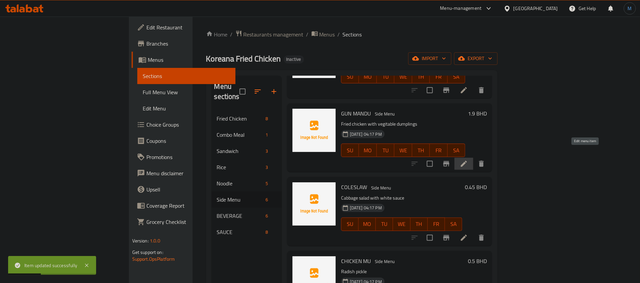
click at [468, 160] on icon at bounding box center [464, 164] width 8 height 8
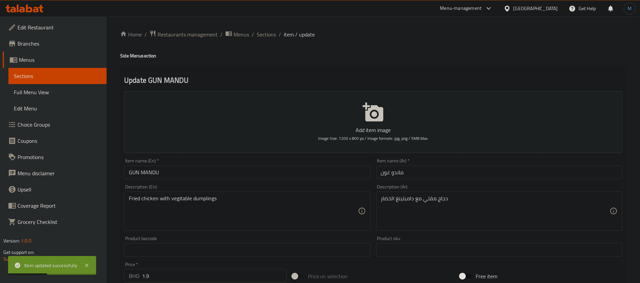
click at [291, 175] on input "GUN MANDU" at bounding box center [247, 172] width 246 height 14
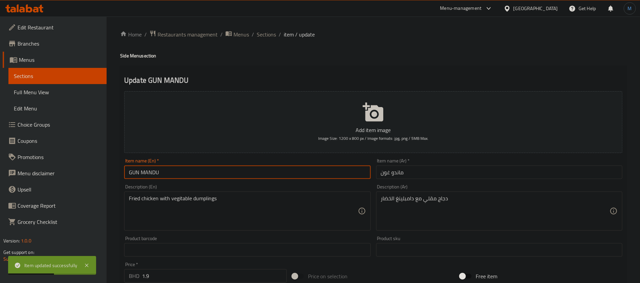
type input "Gun Mandu"
click at [445, 175] on input "ماندو غون" at bounding box center [499, 172] width 246 height 14
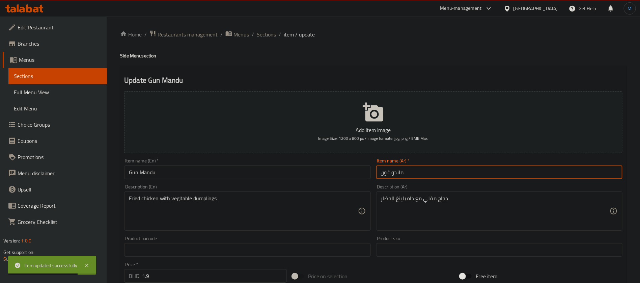
click at [387, 168] on input "ماندو غون" at bounding box center [499, 172] width 246 height 14
type input "ماندو جون"
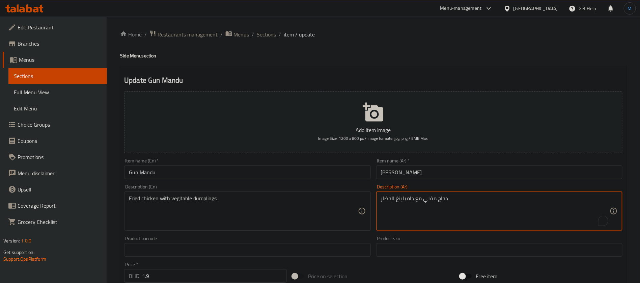
click at [410, 202] on textarea "دجاج مقلي مع دامبلينغ الخضار" at bounding box center [495, 211] width 229 height 32
paste textarea "To enrich screen reader interactions, please activate Accessibility in Grammarl…"
type textarea "دجاج مقلي مع دامبلينج الخضار"
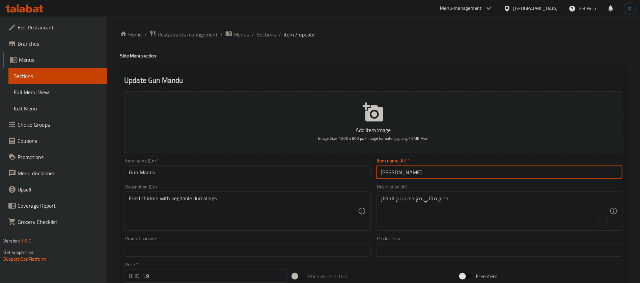
click at [436, 177] on input "ماندو جون" at bounding box center [499, 172] width 246 height 14
click at [264, 35] on span "Sections" at bounding box center [266, 34] width 19 height 8
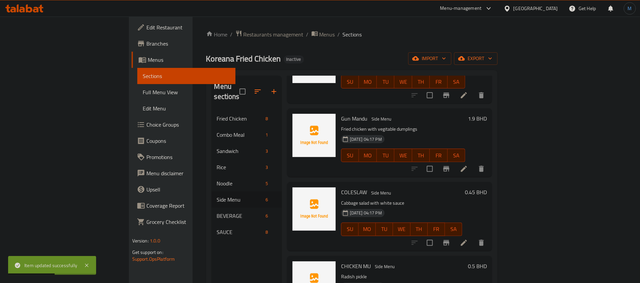
scroll to position [152, 0]
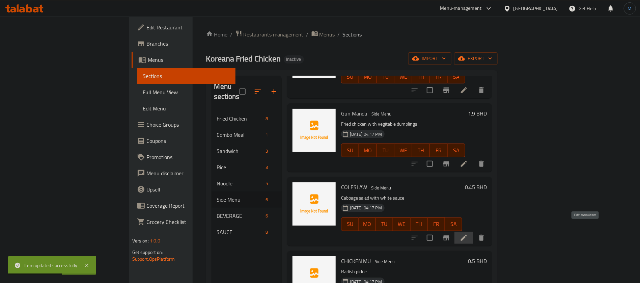
click at [468, 234] on icon at bounding box center [464, 238] width 8 height 8
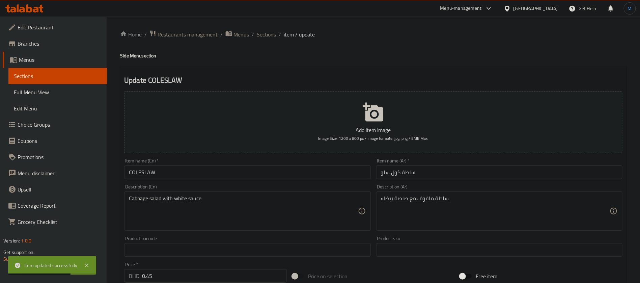
click at [264, 176] on input "COLESLAW" at bounding box center [247, 172] width 246 height 14
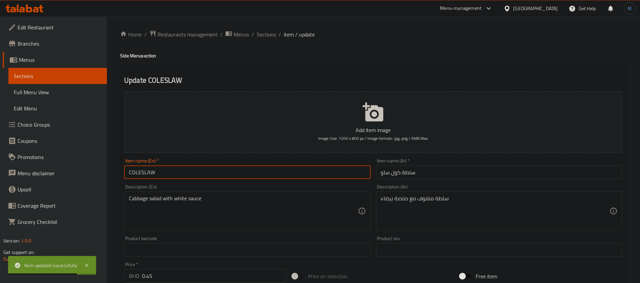
type input "Coleslaw"
click at [411, 173] on input "سلطة كول سلو" at bounding box center [499, 172] width 246 height 14
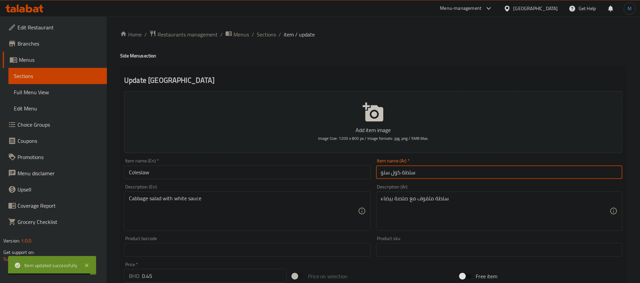
click at [411, 173] on input "سلطة كول سلو" at bounding box center [499, 172] width 246 height 14
click at [407, 172] on input "س كول سلو" at bounding box center [499, 172] width 246 height 14
drag, startPoint x: 402, startPoint y: 173, endPoint x: 423, endPoint y: 173, distance: 20.6
click at [423, 173] on input "س كول سلو" at bounding box center [499, 172] width 246 height 14
drag, startPoint x: 382, startPoint y: 174, endPoint x: 353, endPoint y: 174, distance: 29.4
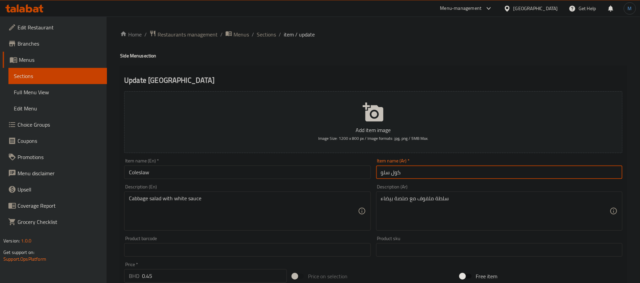
click at [353, 174] on div "Add item image Image Size: 1200 x 800 px / Image formats: jpg, png / 5MB Max. I…" at bounding box center [374, 233] width 504 height 291
type input "كول سلو"
click at [318, 167] on input "Coleslaw" at bounding box center [247, 172] width 246 height 14
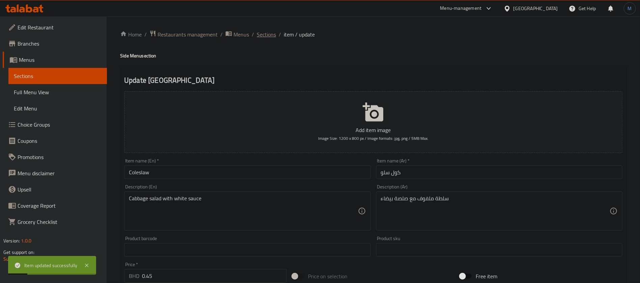
click at [274, 33] on span "Sections" at bounding box center [266, 34] width 19 height 8
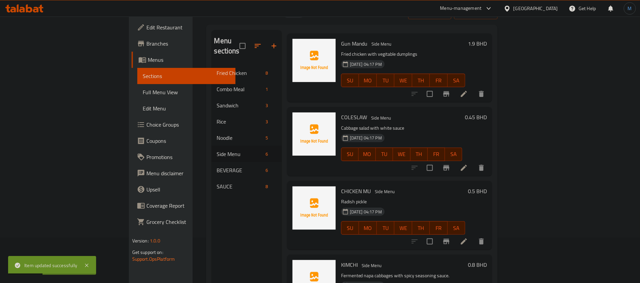
scroll to position [51, 0]
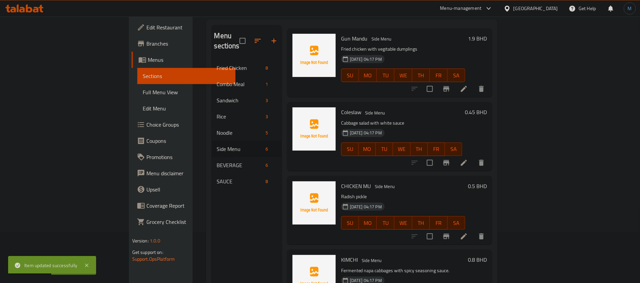
click at [468, 232] on icon at bounding box center [464, 236] width 8 height 8
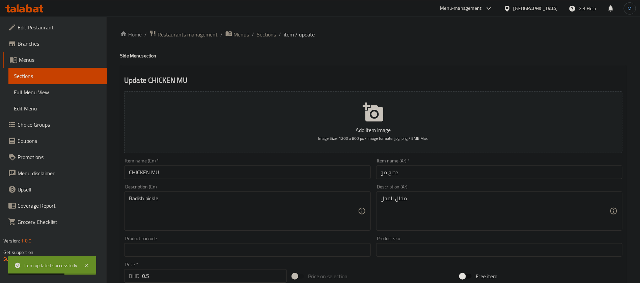
click at [212, 174] on input "CHICKEN MU" at bounding box center [247, 172] width 246 height 14
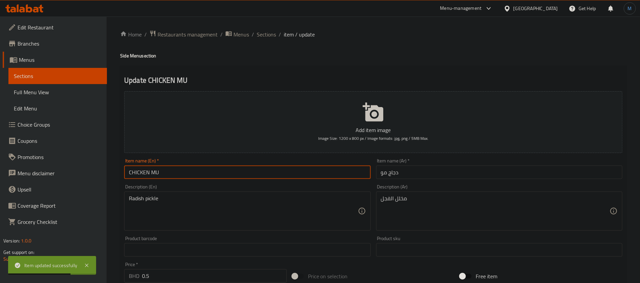
type input "Chicken Mu"
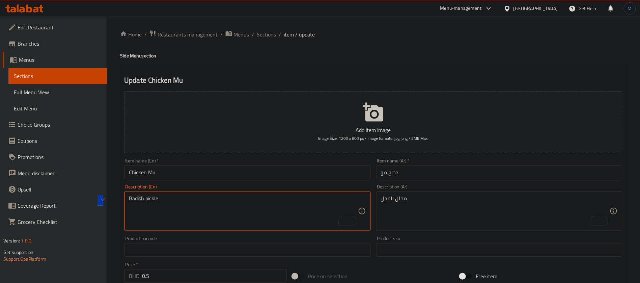
click at [293, 165] on input "Chicken Mu" at bounding box center [247, 172] width 246 height 14
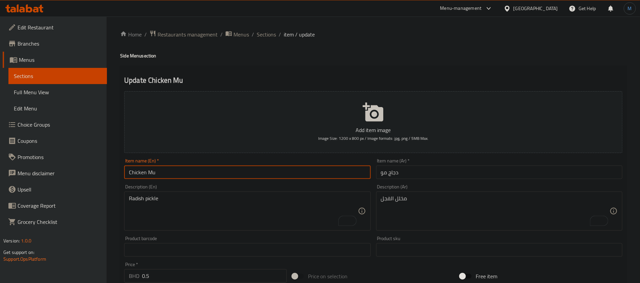
drag, startPoint x: 219, startPoint y: 171, endPoint x: 219, endPoint y: 157, distance: 13.8
click at [219, 171] on input "Chicken Mu" at bounding box center [247, 172] width 246 height 14
click at [256, 36] on ol "Home / Restaurants management / Menus / Sections / item / update" at bounding box center [373, 34] width 507 height 9
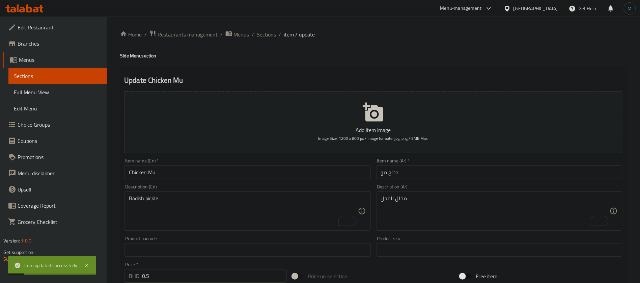
click at [259, 35] on span "Sections" at bounding box center [266, 34] width 19 height 8
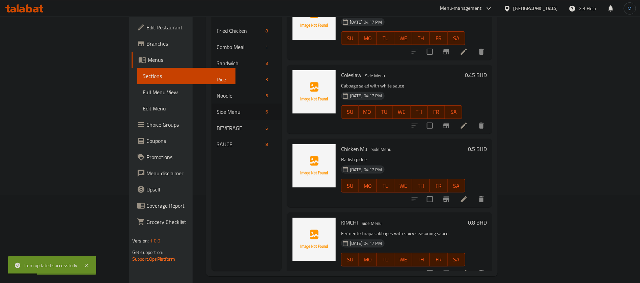
scroll to position [95, 0]
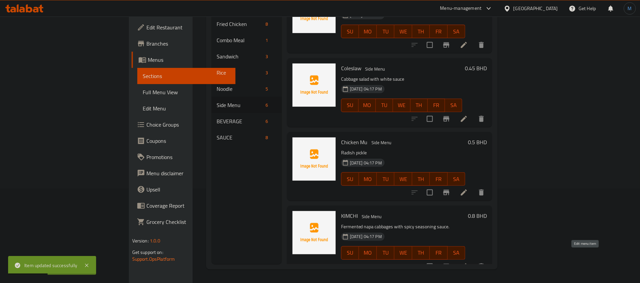
click at [467, 263] on icon at bounding box center [464, 266] width 6 height 6
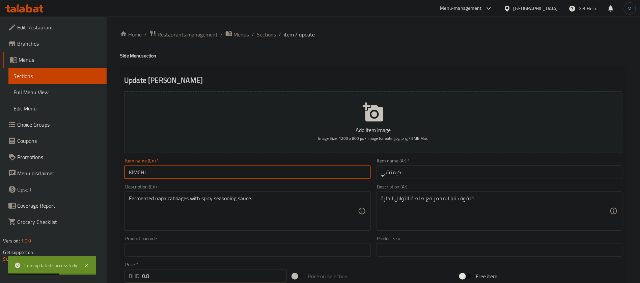
click at [270, 170] on input "KIMCHI" at bounding box center [247, 172] width 246 height 14
type input "Kimchi"
drag, startPoint x: 481, startPoint y: 204, endPoint x: 479, endPoint y: 186, distance: 17.7
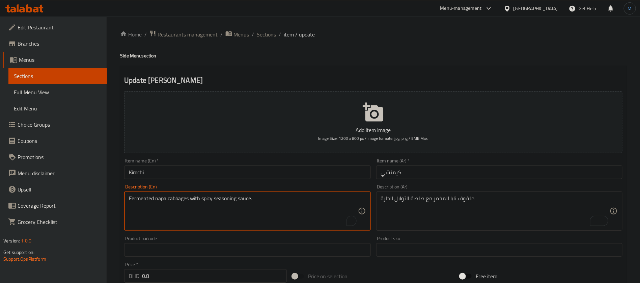
click at [152, 202] on textarea "Fermented napa cabbages with spicy seasoning sauce." at bounding box center [243, 211] width 229 height 32
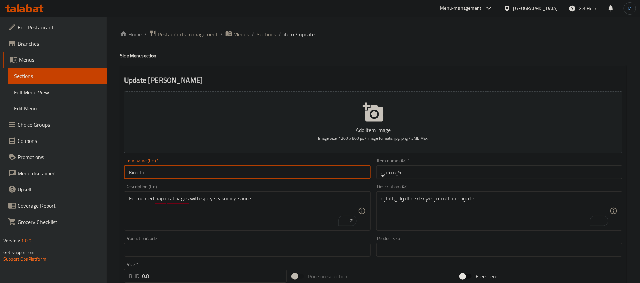
click at [297, 167] on input "Kimchi" at bounding box center [247, 172] width 246 height 14
click at [275, 35] on span "Sections" at bounding box center [266, 34] width 19 height 8
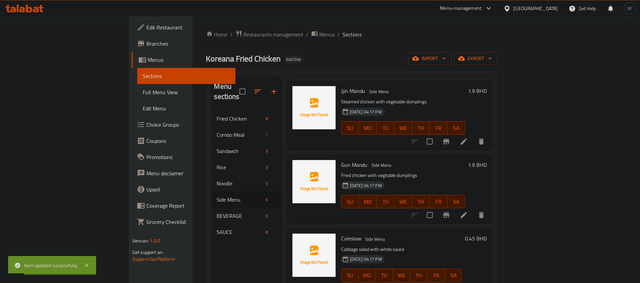
scroll to position [176, 0]
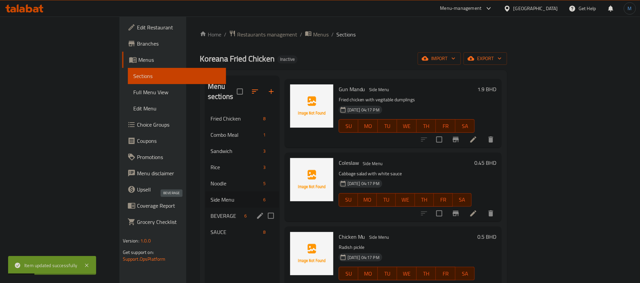
click at [211, 212] on span "BEVERAGE" at bounding box center [226, 216] width 31 height 8
click at [256, 212] on icon "edit" at bounding box center [260, 216] width 8 height 8
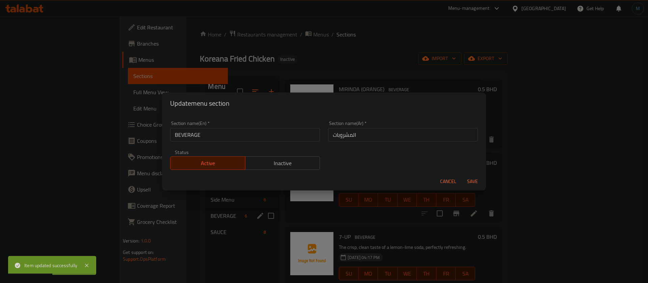
click at [248, 146] on div "Status Active Inactive" at bounding box center [245, 160] width 158 height 28
click at [248, 135] on input "BEVERAGE" at bounding box center [245, 135] width 150 height 14
type input "Beverage"
click at [462, 175] on button "Save" at bounding box center [473, 181] width 22 height 12
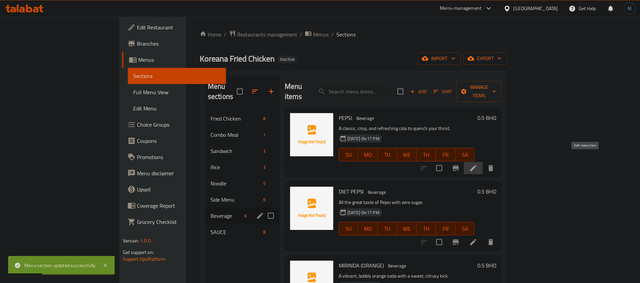
click at [478, 164] on icon at bounding box center [474, 168] width 8 height 8
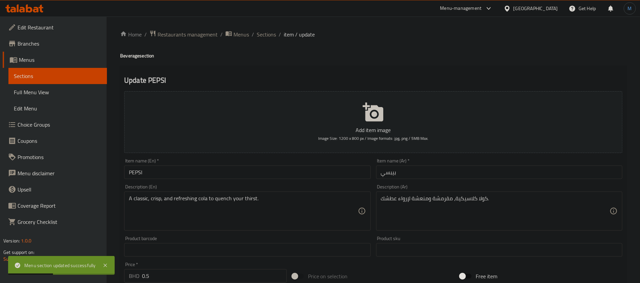
click at [266, 171] on input "PEPSI" at bounding box center [247, 172] width 246 height 14
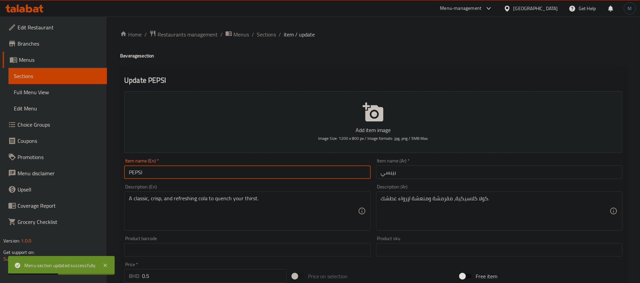
type input "Pepsi"
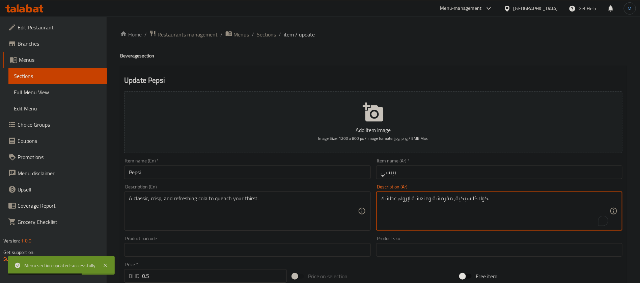
click at [450, 197] on textarea "كولا كلاسيكية، مقرمشة ومنعشة لإرواء عطشك." at bounding box center [495, 211] width 229 height 32
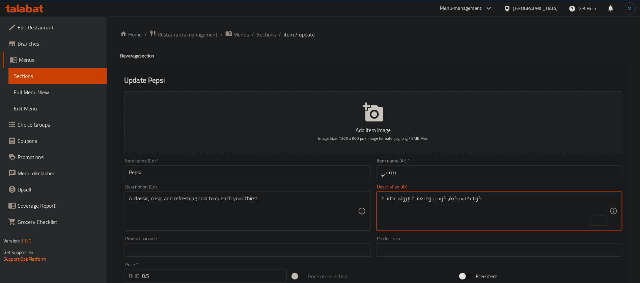
type textarea "كولا كلاسيكية، كرسب ومنعشة لإرواء عطشك."
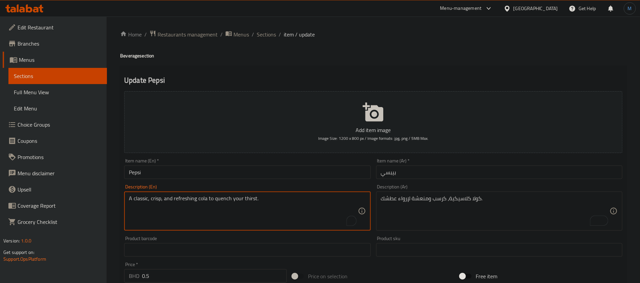
click at [230, 196] on textarea "A classic, crisp, and refreshing cola to quench your thirst." at bounding box center [243, 211] width 229 height 32
click at [225, 198] on textarea "A classic, crisp, and refreshing cola to quench your thirst." at bounding box center [243, 211] width 229 height 32
click at [245, 182] on div "Description (En) A classic, crisp, and refreshing cola to quench your thirst. D…" at bounding box center [248, 208] width 252 height 52
click at [247, 178] on input "Pepsi" at bounding box center [247, 172] width 246 height 14
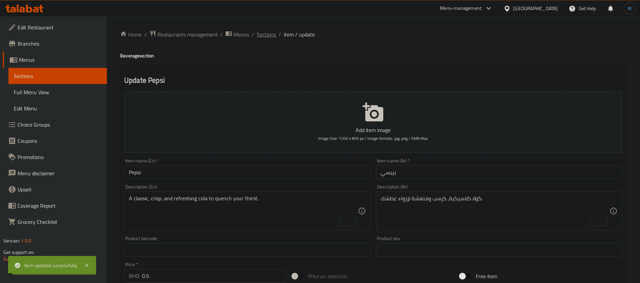
click at [264, 37] on span "Sections" at bounding box center [266, 34] width 19 height 8
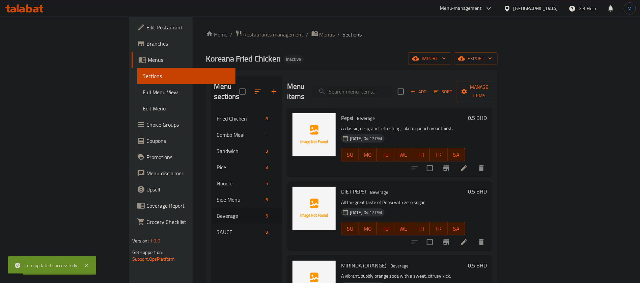
click at [474, 236] on li at bounding box center [464, 242] width 19 height 12
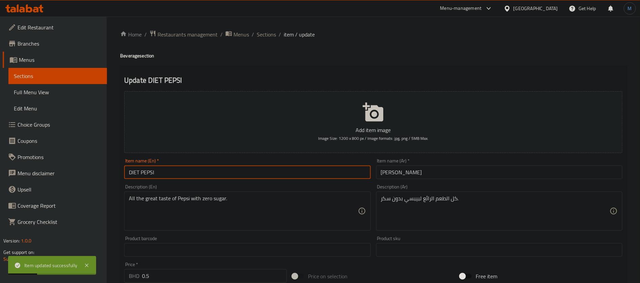
click at [253, 169] on input "DIET PEPSI" at bounding box center [247, 172] width 246 height 14
type input "Diet Pepsi"
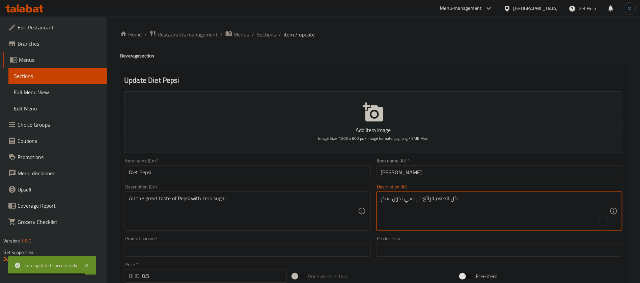
click at [317, 175] on input "Diet Pepsi" at bounding box center [247, 172] width 246 height 14
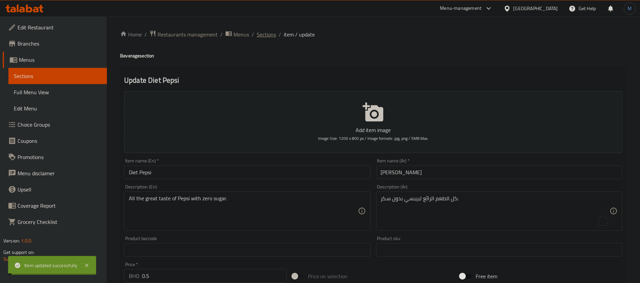
click at [264, 35] on span "Sections" at bounding box center [266, 34] width 19 height 8
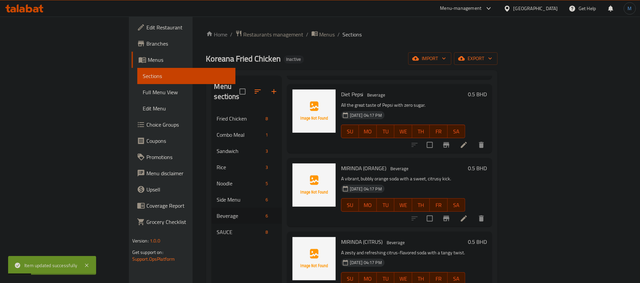
scroll to position [101, 0]
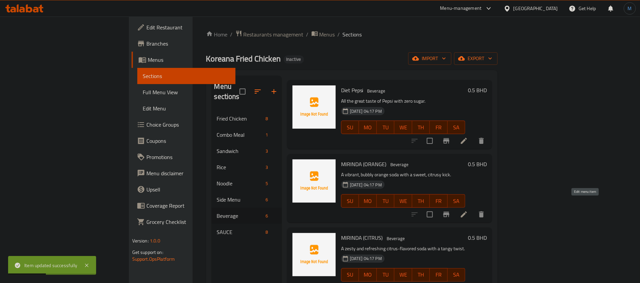
click at [468, 210] on icon at bounding box center [464, 214] width 8 height 8
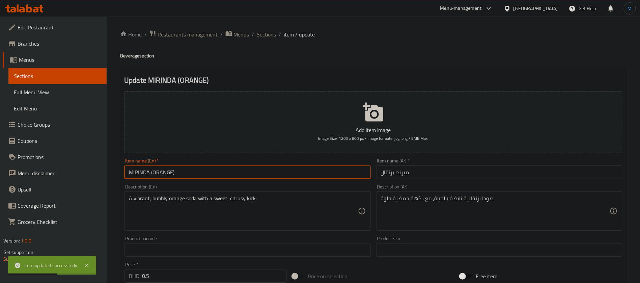
click at [282, 166] on input "MIRINDA (ORANGE)" at bounding box center [247, 172] width 246 height 14
type input "[PERSON_NAME]"
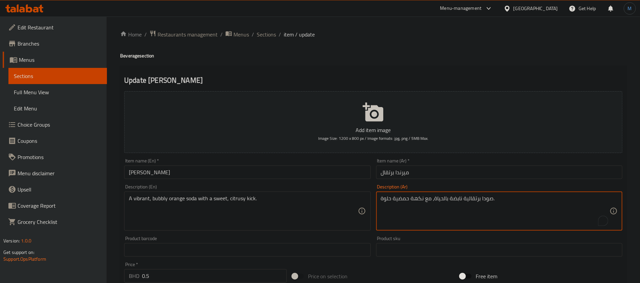
click at [452, 199] on textarea "صودا برتقالية نابضة بالحياة، مع نكهة حمضية حلوة." at bounding box center [495, 211] width 229 height 32
click at [440, 200] on textarea "صودا برتقالية نابضة بالحياة، مع نكهة حمضية حلوة." at bounding box center [495, 211] width 229 height 32
type textarea "صودا برتقالية ، مع نكهة حمضية حلوة."
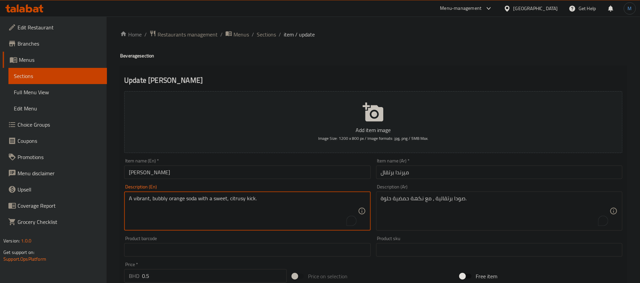
click at [138, 198] on textarea "A vibrant, bubbly orange soda with a sweet, citrusy kick." at bounding box center [243, 211] width 229 height 32
type textarea "bubbly orange soda with a sweet, citrusy kick."
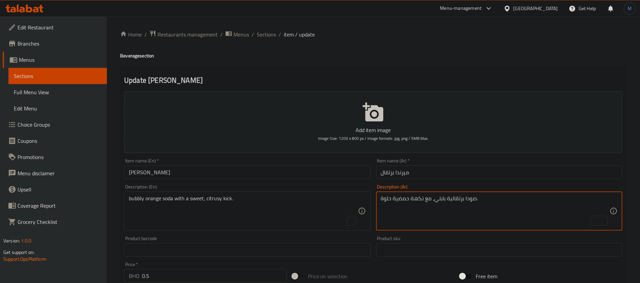
click at [420, 201] on textarea "صودا برتقالية بابلي، مع نكهة حمضية حلوة." at bounding box center [495, 211] width 229 height 32
type textarea "صودا برتقالية بابلي، مع كيك حمضية حلوة."
click at [411, 178] on input "ميرندا برتقال" at bounding box center [499, 172] width 246 height 14
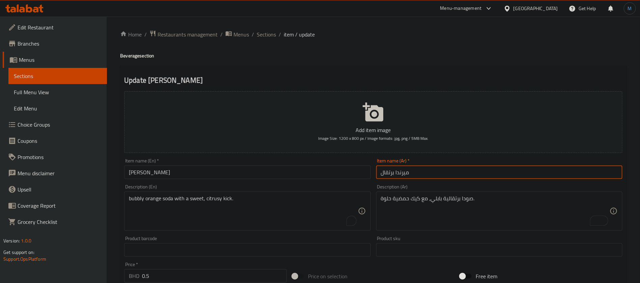
click at [264, 36] on span "Sections" at bounding box center [266, 34] width 19 height 8
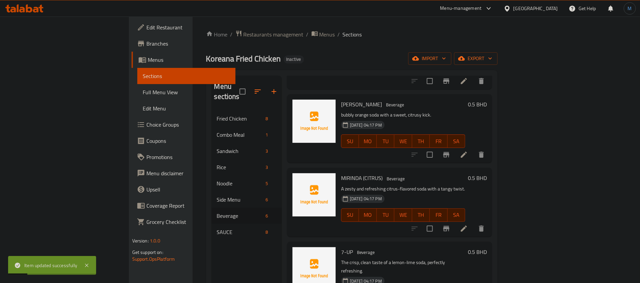
scroll to position [176, 0]
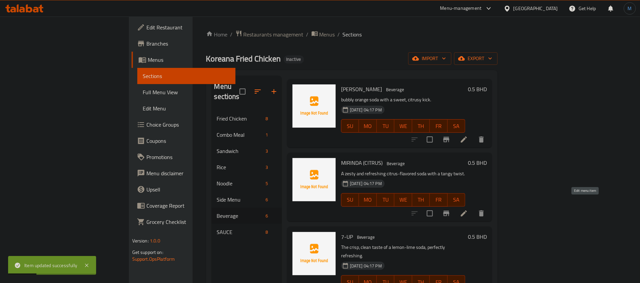
click at [468, 209] on icon at bounding box center [464, 213] width 8 height 8
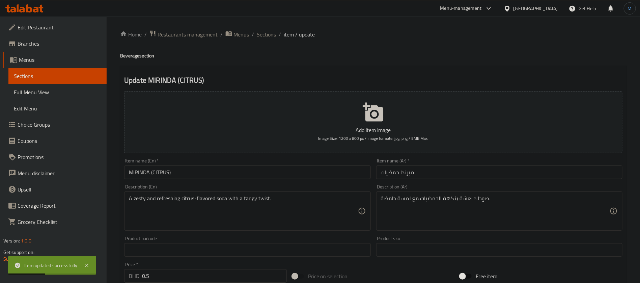
click at [252, 171] on input "MIRINDA (CITRUS)" at bounding box center [247, 172] width 246 height 14
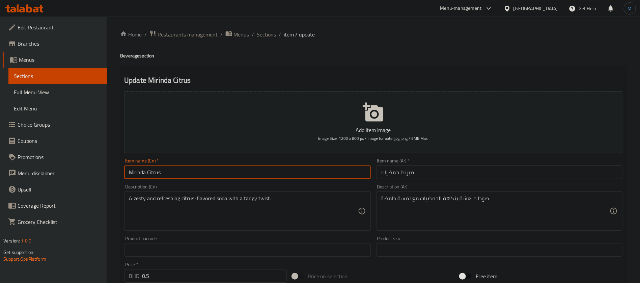
type input "Mirinda Citrus"
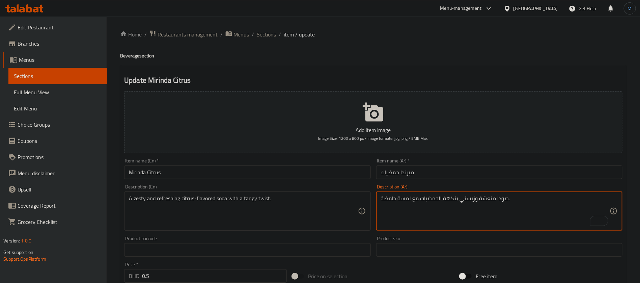
click at [403, 200] on textarea "صودا منعشة وزيستي بنكهة الحمضيات مع لمسة حامضة." at bounding box center [495, 211] width 229 height 32
click at [389, 200] on textarea "صودا منعشة وزيستي بنكهة الحمضيات مع لمسة حامضة." at bounding box center [495, 211] width 229 height 32
click at [404, 201] on textarea "صودا منعشة وزيستي بنكهة الحمضيات مع لمسة حامضة." at bounding box center [495, 211] width 229 height 32
type textarea "صودا منعشة وزيستي بنكهة الحمضيات مع تويست منعشة."
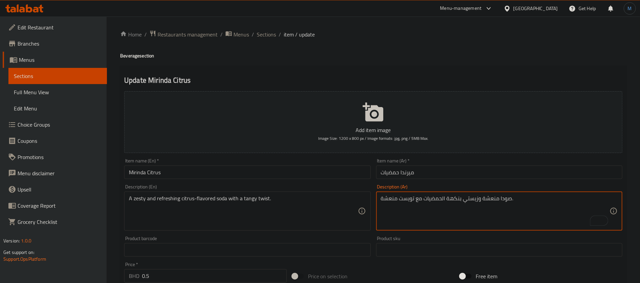
click at [298, 164] on div "Item name (En)   * Mirinda Citrus Item name (En) *" at bounding box center [247, 168] width 246 height 21
click at [296, 167] on input "Mirinda Citrus" at bounding box center [247, 172] width 246 height 14
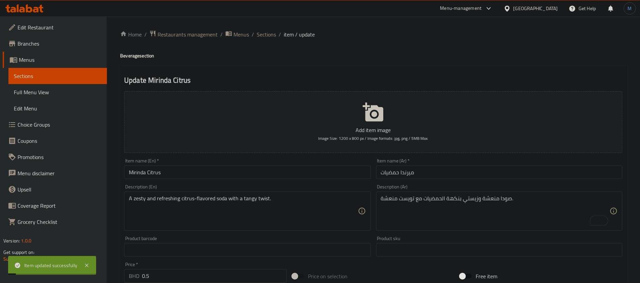
click at [267, 34] on span "Sections" at bounding box center [266, 34] width 19 height 8
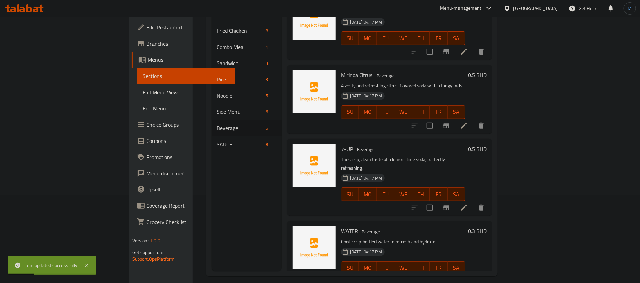
scroll to position [95, 0]
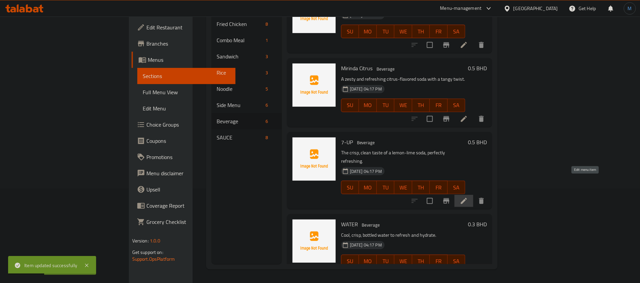
click at [468, 197] on icon at bounding box center [464, 201] width 8 height 8
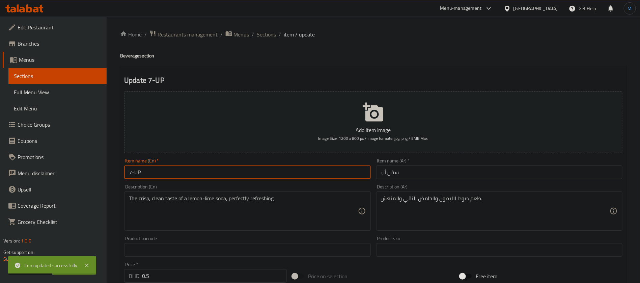
click at [288, 177] on input "7-UP" at bounding box center [247, 172] width 246 height 14
type input "7-Up"
click at [459, 179] on input "سفن أب" at bounding box center [499, 172] width 246 height 14
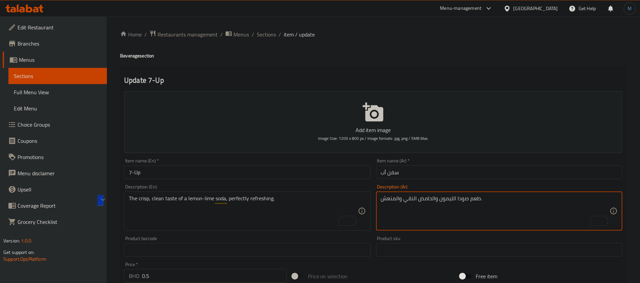
paste textarea "لصودا الليموني والليمون الحامض المنعش والنظيف، منعش بشكل مثالي"
click at [452, 197] on textarea "طعم الصودا الليموني والليمون الحامض المنعش والنظيف، منعش بشكل مثالي." at bounding box center [495, 211] width 229 height 32
click at [443, 198] on textarea "طعم الصودا الليموني والليمون الحامض المنعش والنظيف، منعش بشكل مثالي." at bounding box center [495, 211] width 229 height 32
click at [513, 201] on textarea "طعم الصودا الليموني والليمون الحامض الكرسب والكلير، منعش بشكل مثالي." at bounding box center [495, 211] width 229 height 32
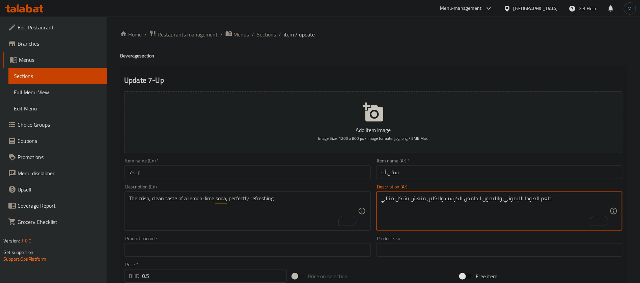
click at [513, 201] on textarea "طعم الصودا الليموني والليمون الحامض الكرسب والكلير، منعش بشكل مثالي." at bounding box center [495, 211] width 229 height 32
click at [499, 200] on textarea "طعم الصودا الليموني والليمون الحامض الكرسب والكلير، منعش بشكل مثالي." at bounding box center [495, 211] width 229 height 32
click at [504, 199] on textarea "طعم الصودا الليموني والحامض الحامض الكرسب والكلير، منعش بشكل مثالي." at bounding box center [495, 211] width 229 height 32
type textarea "طعم الصودا الليمون والحامض الحامض الكرسب والكلير، منعش بشكل مثالي."
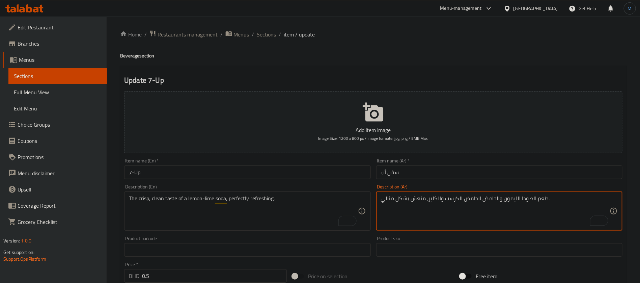
click at [423, 173] on input "سفن أب" at bounding box center [499, 172] width 246 height 14
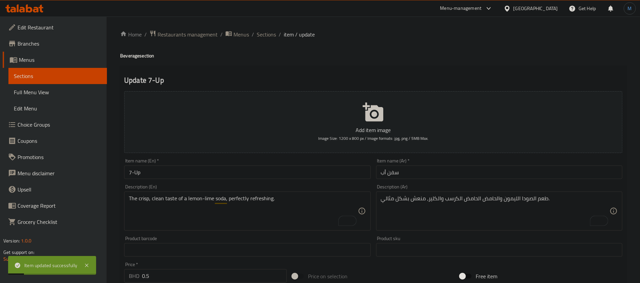
click at [262, 29] on div "Home / Restaurants management / Menus / Sections / item / update Beverage secti…" at bounding box center [374, 247] width 534 height 460
click at [263, 33] on span "Sections" at bounding box center [266, 34] width 19 height 8
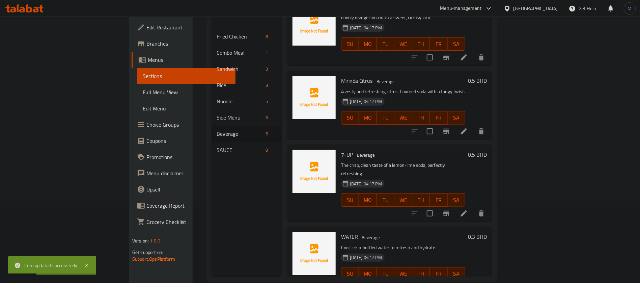
scroll to position [95, 0]
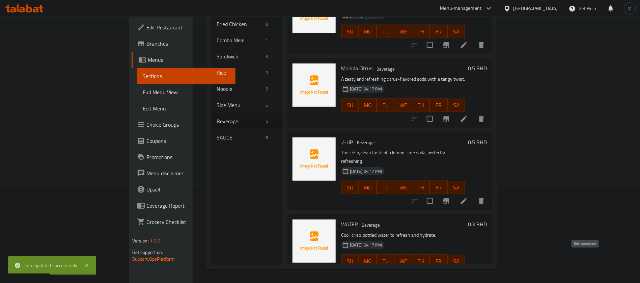
click at [468, 271] on icon at bounding box center [464, 275] width 8 height 8
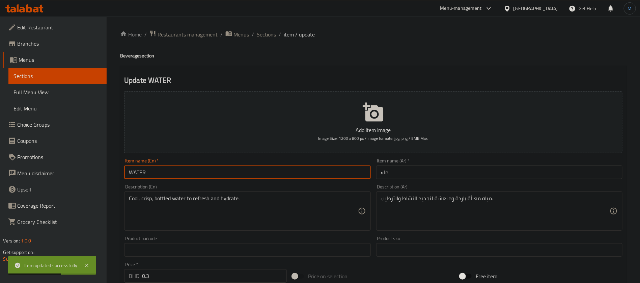
click at [278, 169] on input "WATER" at bounding box center [247, 172] width 246 height 14
type input "Water"
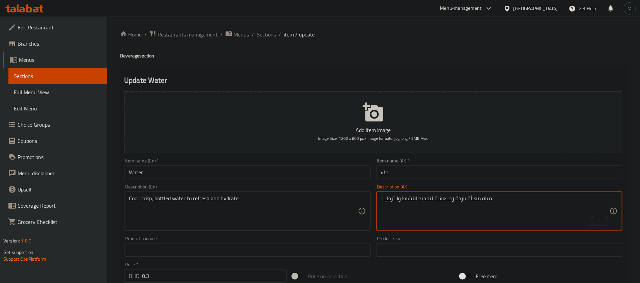
click at [449, 200] on textarea "مياه معبأة باردة ومنعشة لتجديد النشاط والترطيب." at bounding box center [495, 211] width 229 height 32
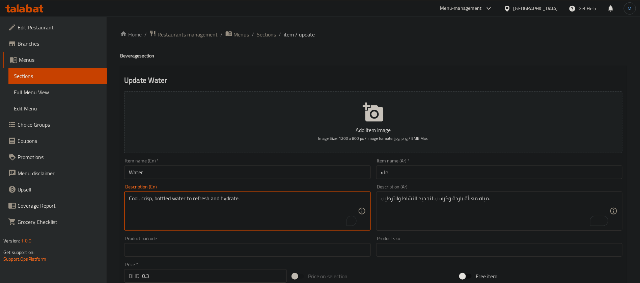
click at [202, 198] on textarea "Cool, crisp, bottled water to refresh and hydrate." at bounding box center [243, 211] width 229 height 32
click at [243, 205] on textarea "Cool, crisp, bottled water to refresh and hydrate." at bounding box center [243, 211] width 229 height 32
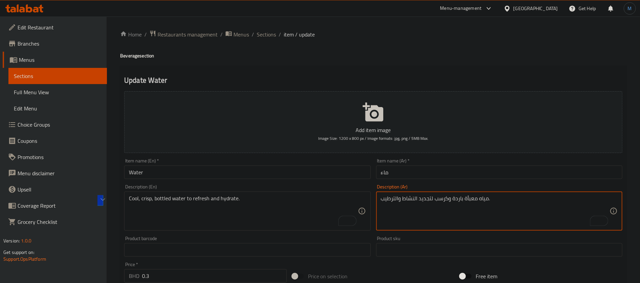
click at [428, 200] on textarea "مياه معبأة باردة وكرسب لتجديد النشاط والترطيب." at bounding box center [495, 211] width 229 height 32
click at [408, 201] on textarea "مياه معبأة باردة وكرسب لتجديد النشاط والترطيب." at bounding box center [495, 211] width 229 height 32
click at [398, 201] on textarea "مياه معبأة باردة وكرسب لتجديد النشاط والترطيب." at bounding box center [495, 211] width 229 height 32
paste textarea "إنعاش وترطيب."
click at [414, 197] on textarea "مياه معبأة باردة وكرسب لإنعاش وترطيب.." at bounding box center [495, 211] width 229 height 32
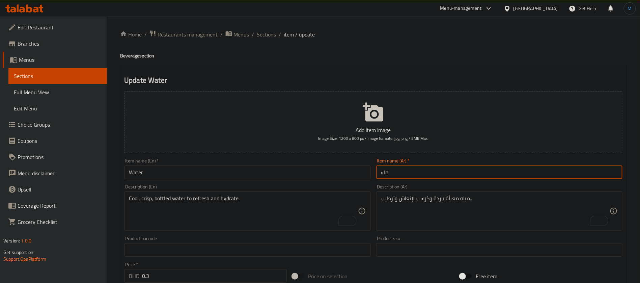
click at [471, 173] on input "ماء" at bounding box center [499, 172] width 246 height 14
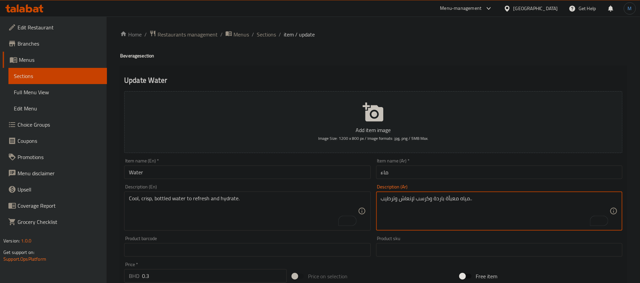
drag, startPoint x: 411, startPoint y: 199, endPoint x: 419, endPoint y: 199, distance: 7.8
click at [411, 199] on textarea "مياه معبأة باردة وكرسب لإنعاش وترطيب.." at bounding box center [495, 211] width 229 height 32
type textarea "مياه معبأة باردة وكرسب للانعاش والترطيب.."
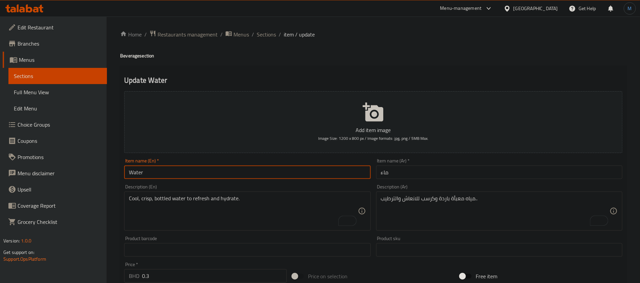
click at [290, 173] on input "Water" at bounding box center [247, 172] width 246 height 14
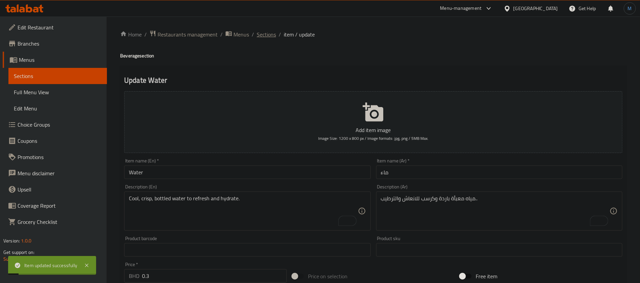
click at [260, 38] on span "Sections" at bounding box center [266, 34] width 19 height 8
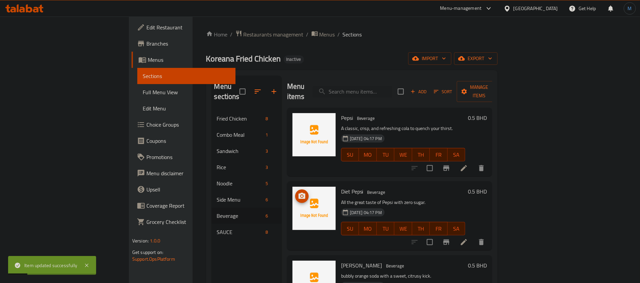
scroll to position [51, 0]
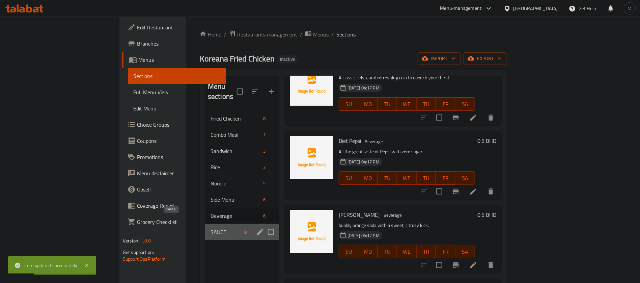
click at [211, 228] on span "SAUCE" at bounding box center [226, 232] width 31 height 8
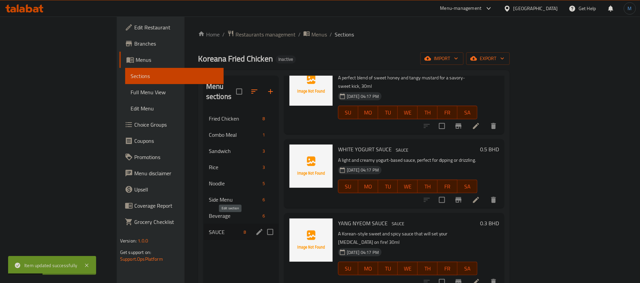
click at [257, 229] on icon "edit" at bounding box center [260, 232] width 6 height 6
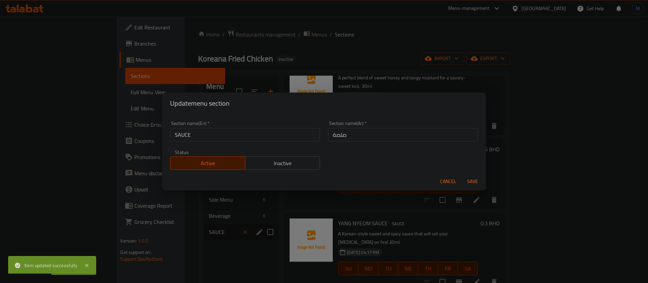
click at [241, 142] on div "Section name(En)   * SAUCE Section name(En) *" at bounding box center [245, 131] width 158 height 29
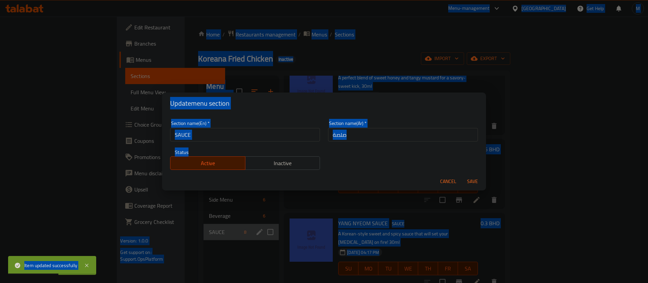
click at [241, 137] on input "SAUCE" at bounding box center [245, 135] width 150 height 14
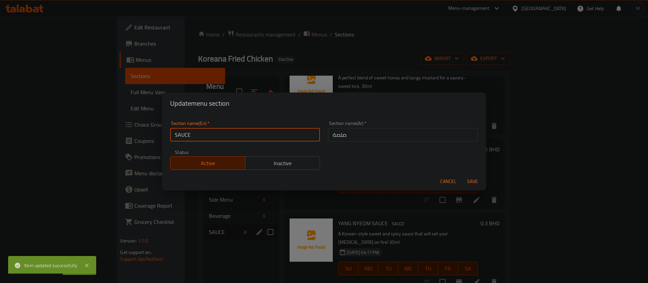
type input "Sauce"
click at [462, 175] on button "Save" at bounding box center [473, 181] width 22 height 12
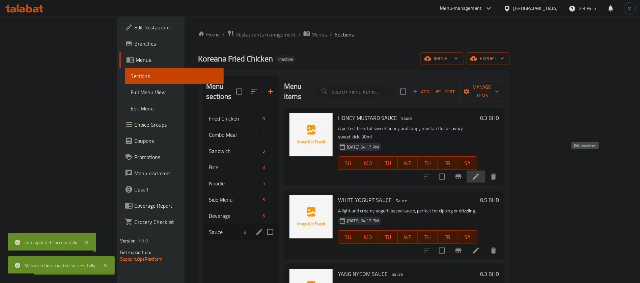
click at [480, 173] on icon at bounding box center [476, 177] width 8 height 8
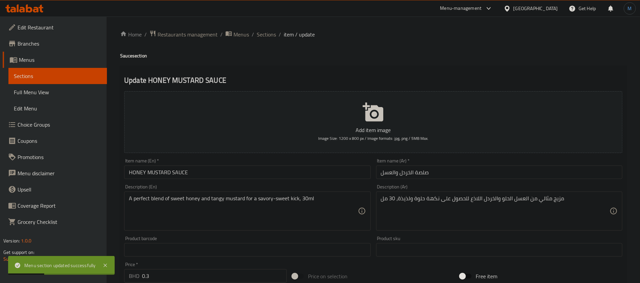
click at [239, 172] on input "HONEY MUSTARD SAUCE" at bounding box center [247, 172] width 246 height 14
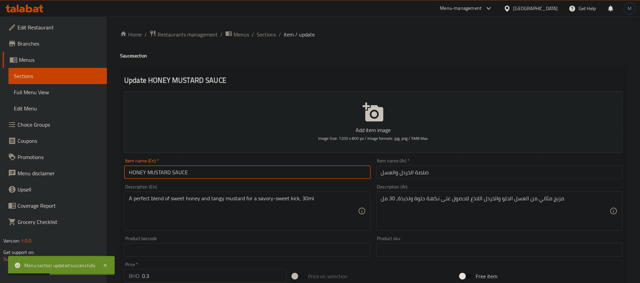
type input "Honey Mustard Sauce"
click at [415, 178] on input "صلصة الخردل والعسل" at bounding box center [499, 172] width 246 height 14
click at [288, 170] on input "Honey Mustard Sauce" at bounding box center [247, 172] width 246 height 14
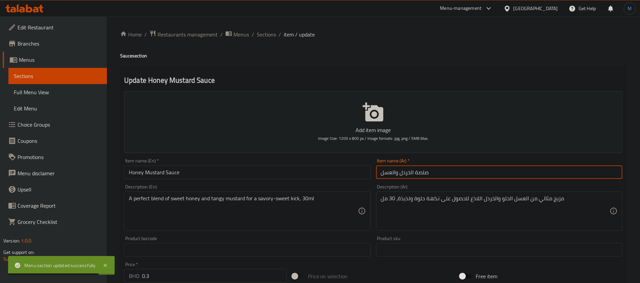
click at [441, 167] on input "صلصة الخردل والعسل" at bounding box center [499, 172] width 246 height 14
paste input "ص مستردة ب"
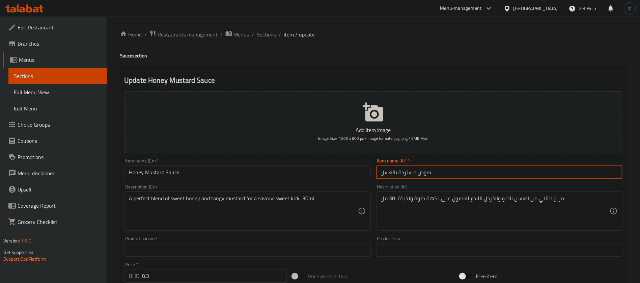
click at [405, 178] on input "صوص مستردة بالعسل" at bounding box center [499, 172] width 246 height 14
type input "صوص مستردة بالعسل"
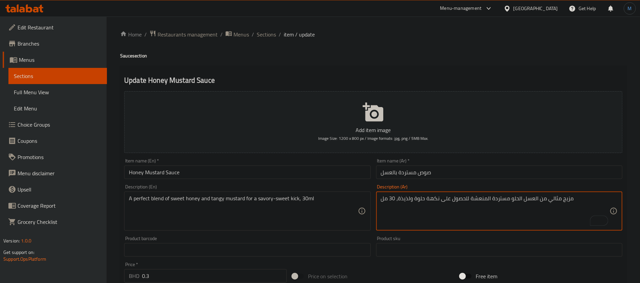
click at [435, 198] on textarea "مزيج مثالي من العسل الحلو مستردة المنعشة للحصول على نكهة حلوة ولذيذة، 30 مل" at bounding box center [495, 211] width 229 height 32
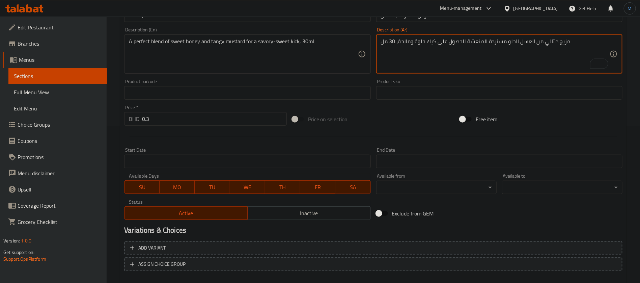
scroll to position [194, 0]
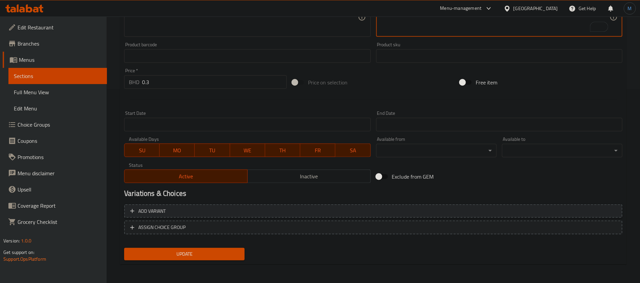
click at [490, 209] on span "Add variant" at bounding box center [373, 211] width 486 height 8
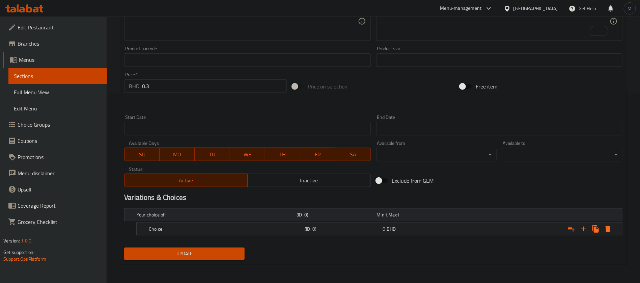
scroll to position [189, 0]
click at [481, 217] on div "Expand" at bounding box center [536, 215] width 160 height 3
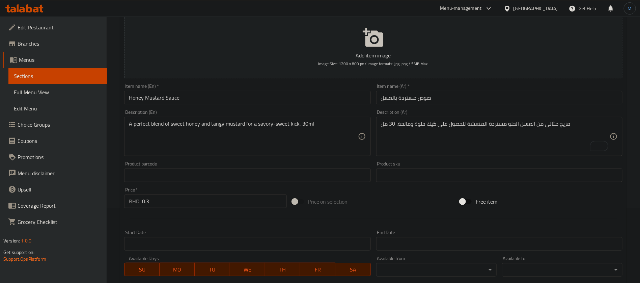
scroll to position [37, 0]
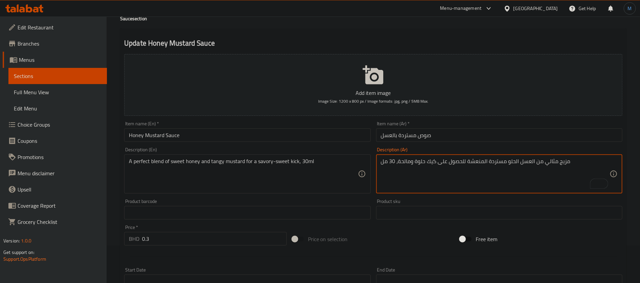
click at [393, 160] on textarea "مزيج مثالي من العسل الحلو مستردة المنعشة للحصول على كيك حلوة ومالحة، 30 مل" at bounding box center [495, 174] width 229 height 32
click at [386, 163] on textarea "مزيج مثالي من العسل الحلو مستردة المنعشة للحصول على كيك حلوة ومالحة، 30 مل" at bounding box center [495, 174] width 229 height 32
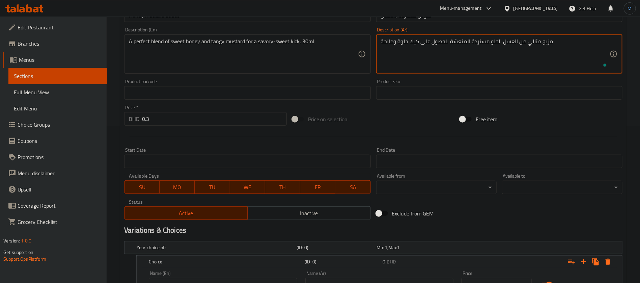
scroll to position [189, 0]
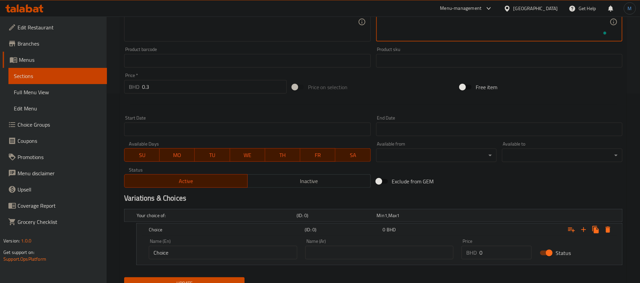
type textarea "مزيج مثالي من العسل الحلو مستردة المنعشة للحصول على كيك حلوة ومالحة"
click at [417, 249] on input "text" at bounding box center [380, 253] width 149 height 14
paste input "30 مل"
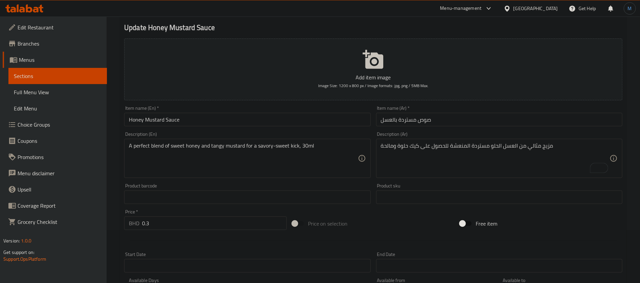
scroll to position [37, 0]
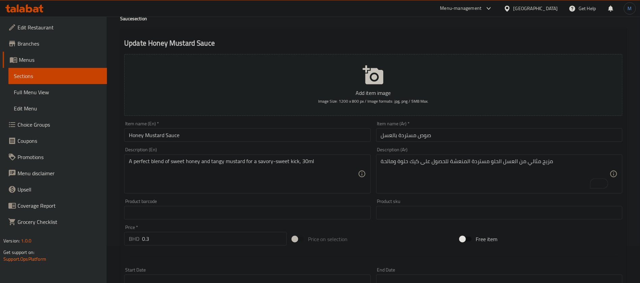
type input "30 مل"
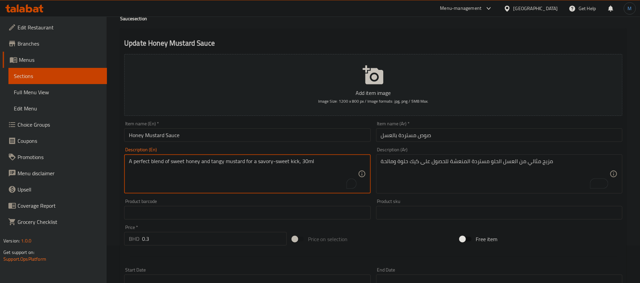
drag, startPoint x: 301, startPoint y: 160, endPoint x: 320, endPoint y: 160, distance: 18.9
click at [320, 160] on textarea "A perfect blend of sweet honey and tangy mustard for a savory-sweet kick, 30ml" at bounding box center [243, 174] width 229 height 32
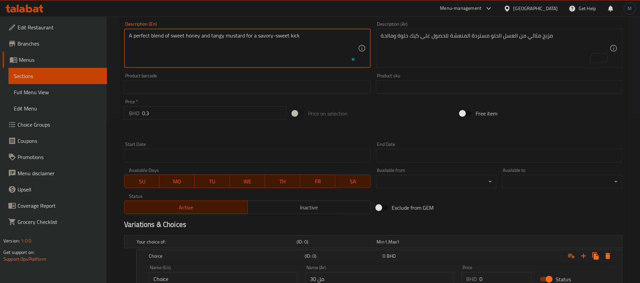
scroll to position [218, 0]
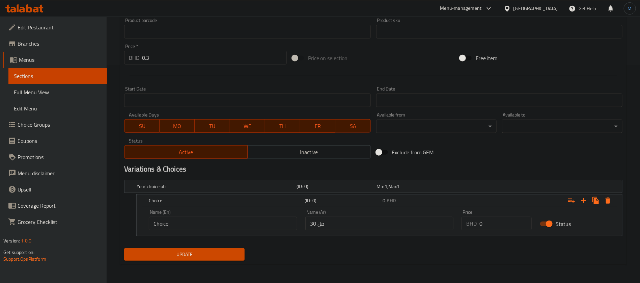
type textarea "A perfect blend of sweet honey and tangy mustard for a savory-sweet kick"
click at [258, 215] on div "Name (En) Choice Name (En)" at bounding box center [223, 220] width 149 height 21
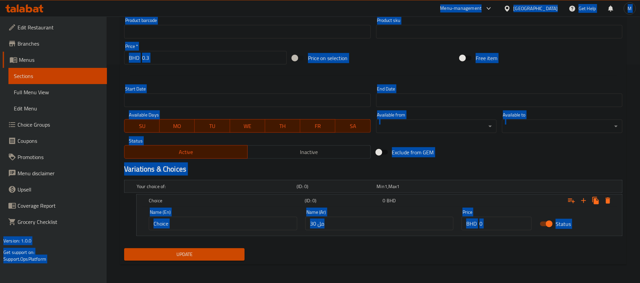
click at [261, 215] on div "Name (En) Choice Name (En)" at bounding box center [223, 220] width 149 height 21
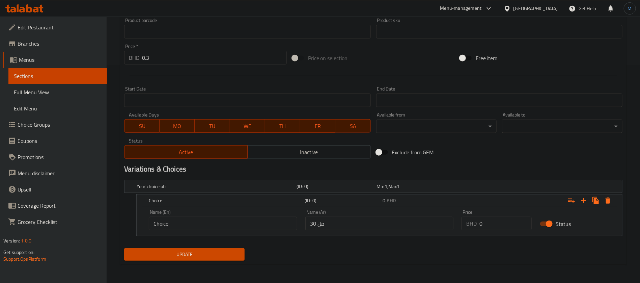
click at [263, 219] on input "Choice" at bounding box center [223, 224] width 149 height 14
paste input "30ml"
type input "30ml"
click at [194, 67] on div "Price   * BHD 0.3 Price *" at bounding box center [206, 54] width 168 height 26
click at [194, 57] on input "0.3" at bounding box center [214, 58] width 145 height 14
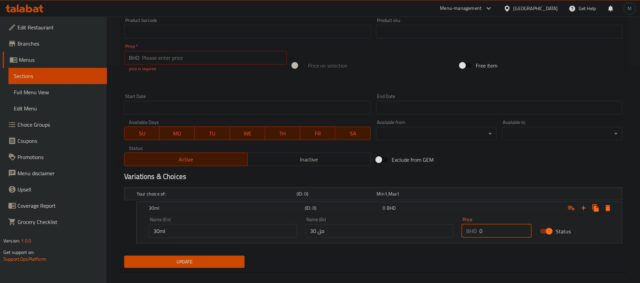
click at [503, 220] on div "Price BHD 0 Price" at bounding box center [497, 227] width 70 height 21
paste input ".3"
type input "0.3"
click at [188, 62] on input "number" at bounding box center [214, 58] width 145 height 14
type input "0"
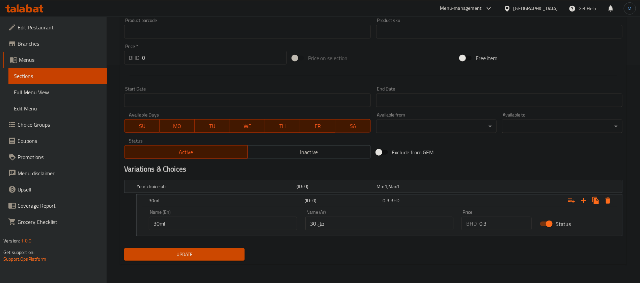
click at [219, 79] on div at bounding box center [374, 75] width 504 height 17
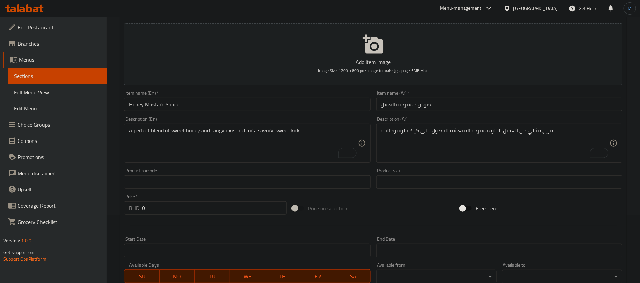
scroll to position [66, 0]
click at [253, 114] on div "Item name (En)   * Honey Mustard Sauce Item name (En) *" at bounding box center [248, 102] width 252 height 26
click at [253, 111] on input "Honey Mustard Sauce" at bounding box center [247, 106] width 246 height 14
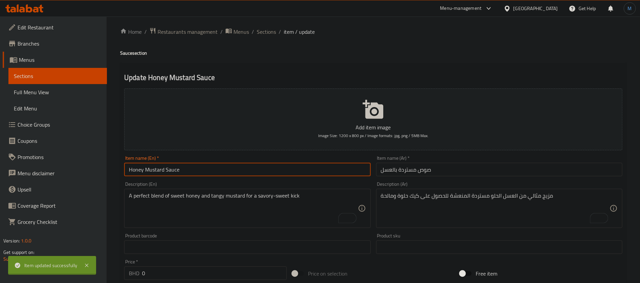
scroll to position [0, 0]
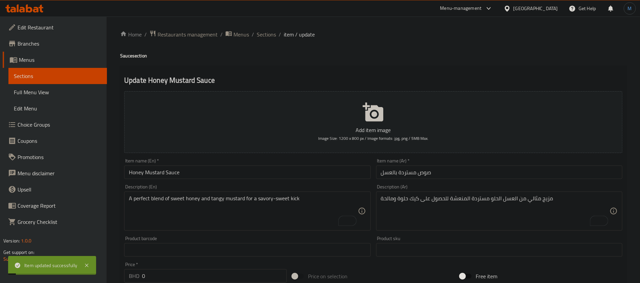
click at [260, 29] on div "Home / Restaurants management / Menus / Sections / item / update Sauce section …" at bounding box center [374, 259] width 534 height 485
click at [264, 31] on span "Sections" at bounding box center [266, 34] width 19 height 8
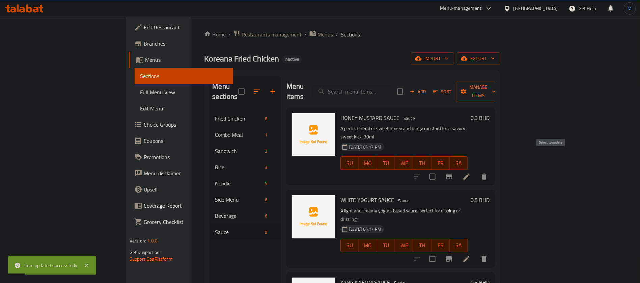
scroll to position [51, 0]
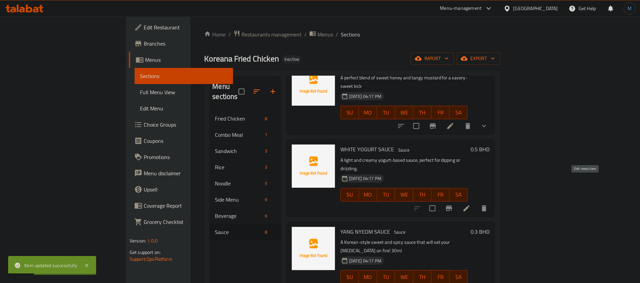
click at [471, 204] on icon at bounding box center [467, 208] width 8 height 8
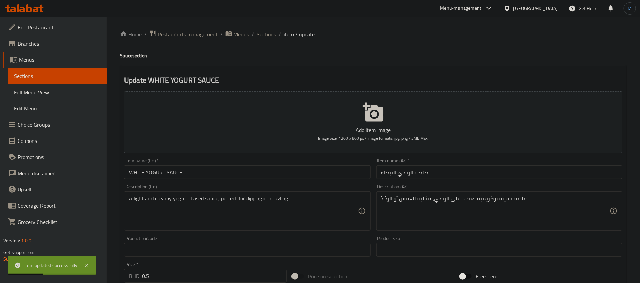
click at [298, 169] on input "WHITE YOGURT SAUCE" at bounding box center [247, 172] width 246 height 14
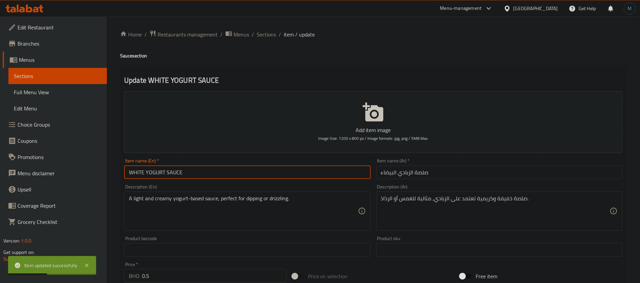
type input "White Yogurt Sauce"
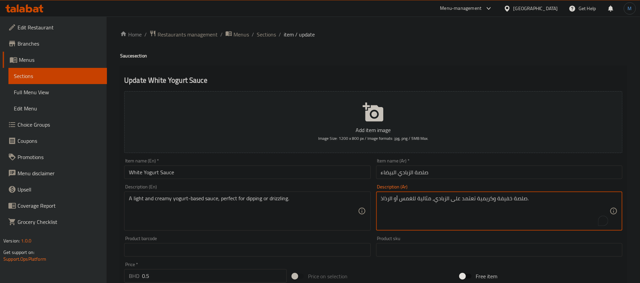
click at [386, 200] on textarea "صلصة خفيفة وكريمية تعتمد على الزبادي، مثالية للغمس أو الرذاذ." at bounding box center [495, 211] width 229 height 32
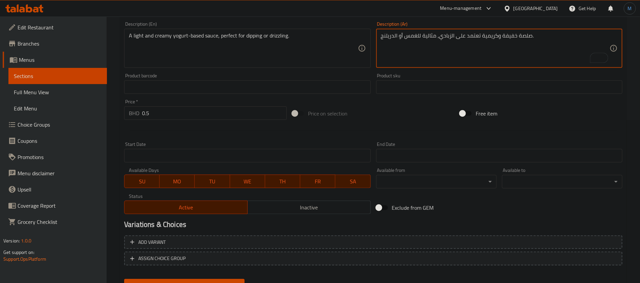
scroll to position [194, 0]
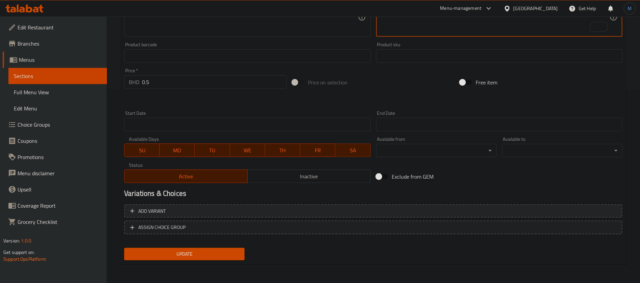
type textarea "صلصة خفيفة وكريمية تعتمد على الزبادي، مثالية للغمس أو الدريلنج."
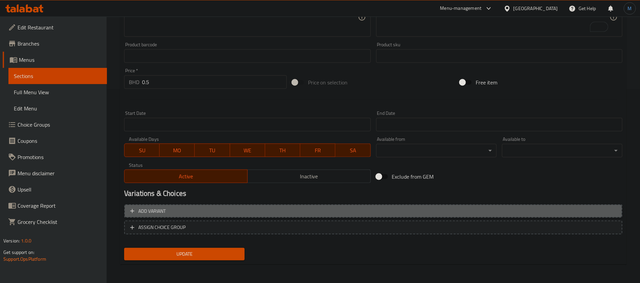
click at [447, 210] on span "Add variant" at bounding box center [373, 211] width 486 height 8
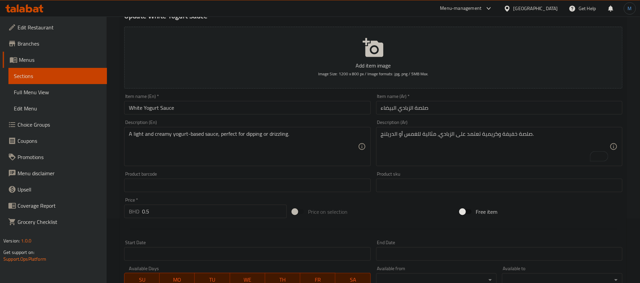
scroll to position [189, 0]
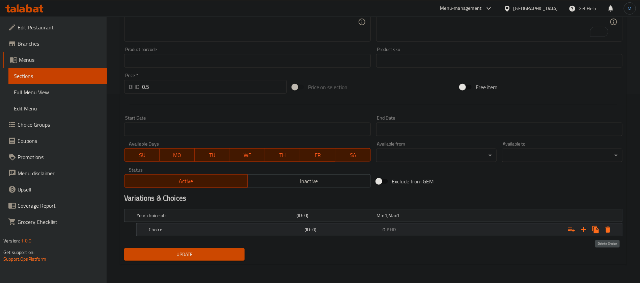
click at [608, 227] on icon "Expand" at bounding box center [608, 230] width 5 height 6
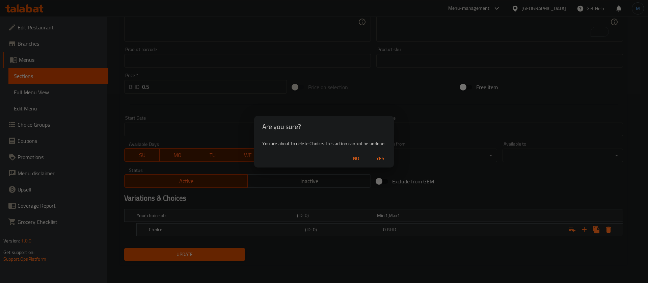
click at [387, 162] on span "Yes" at bounding box center [380, 158] width 16 height 8
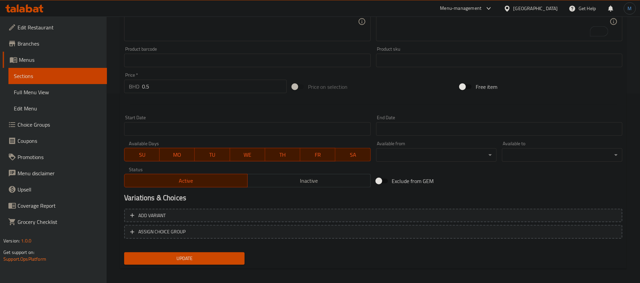
scroll to position [194, 0]
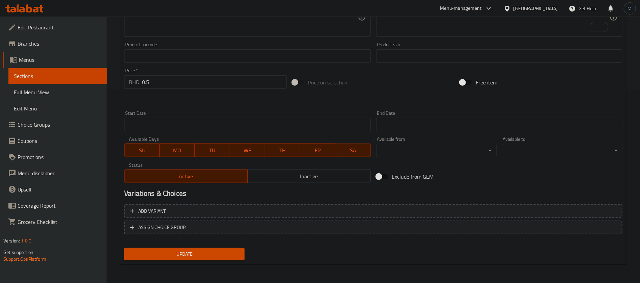
click at [222, 254] on span "Update" at bounding box center [185, 254] width 110 height 8
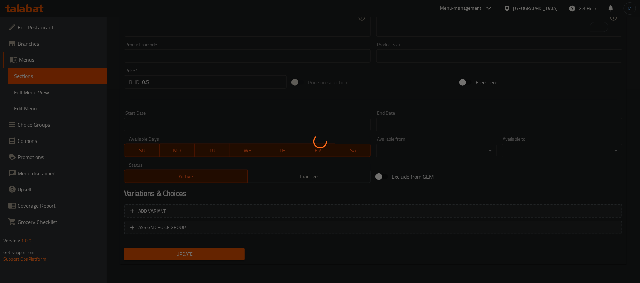
scroll to position [0, 0]
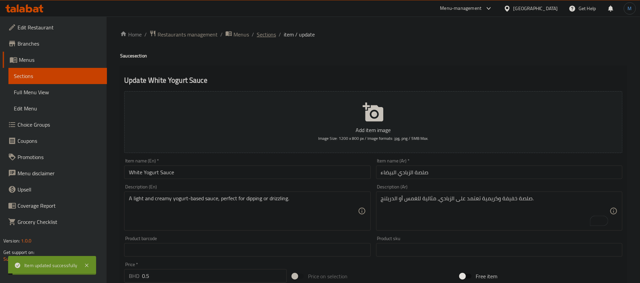
click at [273, 37] on span "Sections" at bounding box center [266, 34] width 19 height 8
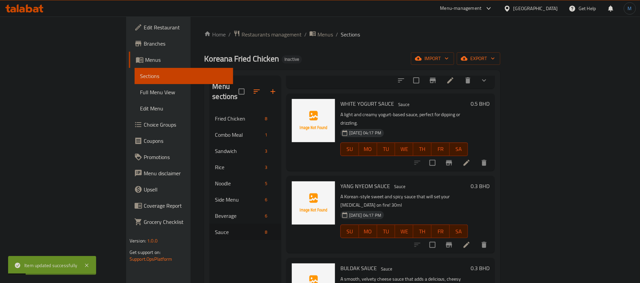
scroll to position [101, 0]
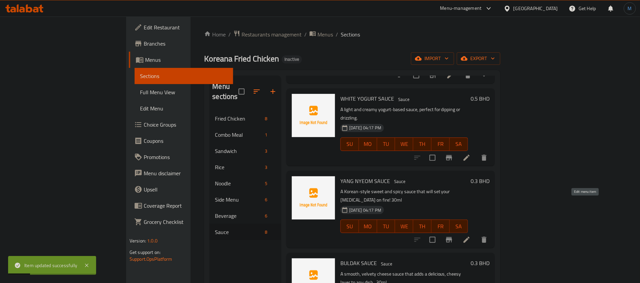
click at [470, 237] on icon at bounding box center [467, 240] width 6 height 6
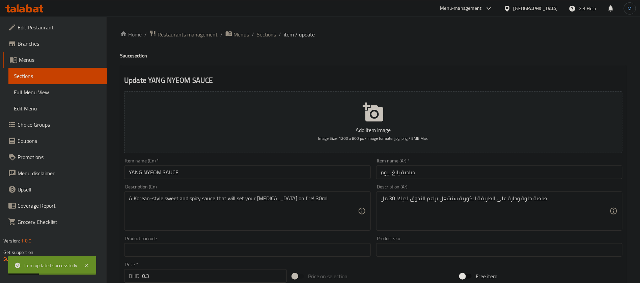
click at [279, 174] on input "YANG NYEOM SAUCE" at bounding box center [247, 172] width 246 height 14
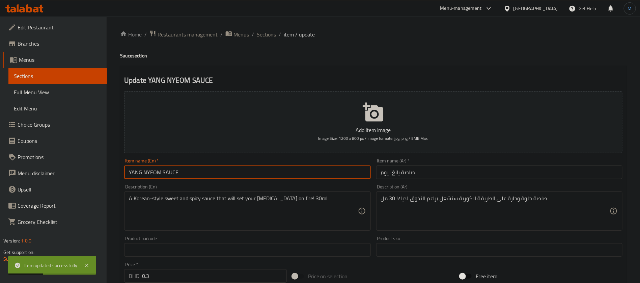
type input "Yang Nyeom Sauce"
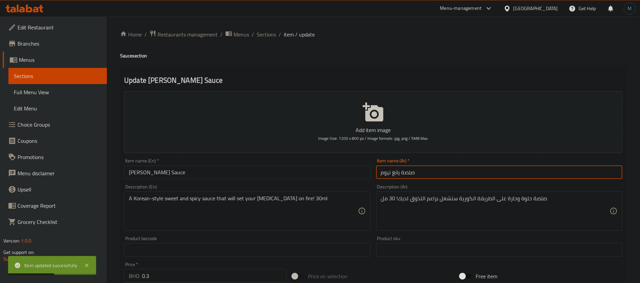
click at [420, 177] on input "صلصة يانغ نيوم" at bounding box center [499, 172] width 246 height 14
click at [394, 172] on input "صلصة يانغ نيوم" at bounding box center [499, 172] width 246 height 14
type input "صلصة يانج نيوم"
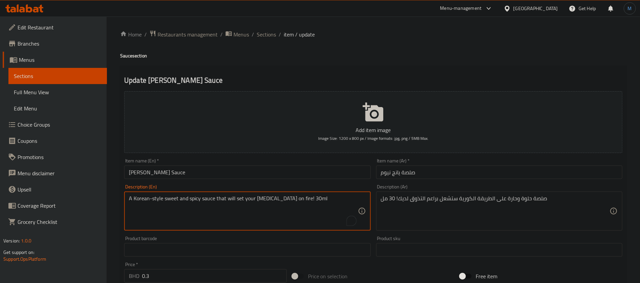
click at [324, 202] on textarea "A Korean-style sweet and spicy sauce that will set your taste buds on fire! 30ml" at bounding box center [243, 211] width 229 height 32
click at [223, 200] on textarea "A Korean-style sweet and spicy sauce that will set your taste buds on fire!" at bounding box center [243, 211] width 229 height 32
click at [307, 199] on textarea "A Korean-style sweet and spicy sauce that will set your taste buds on fire!" at bounding box center [243, 211] width 229 height 32
type textarea "A Korean-style sweet and spicy sauce"
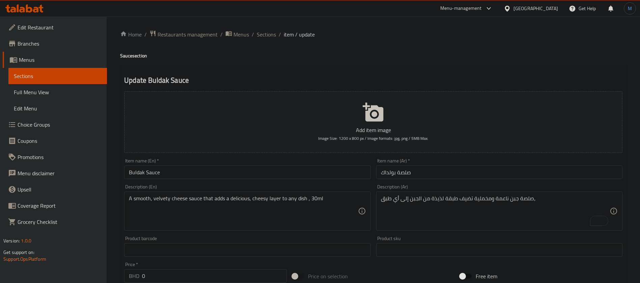
scroll to position [218, 0]
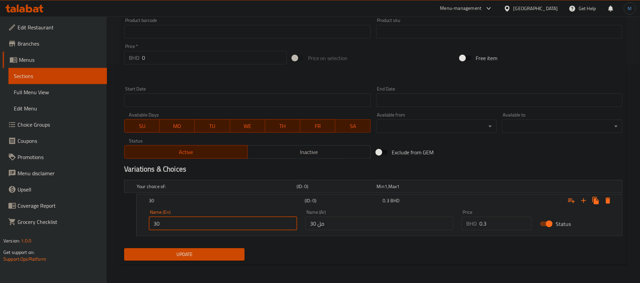
type input "30ml"
click at [212, 250] on span "Update" at bounding box center [185, 254] width 110 height 8
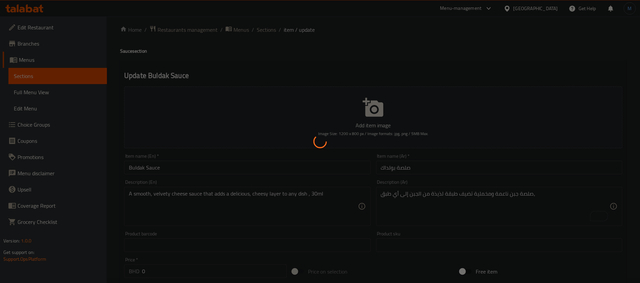
scroll to position [0, 0]
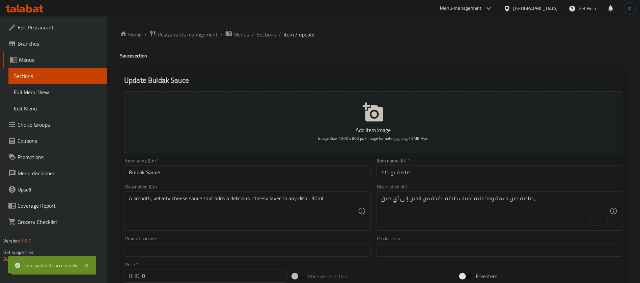
click at [265, 35] on span "Sections" at bounding box center [266, 34] width 19 height 8
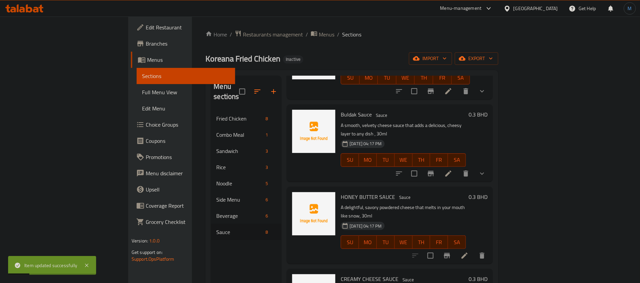
scroll to position [253, 0]
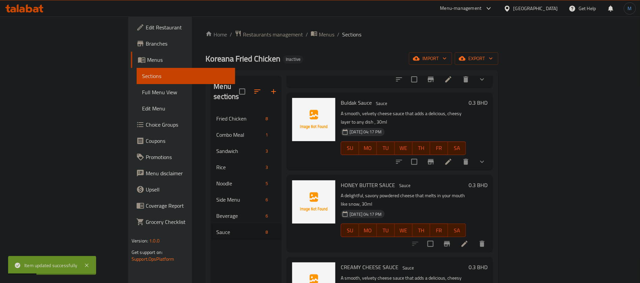
click at [474, 238] on li at bounding box center [464, 244] width 19 height 12
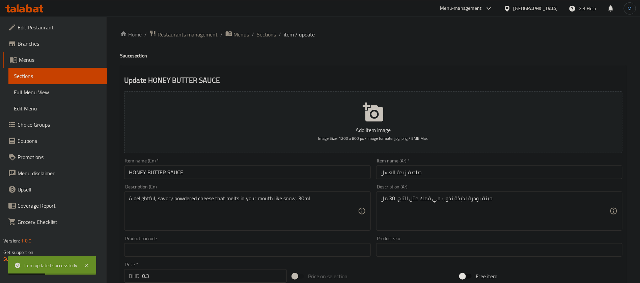
click at [326, 177] on input "HONEY BUTTER SAUCE" at bounding box center [247, 172] width 246 height 14
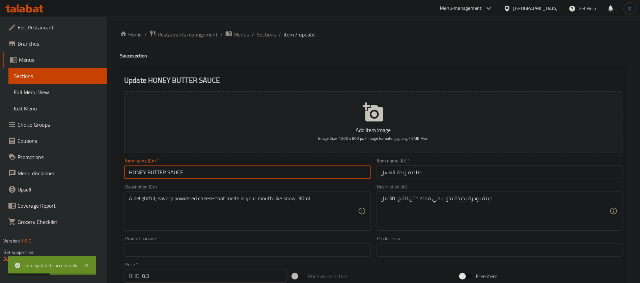
type input "Honey Butter Sauce"
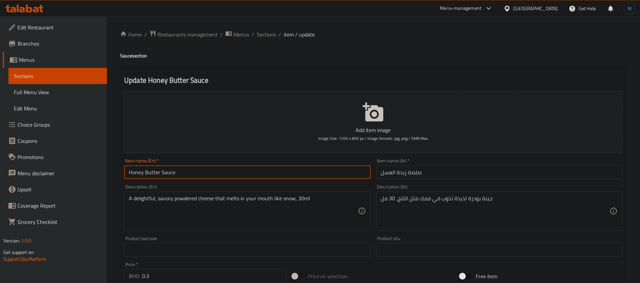
click at [396, 171] on input "صلصة زبدة العسل" at bounding box center [499, 172] width 246 height 14
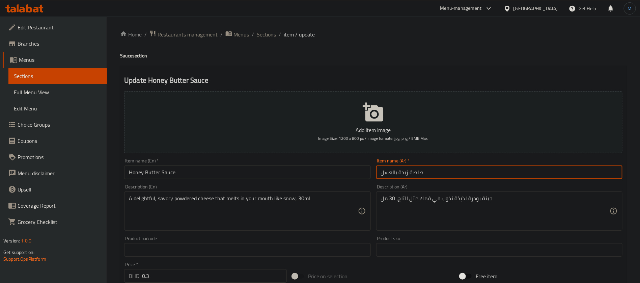
type input "صلصة زبدة بالعسل"
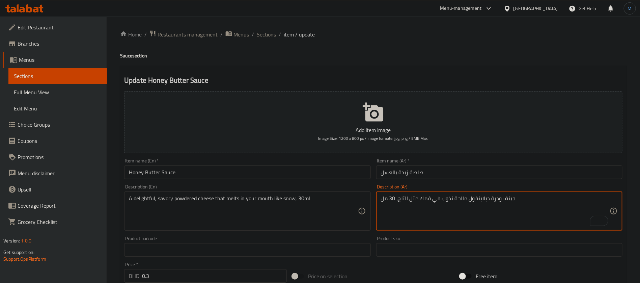
click at [392, 197] on textarea "جبنة بودرة ديلايتفول مالحة تذوب في فمك مثل الثلج، 30 مل" at bounding box center [495, 211] width 229 height 32
click at [386, 199] on textarea "جبنة بودرة ديلايتفول مالحة تذوب في فمك مثل الثلج، 30 مل" at bounding box center [495, 211] width 229 height 32
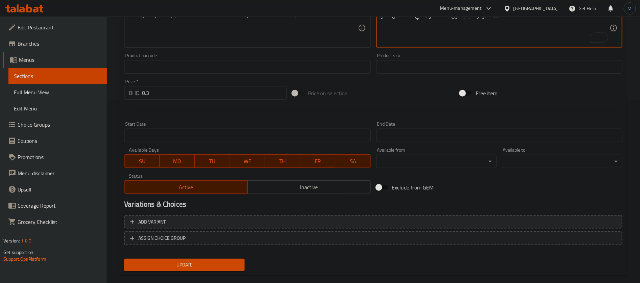
scroll to position [194, 0]
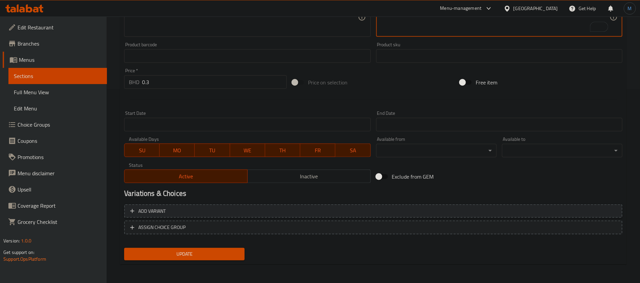
type textarea "جبنة بودرة ديلايتفول مالحة تذوب في فمك مثل الثلج،"
click at [433, 215] on span "Add variant" at bounding box center [373, 211] width 486 height 8
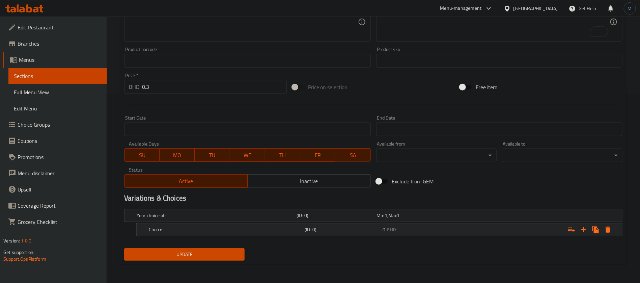
click at [425, 223] on div "Choice (ID: 0) 0 BHD" at bounding box center [375, 215] width 480 height 15
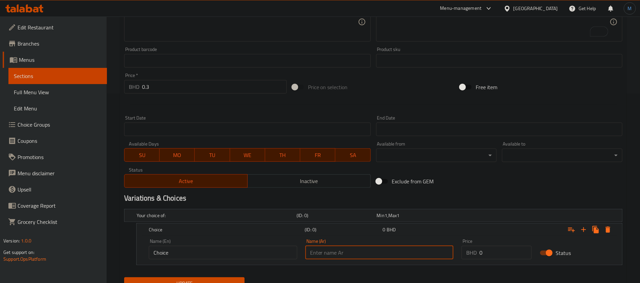
click at [411, 246] on input "text" at bounding box center [380, 253] width 149 height 14
paste input "30 مل"
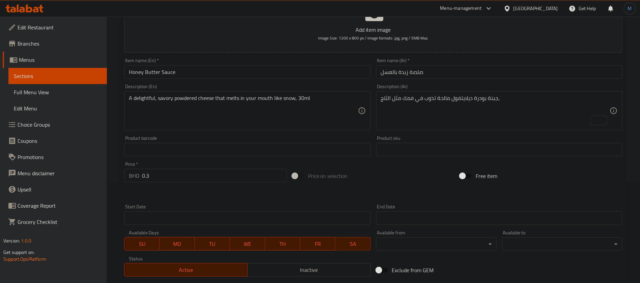
scroll to position [88, 0]
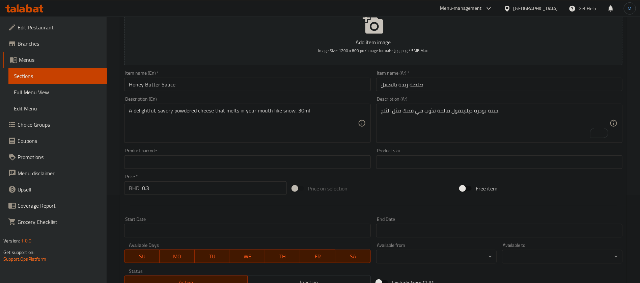
type input "30 مل"
click at [299, 113] on textarea "A delightful, savory powdered cheese that melts in your mouth like snow, 30ml" at bounding box center [243, 123] width 229 height 32
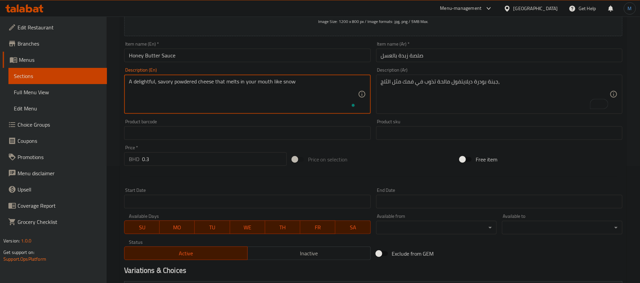
scroll to position [218, 0]
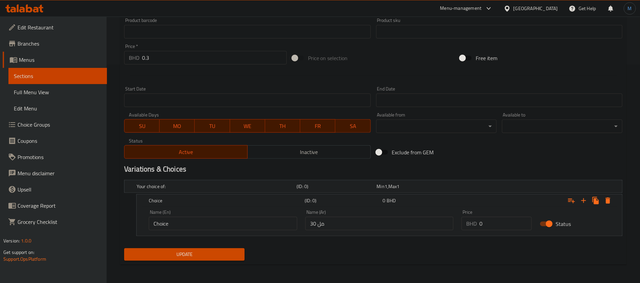
type textarea "A delightful, savory powdered cheese that melts in your mouth like snow"
click at [250, 220] on input "Choice" at bounding box center [223, 224] width 149 height 14
paste input "30ml"
paste input "text"
type input "30ml"
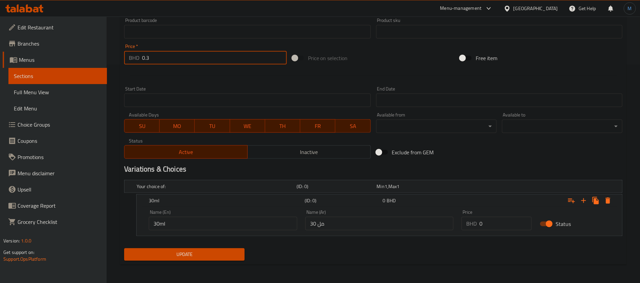
click at [193, 62] on input "0.3" at bounding box center [214, 58] width 145 height 14
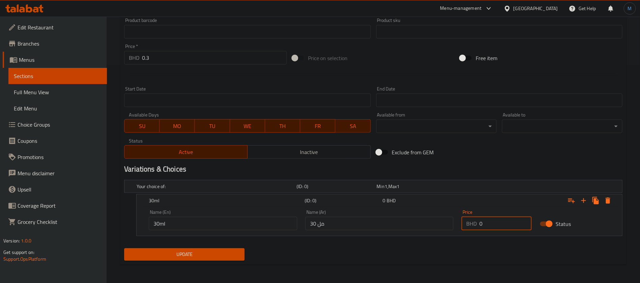
click at [496, 217] on input "0" at bounding box center [506, 224] width 52 height 14
paste input ".3"
type input "0.3"
click at [183, 54] on input "0.3" at bounding box center [214, 58] width 145 height 14
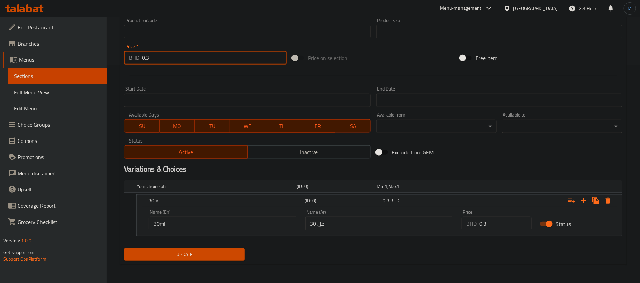
click at [183, 54] on input "0.3" at bounding box center [214, 58] width 145 height 14
type input "0"
click at [210, 259] on button "Update" at bounding box center [184, 254] width 121 height 12
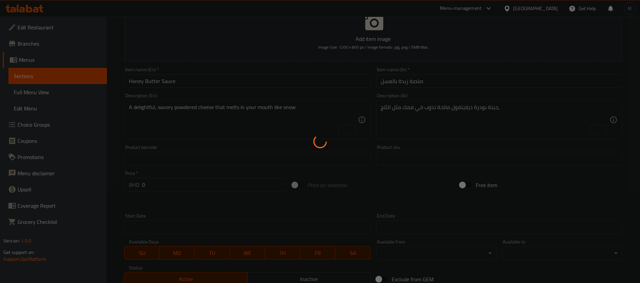
scroll to position [66, 0]
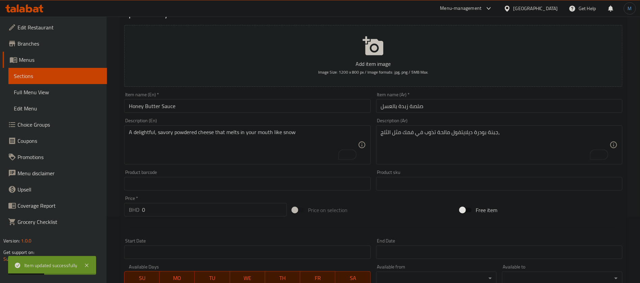
click at [290, 105] on input "Honey Butter Sauce" at bounding box center [247, 106] width 246 height 14
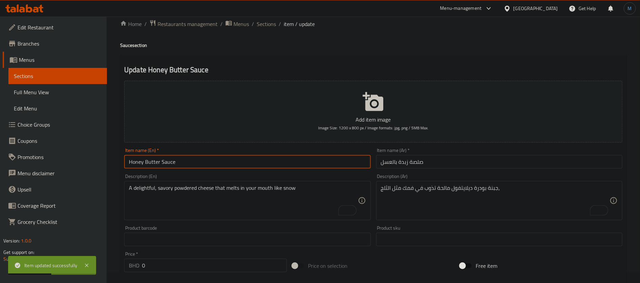
scroll to position [0, 0]
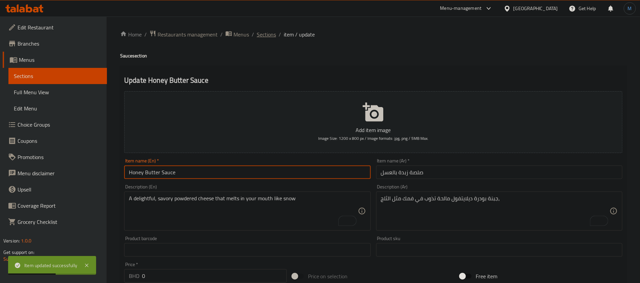
click at [261, 35] on span "Sections" at bounding box center [266, 34] width 19 height 8
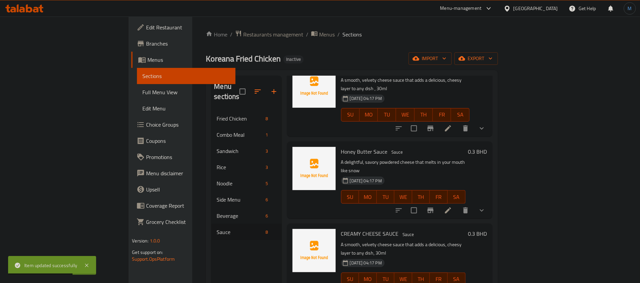
scroll to position [324, 0]
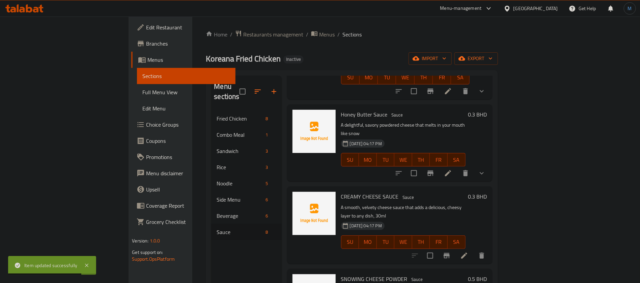
click at [469, 252] on icon at bounding box center [464, 256] width 8 height 8
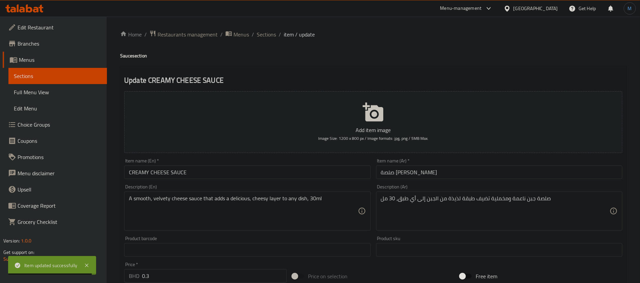
click at [261, 167] on input "CREAMY CHEESE SAUCE" at bounding box center [247, 172] width 246 height 14
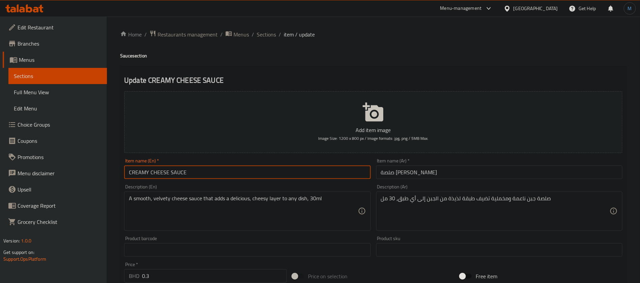
type input "Creamy Cheese Sauce"
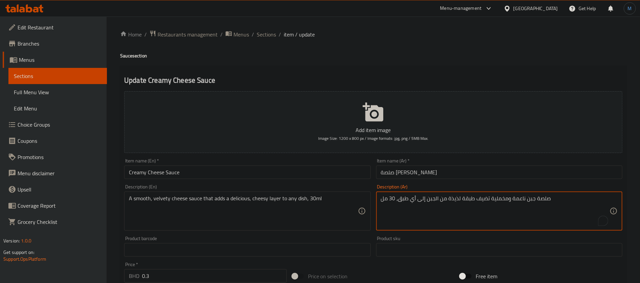
click at [393, 199] on textarea "صلصة جبن ناعمة ومخملية تضيف طبقة لذيذة من الجبن إلى أي طبق، 30 مل" at bounding box center [495, 211] width 229 height 32
click at [388, 200] on textarea "صلصة جبن ناعمة ومخملية تضيف طبقة لذيذة من الجبن إلى أي طبق، 30 مل" at bounding box center [495, 211] width 229 height 32
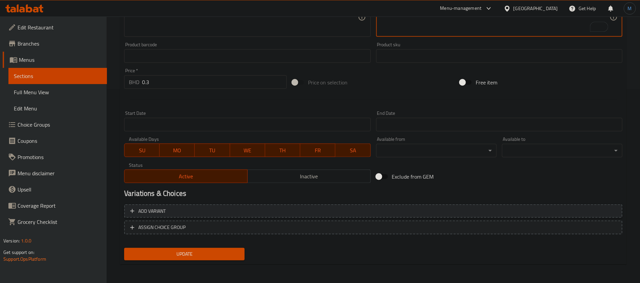
type textarea "صلصة جبن ناعمة ومخملية تضيف طبقة لذيذة من الجبن إلى أي طبق،"
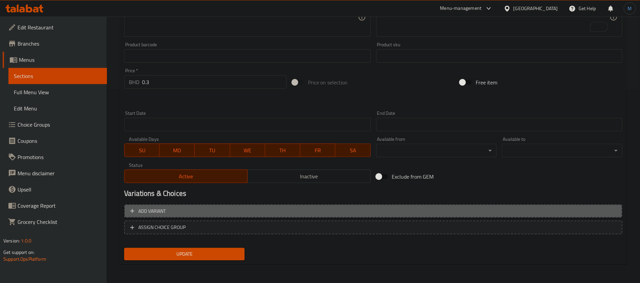
click at [464, 211] on span "Add variant" at bounding box center [373, 211] width 486 height 8
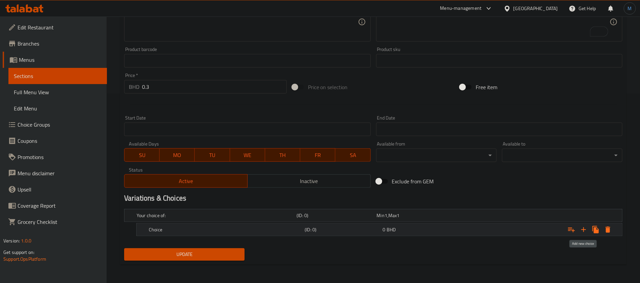
click at [587, 230] on icon "Expand" at bounding box center [584, 230] width 8 height 8
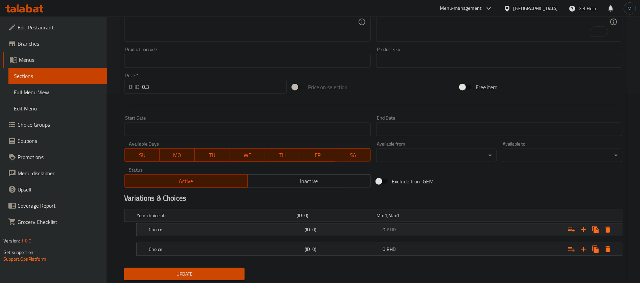
click at [432, 223] on div "Choice (ID: 0) 0 BHD" at bounding box center [375, 215] width 480 height 15
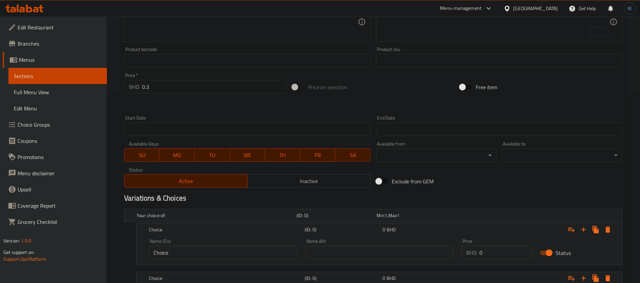
click at [415, 246] on input "text" at bounding box center [380, 253] width 149 height 14
paste input "30 مل"
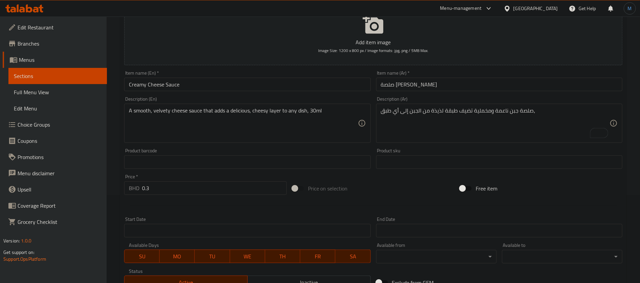
type input "30 مل"
click at [191, 192] on input "0.3" at bounding box center [214, 188] width 145 height 14
type input "0"
click at [412, 195] on div "Price on selection" at bounding box center [374, 188] width 168 height 18
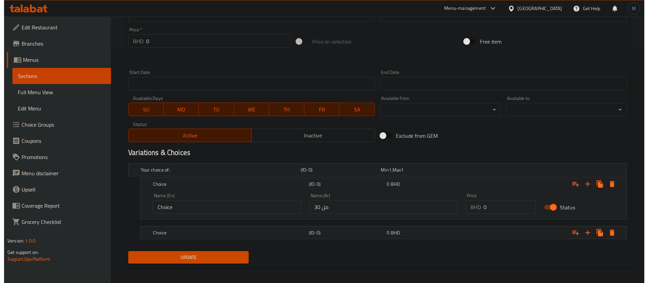
scroll to position [238, 0]
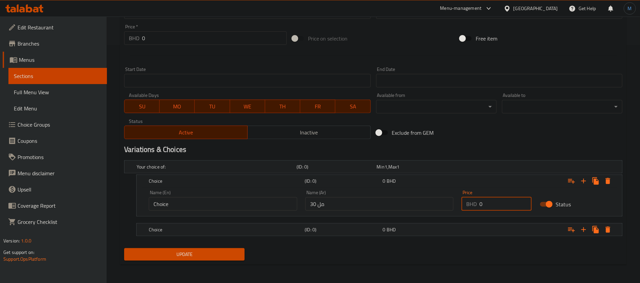
click at [494, 203] on input "0" at bounding box center [506, 204] width 52 height 14
paste input ".3"
type input "0.3"
click at [611, 231] on icon "Expand" at bounding box center [608, 230] width 8 height 8
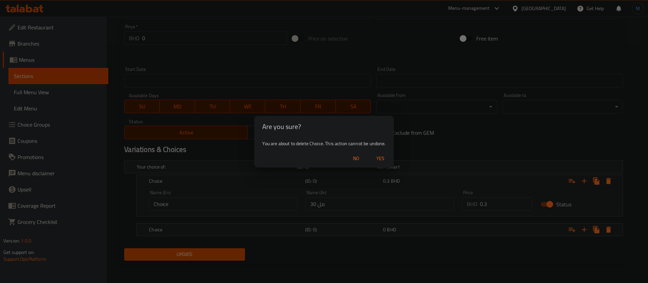
click at [380, 159] on span "Yes" at bounding box center [380, 158] width 16 height 8
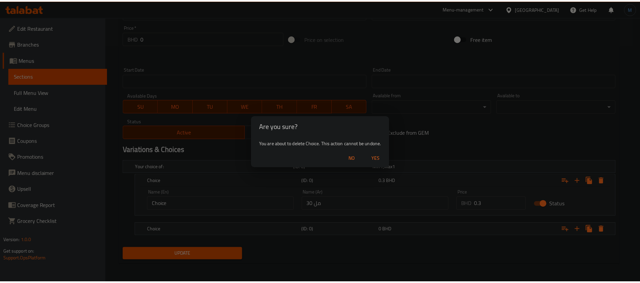
scroll to position [218, 0]
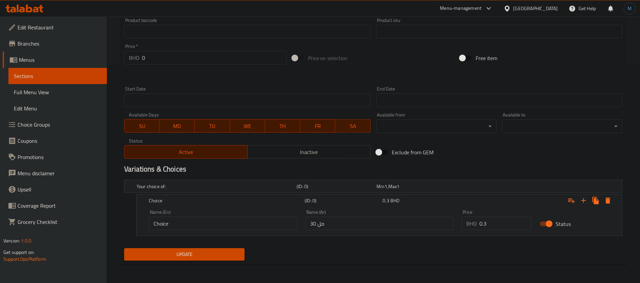
click at [210, 218] on input "Choice" at bounding box center [223, 224] width 149 height 14
type input "30ml"
click at [191, 255] on span "Update" at bounding box center [185, 254] width 110 height 8
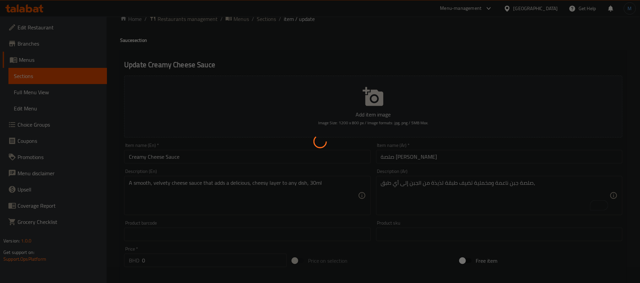
scroll to position [0, 0]
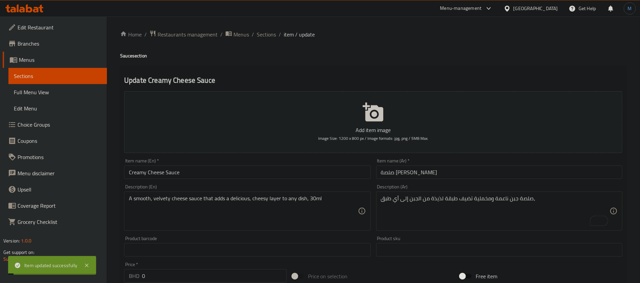
click at [277, 41] on div "Home / Restaurants management / Menus / Sections / item / update Sauce section …" at bounding box center [373, 259] width 507 height 458
click at [275, 39] on div "Home / Restaurants management / Menus / Sections / item / update Sauce section …" at bounding box center [373, 259] width 507 height 458
click at [272, 37] on span "Sections" at bounding box center [266, 34] width 19 height 8
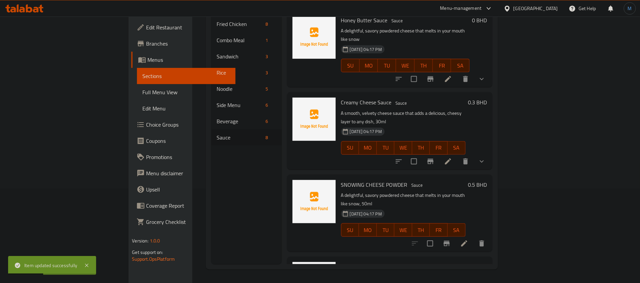
scroll to position [324, 0]
click at [469, 239] on icon at bounding box center [464, 243] width 8 height 8
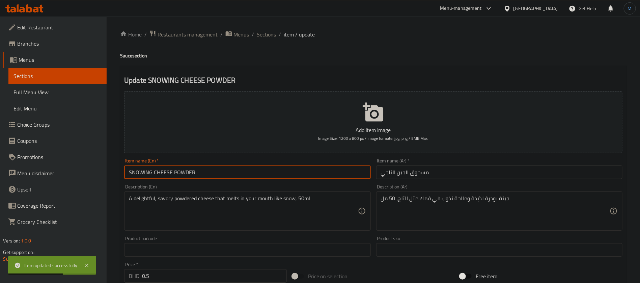
click at [258, 170] on input "SNOWING CHEESE POWDER" at bounding box center [247, 172] width 246 height 14
type input "Snowing Cheese Powder"
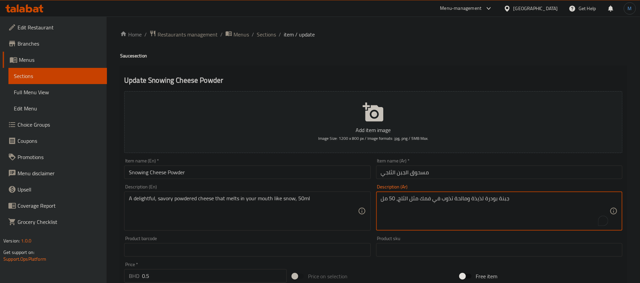
click at [478, 199] on textarea "جبنة بودرة لذيذة ومالحة تذوب في فمك مثل الثلج، 50 مل" at bounding box center [495, 211] width 229 height 32
click at [391, 200] on textarea "جبنة بودرة ديلايتفول ومالحة تذوب في فمك مثل الثلج، 50 مل" at bounding box center [495, 211] width 229 height 32
click at [386, 200] on textarea "جبنة بودرة ديلايتفول ومالحة تذوب في فمك مثل الثلج، 50 مل" at bounding box center [495, 211] width 229 height 32
type textarea "جبنة بودرة ديلايتفول ومالحة تذوب في فمك مثل الثلج،"
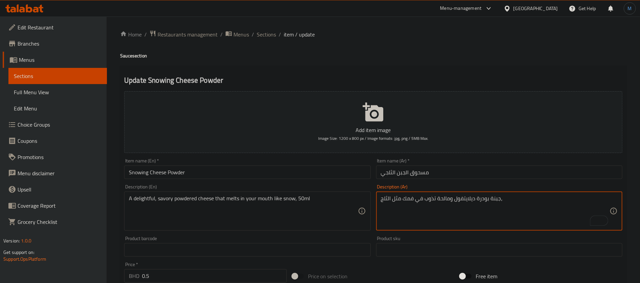
click at [396, 172] on input "مسحوق الجبن الثلجي" at bounding box center [499, 172] width 246 height 14
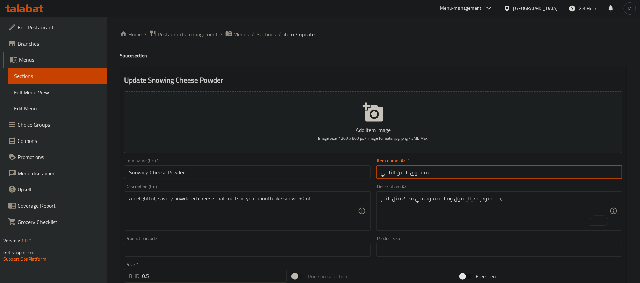
click at [392, 172] on input "مسحوق الجبن الثلجي" at bounding box center [499, 172] width 246 height 14
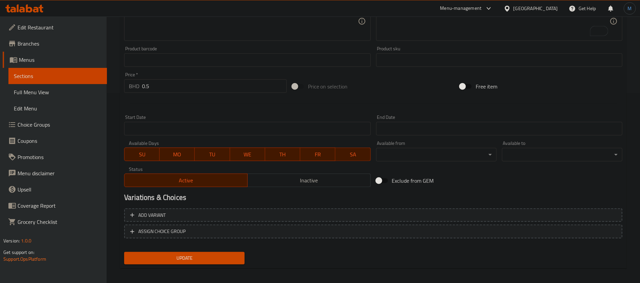
scroll to position [194, 0]
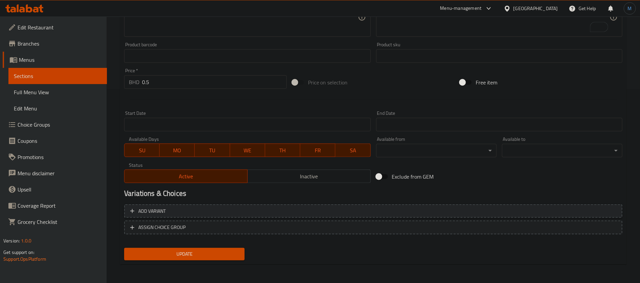
type input "مسحوق الجبن السنوينج"
click at [466, 214] on span "Add variant" at bounding box center [373, 211] width 486 height 8
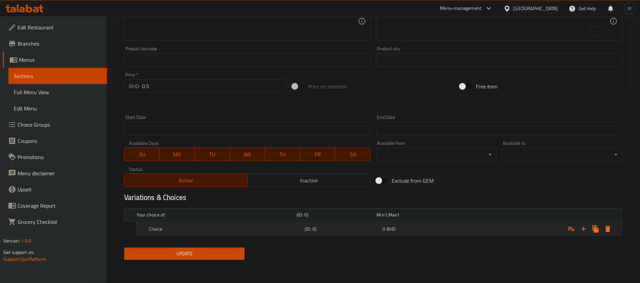
scroll to position [189, 0]
click at [494, 217] on div "Expand" at bounding box center [536, 215] width 160 height 3
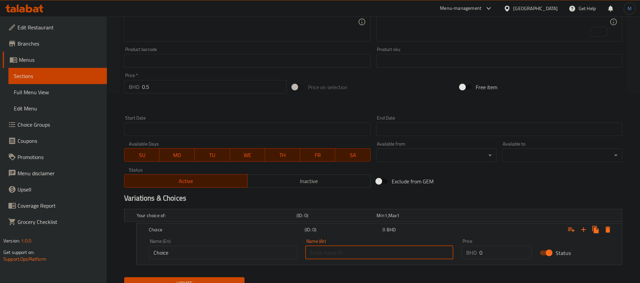
click at [382, 255] on input "text" at bounding box center [380, 253] width 149 height 14
paste input "50 مل"
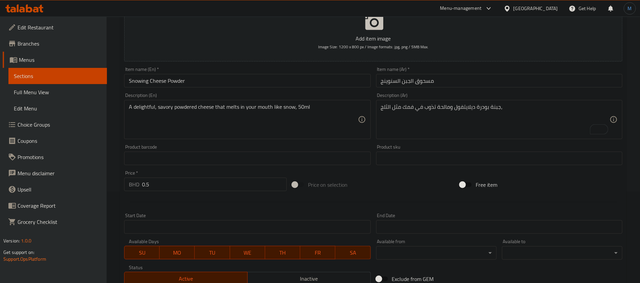
scroll to position [88, 0]
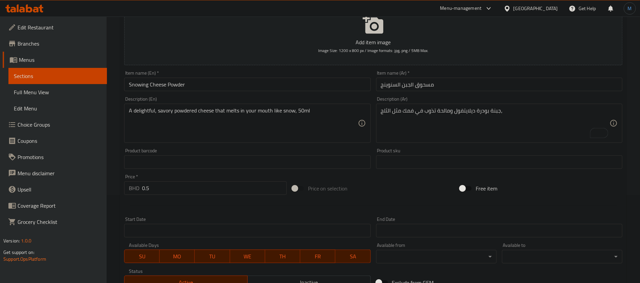
type input "50 مل"
click at [298, 111] on textarea "A delightful, savory powdered cheese that melts in your mouth like snow, 50ml" at bounding box center [243, 123] width 229 height 32
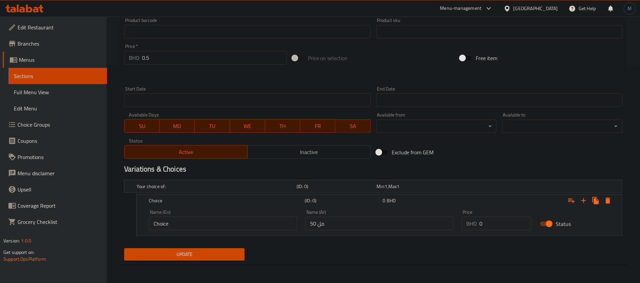
type textarea "A delightful, savory powdered cheese that melts in your mouth like snow,"
click at [201, 227] on input "Choice" at bounding box center [223, 224] width 149 height 14
click at [202, 225] on input "Choice" at bounding box center [223, 224] width 149 height 14
paste input "50ml"
type input "50ml"
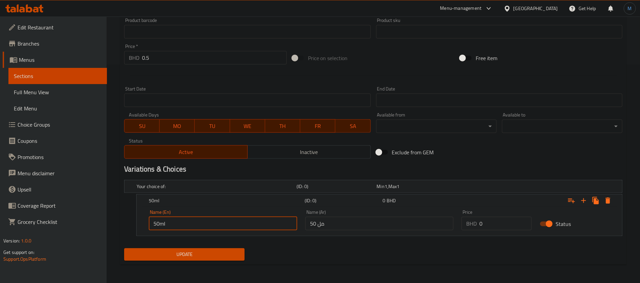
click at [487, 220] on input "0" at bounding box center [506, 224] width 52 height 14
type input "0.5"
click at [124, 248] on button "Update" at bounding box center [184, 254] width 121 height 12
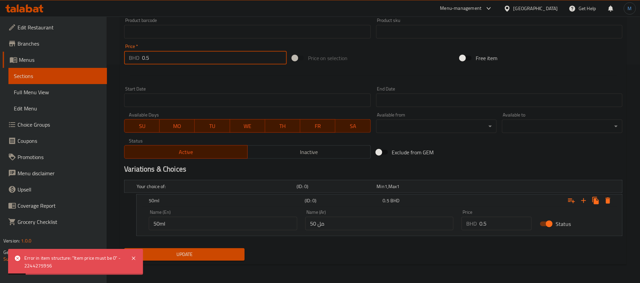
click at [183, 56] on input "0.5" at bounding box center [214, 58] width 145 height 14
type input "0"
click at [124, 248] on button "Update" at bounding box center [184, 254] width 121 height 12
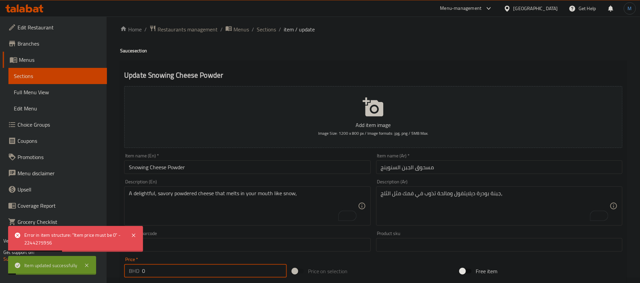
scroll to position [0, 0]
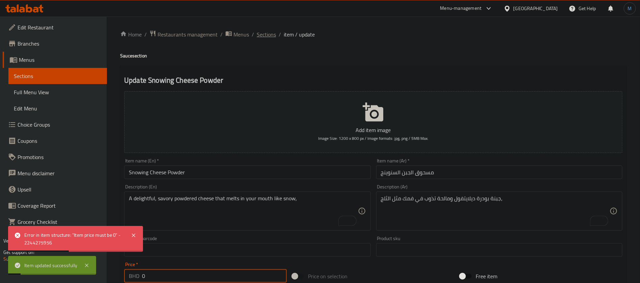
click at [267, 34] on span "Sections" at bounding box center [266, 34] width 19 height 8
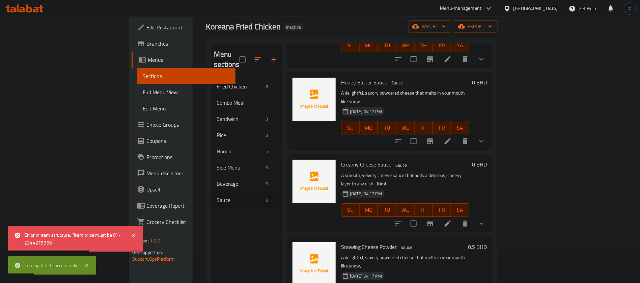
scroll to position [95, 0]
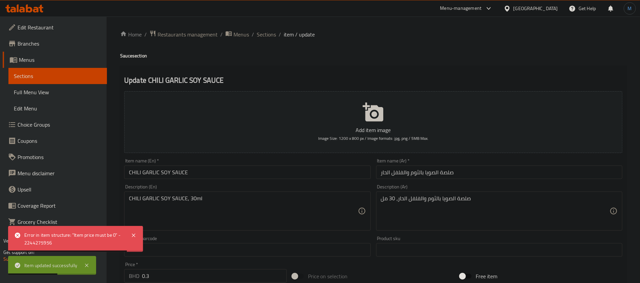
click at [301, 168] on input "CHILI GARLIC SOY SAUCE" at bounding box center [247, 172] width 246 height 14
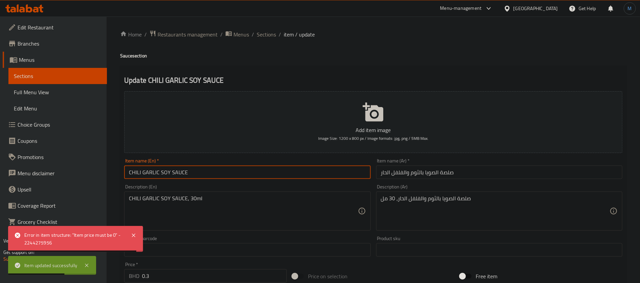
type input "Chili Garlic Soy Sauce"
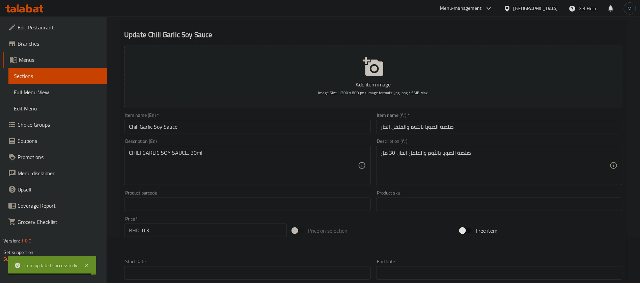
scroll to position [51, 0]
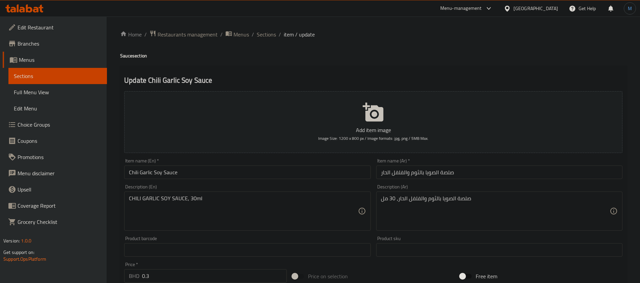
scroll to position [51, 0]
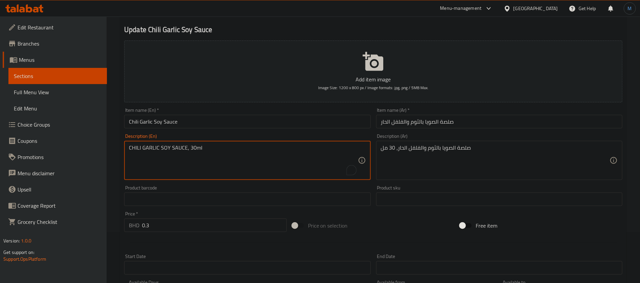
click at [195, 146] on textarea "CHILI GARLIC SOY SAUCE, 30ml" at bounding box center [243, 160] width 229 height 32
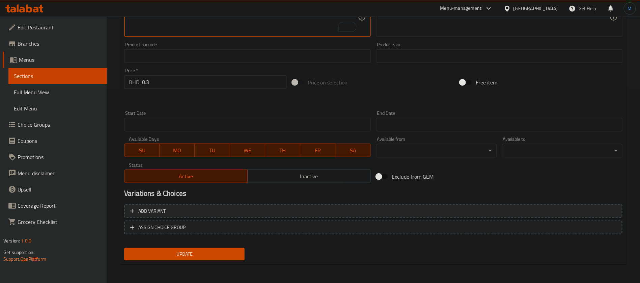
click at [214, 212] on span "Add variant" at bounding box center [373, 211] width 486 height 8
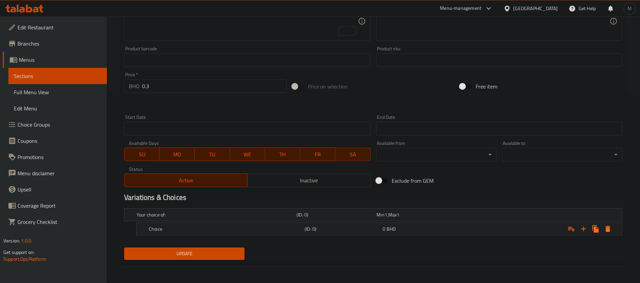
scroll to position [189, 0]
click at [208, 219] on h5 "Choice" at bounding box center [215, 215] width 157 height 7
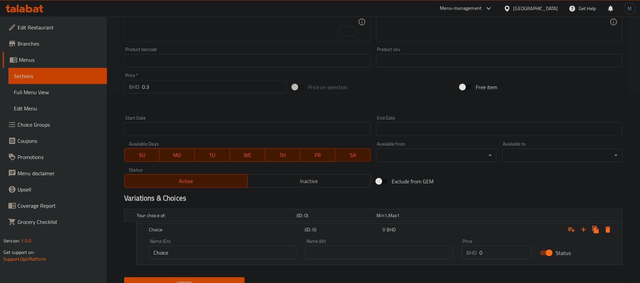
click at [206, 251] on input "Choice" at bounding box center [223, 253] width 149 height 14
paste input "30ml"
type input "30ml"
click at [357, 255] on input "text" at bounding box center [380, 253] width 149 height 14
type input "30 مل"
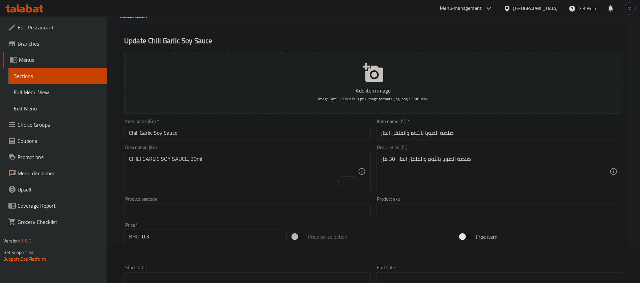
scroll to position [37, 0]
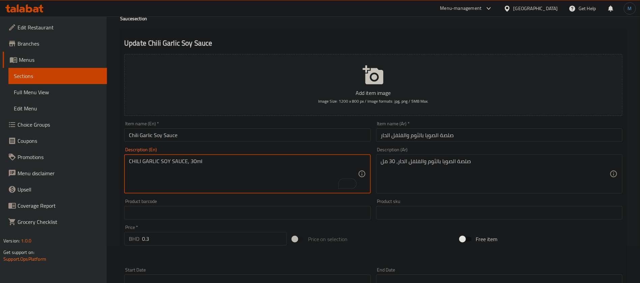
click at [273, 168] on textarea "CHILI GARLIC SOY SAUCE, 30ml" at bounding box center [243, 174] width 229 height 32
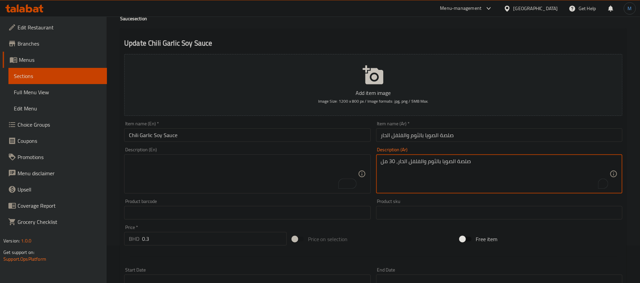
click at [437, 168] on textarea "صلصة الصويا بالثوم والفلفل الحار، 30 مل" at bounding box center [495, 174] width 229 height 32
click at [227, 239] on input "0.3" at bounding box center [214, 239] width 145 height 14
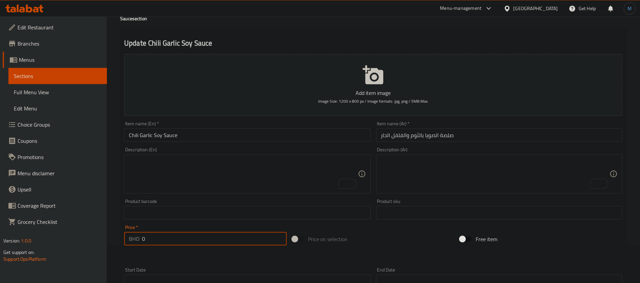
type input "0"
click at [378, 234] on div "Price on selection" at bounding box center [374, 239] width 168 height 18
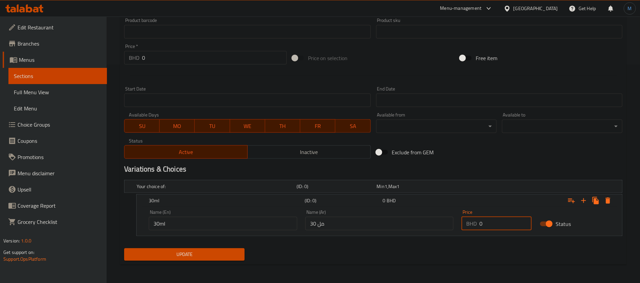
click at [500, 221] on input "0" at bounding box center [506, 224] width 52 height 14
paste input ".3"
type input "0.3"
click at [476, 171] on h2 "Variations & Choices" at bounding box center [373, 169] width 499 height 10
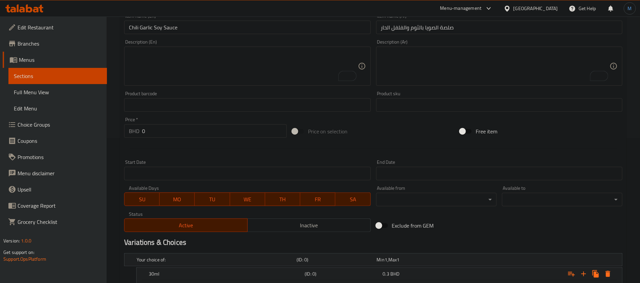
scroll to position [16, 0]
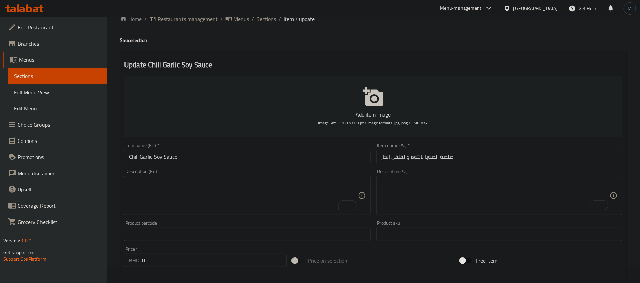
click at [193, 164] on div "Item name (En)   * Chili Garlic Soy Sauce Item name (En) *" at bounding box center [248, 153] width 252 height 26
click at [197, 155] on input "Chili Garlic Soy Sauce" at bounding box center [247, 157] width 246 height 14
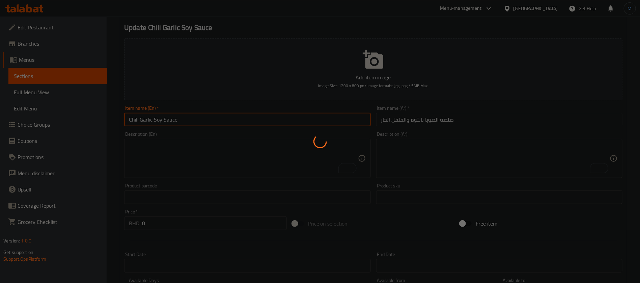
scroll to position [0, 0]
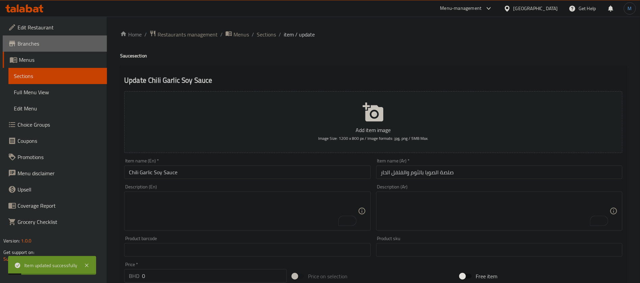
click at [45, 49] on link "Branches" at bounding box center [55, 43] width 104 height 16
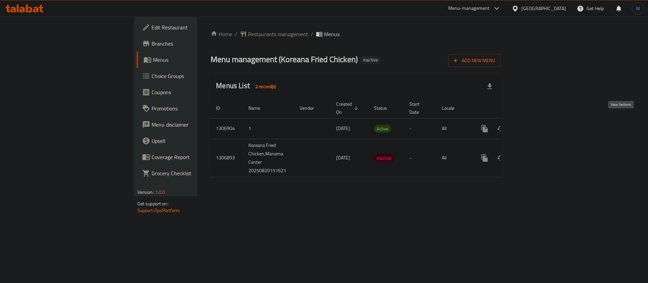
click at [542, 121] on link "enhanced table" at bounding box center [533, 129] width 16 height 16
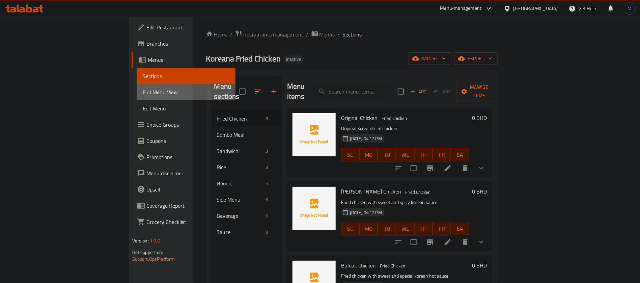
click at [143, 96] on span "Full Menu View" at bounding box center [187, 92] width 88 height 8
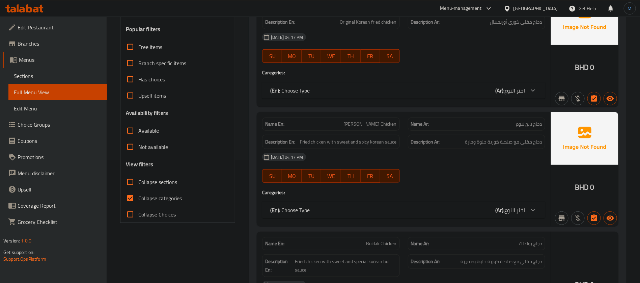
scroll to position [152, 0]
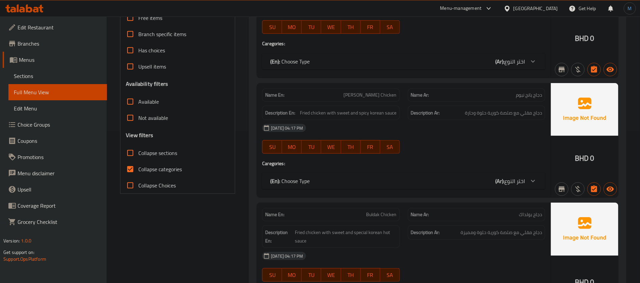
click at [144, 169] on span "Collapse categories" at bounding box center [160, 169] width 44 height 8
click at [138, 169] on input "Collapse categories" at bounding box center [130, 169] width 16 height 16
checkbox input "false"
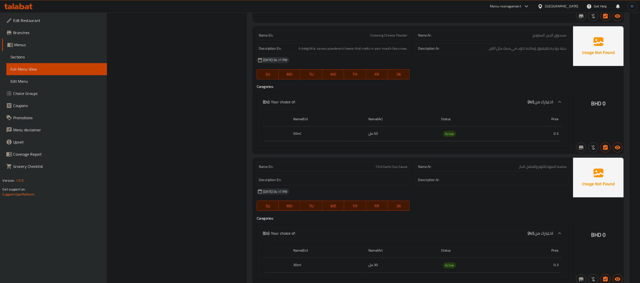
scroll to position [5159, 0]
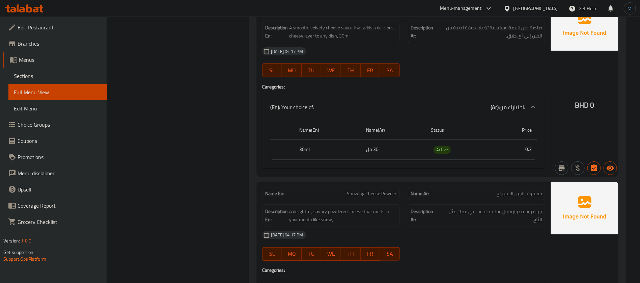
click at [546, 9] on div "[GEOGRAPHIC_DATA]" at bounding box center [536, 8] width 45 height 7
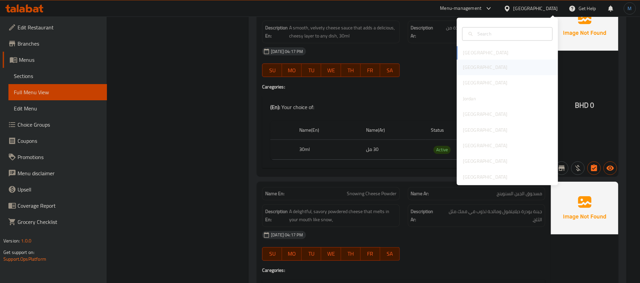
click at [486, 65] on div "[GEOGRAPHIC_DATA]" at bounding box center [507, 68] width 101 height 16
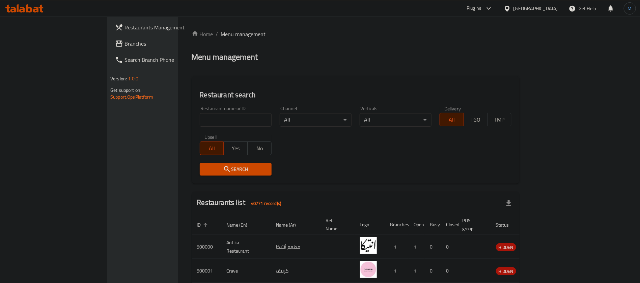
click at [110, 49] on link "Branches" at bounding box center [162, 43] width 104 height 16
